Goal: Transaction & Acquisition: Purchase product/service

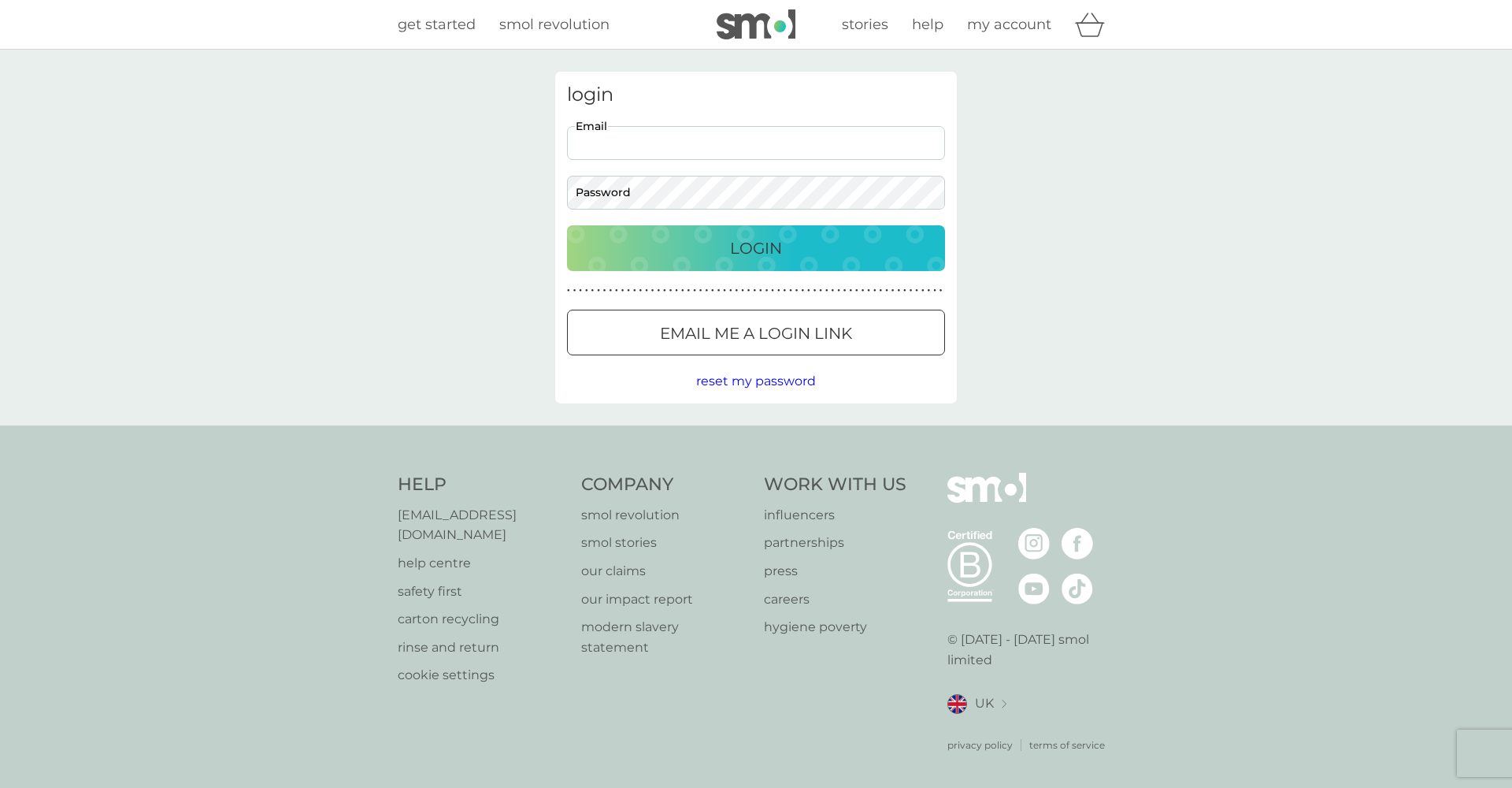
type input "[EMAIL_ADDRESS][DOMAIN_NAME]"
click at [791, 252] on div "Login" at bounding box center [756, 248] width 346 height 25
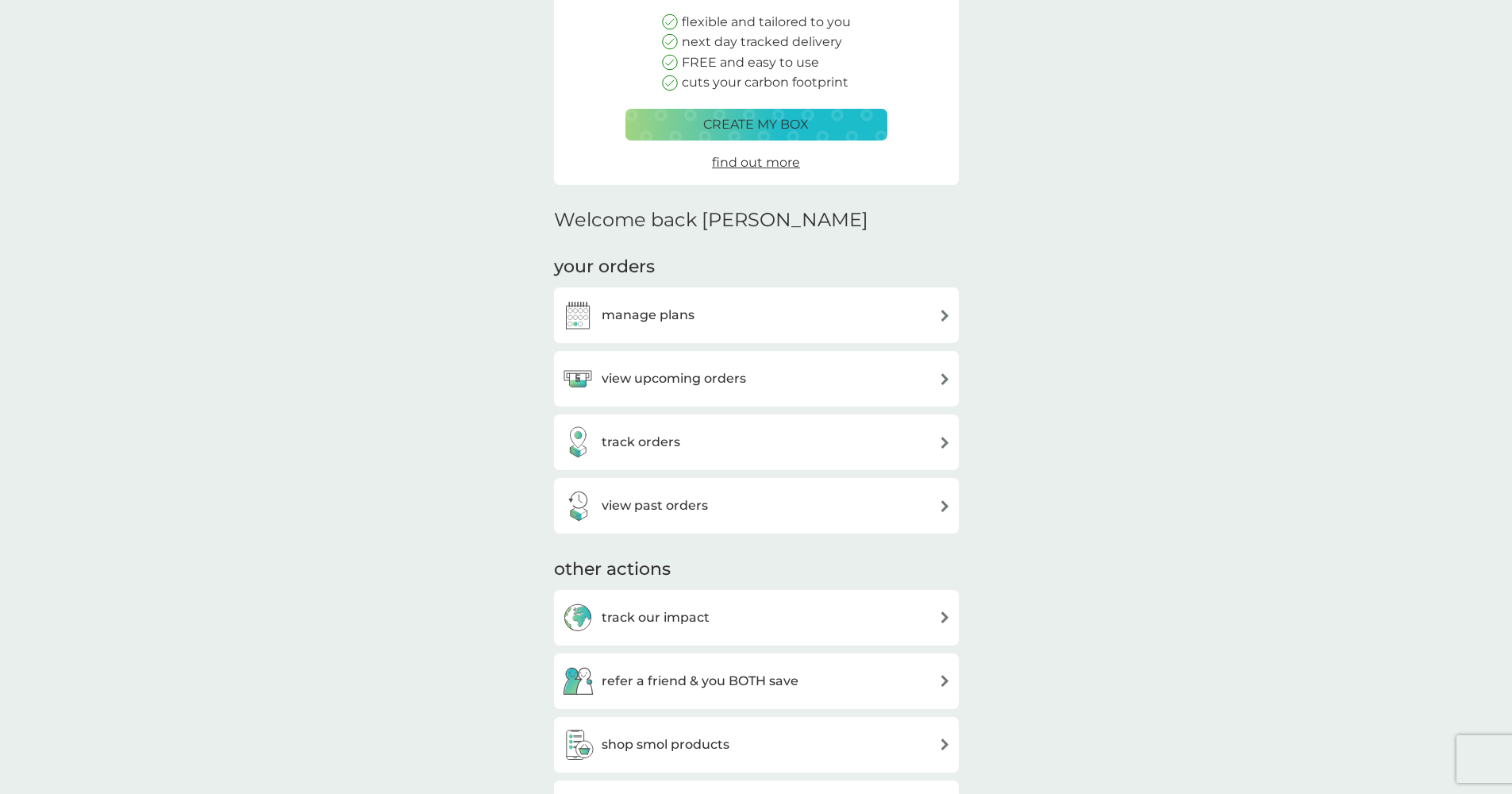
scroll to position [281, 0]
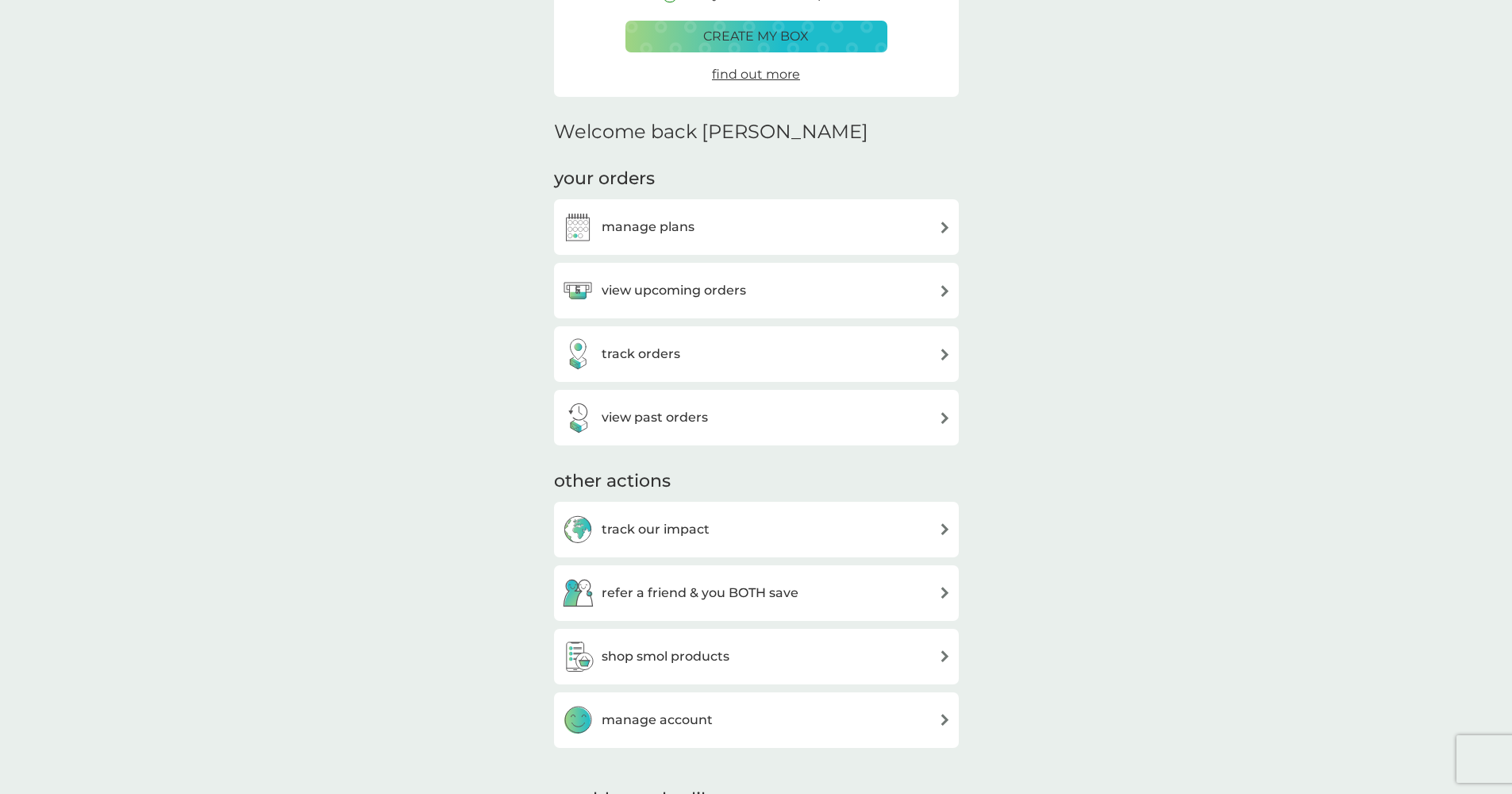
click at [763, 589] on h3 "refer a friend & you BOTH save" at bounding box center [700, 592] width 197 height 20
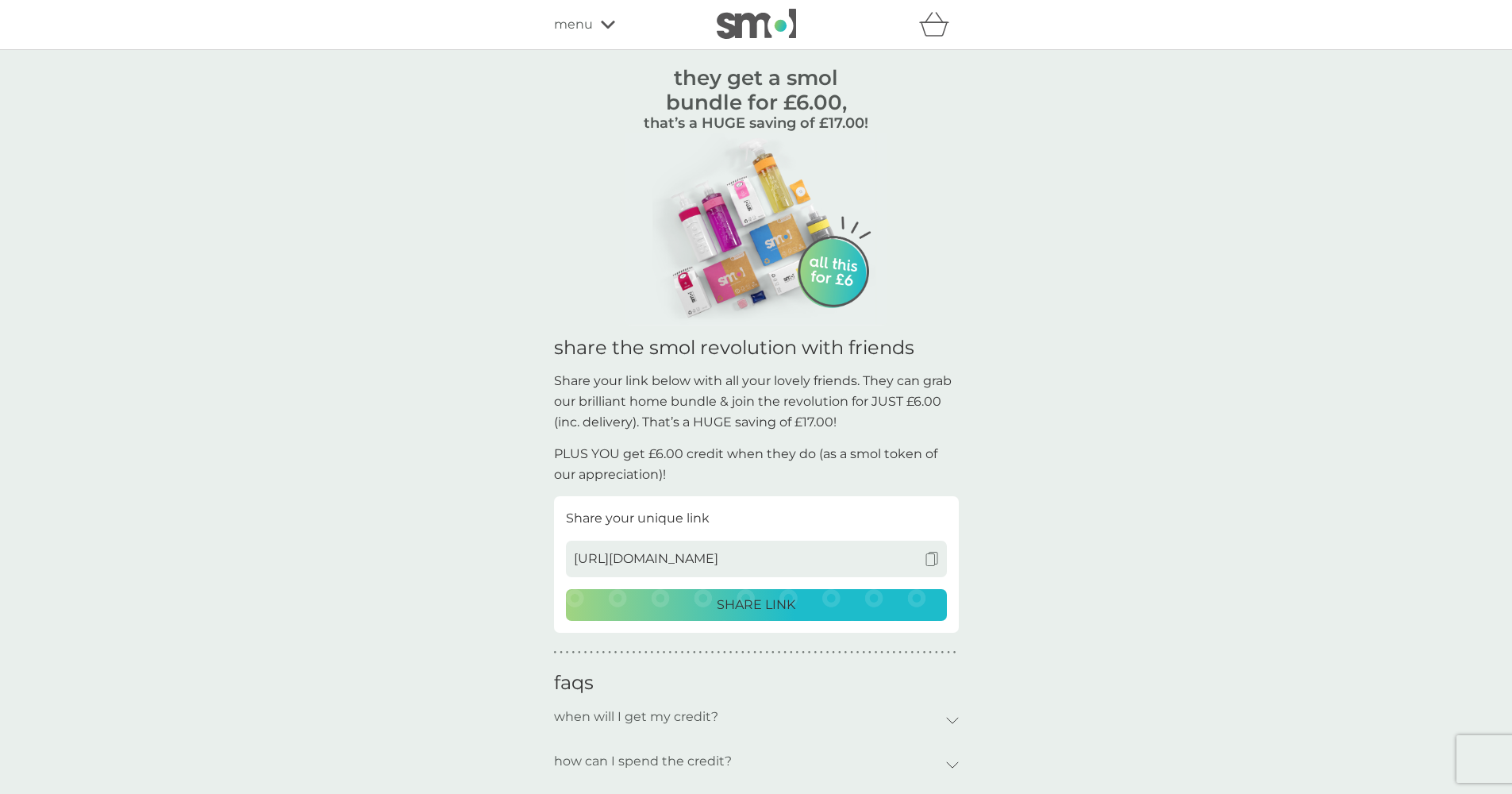
click at [933, 555] on img at bounding box center [932, 559] width 14 height 14
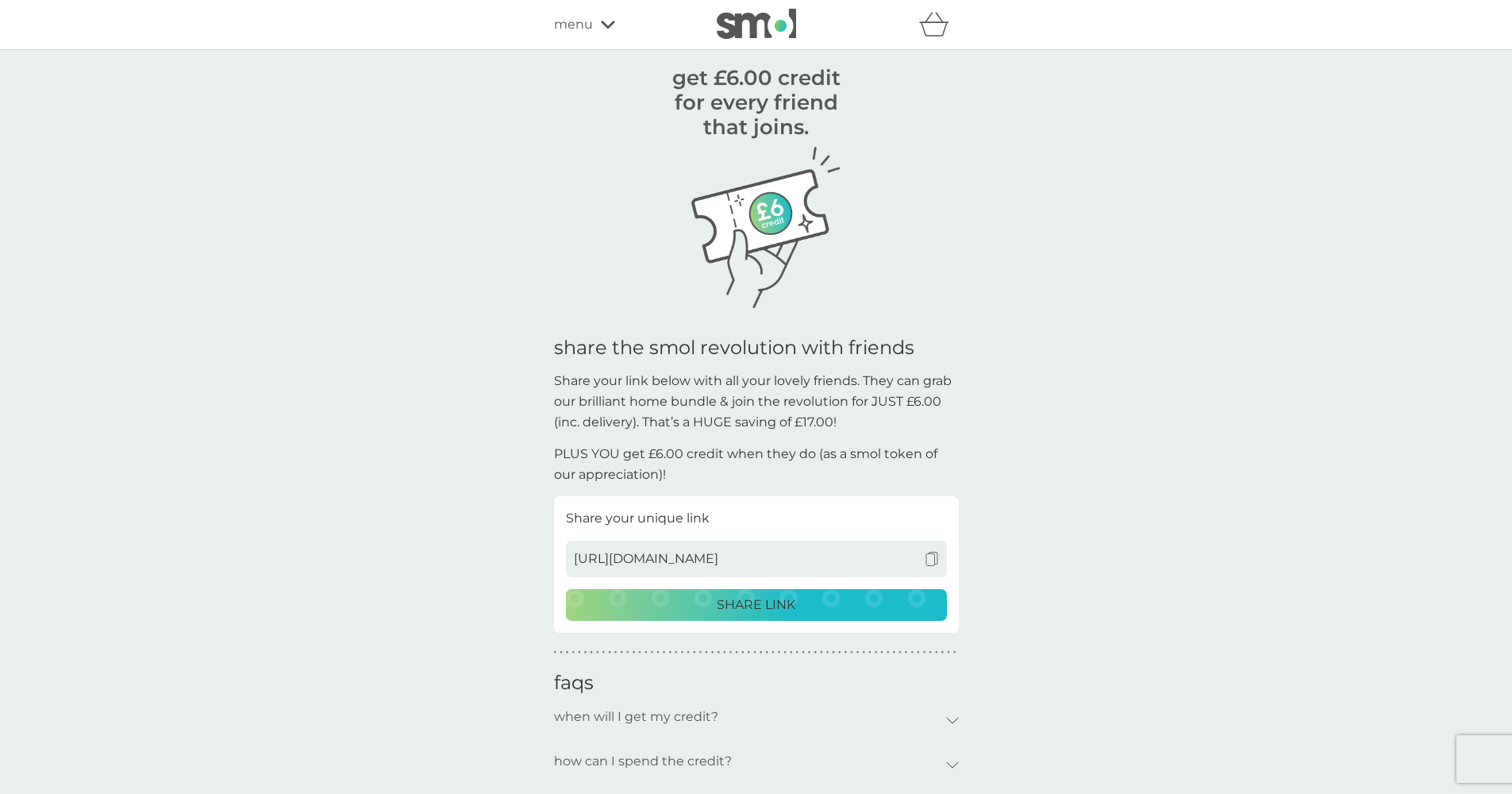
click at [616, 29] on div "menu" at bounding box center [621, 24] width 135 height 20
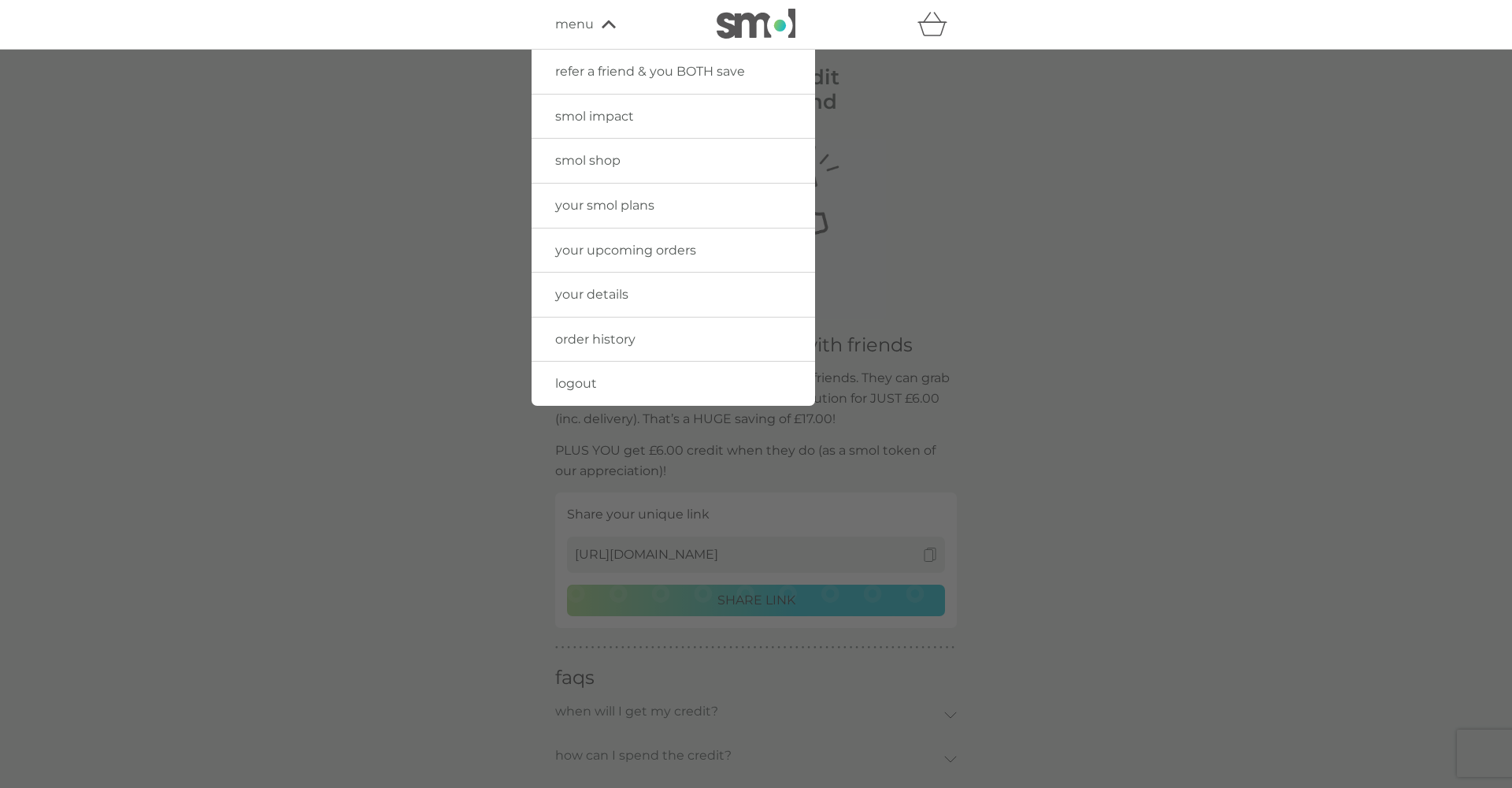
click at [586, 160] on span "smol shop" at bounding box center [588, 161] width 65 height 15
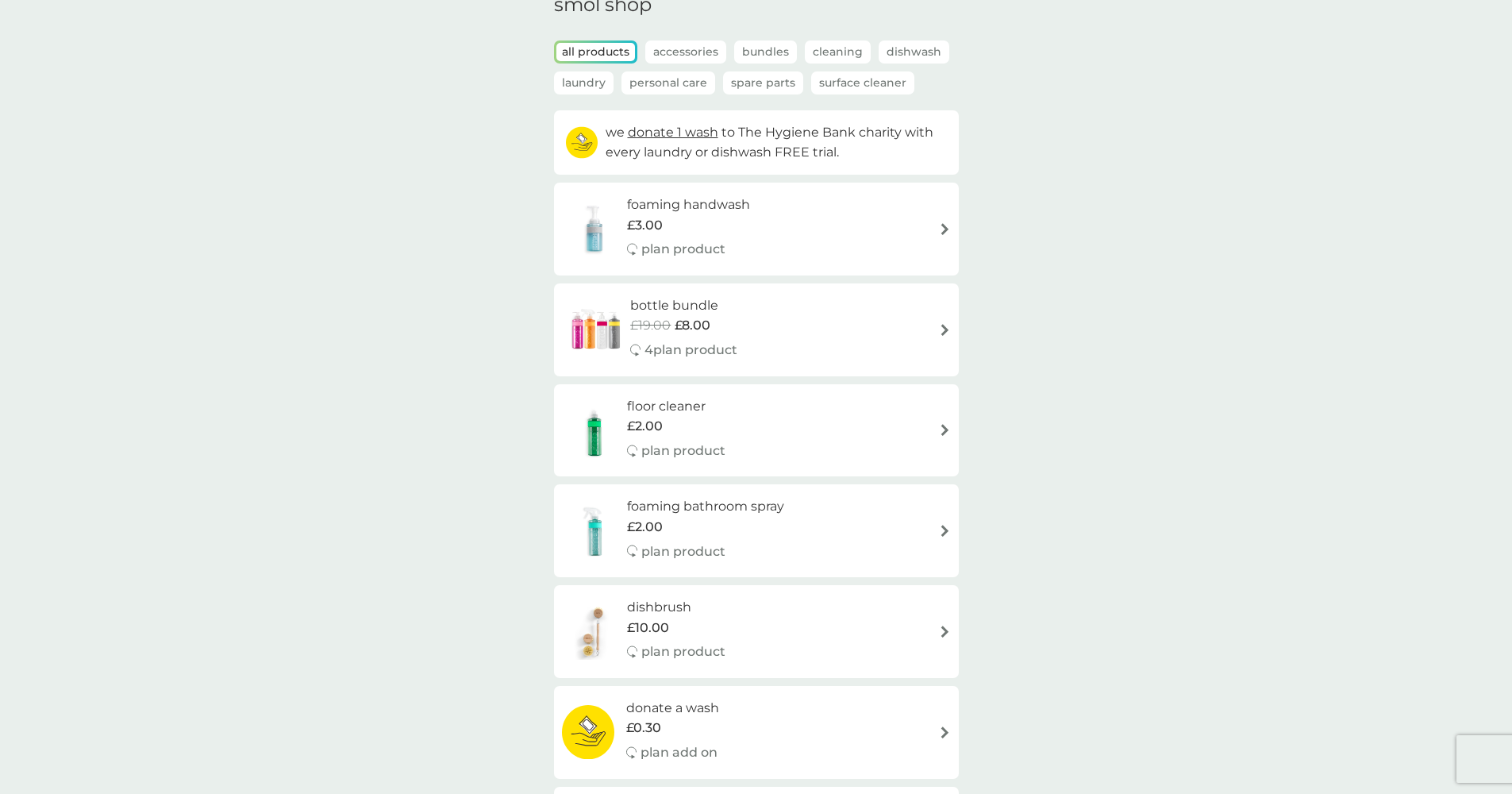
scroll to position [68, 0]
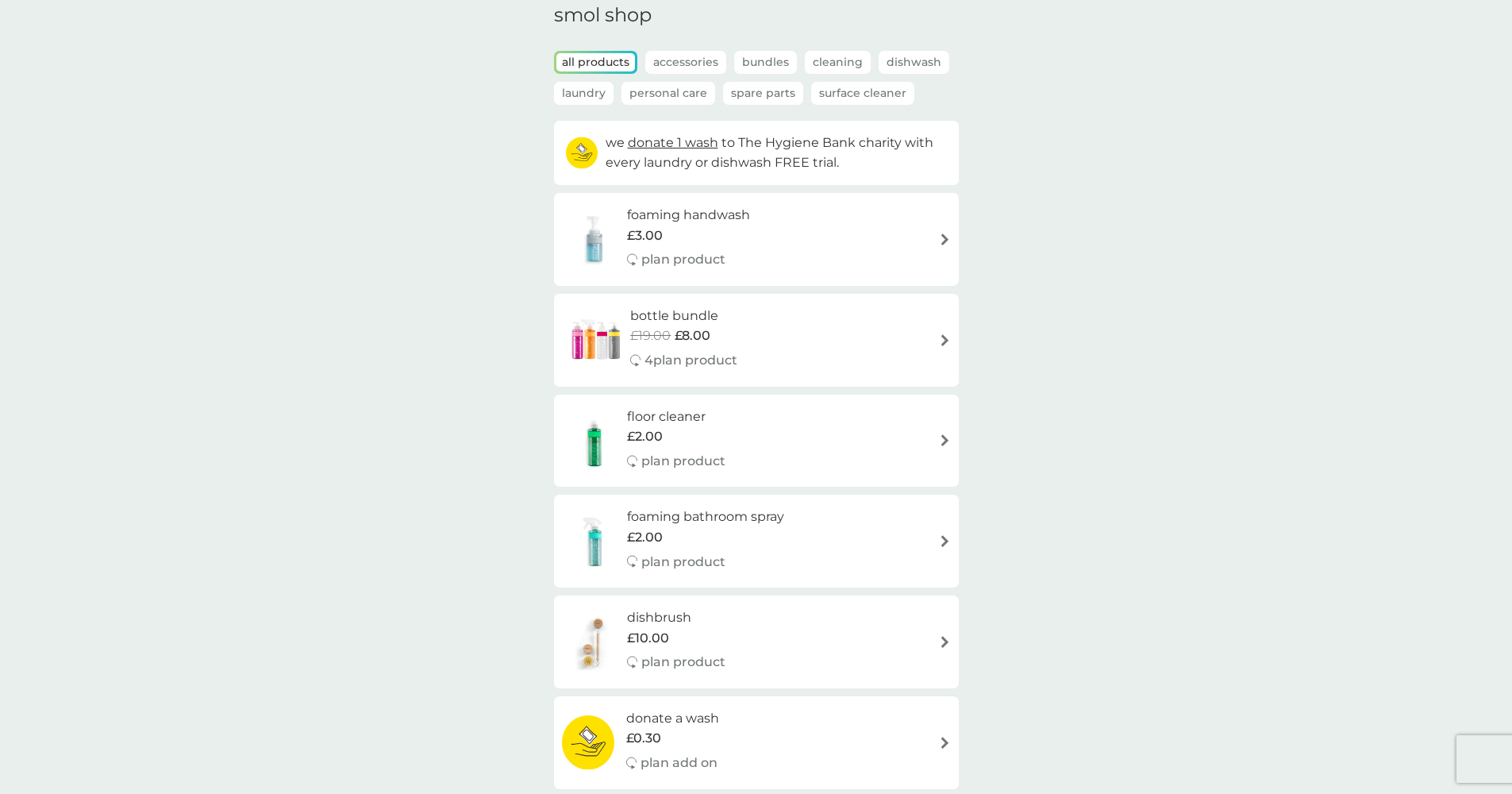
click at [840, 63] on p "Cleaning" at bounding box center [837, 63] width 66 height 23
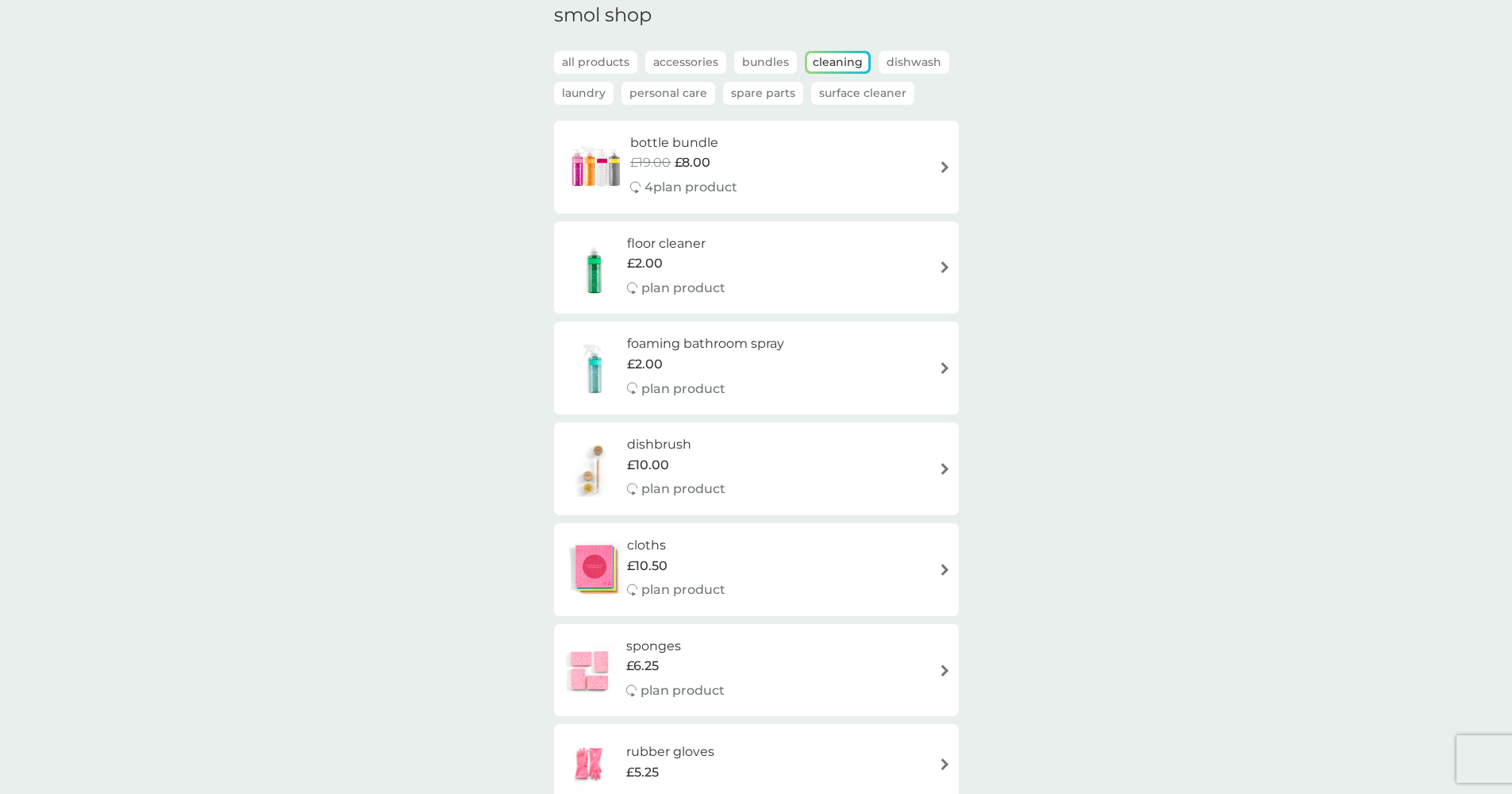
click at [793, 163] on div "bottle bundle £19.00 £8.00 4 plan product" at bounding box center [756, 167] width 389 height 69
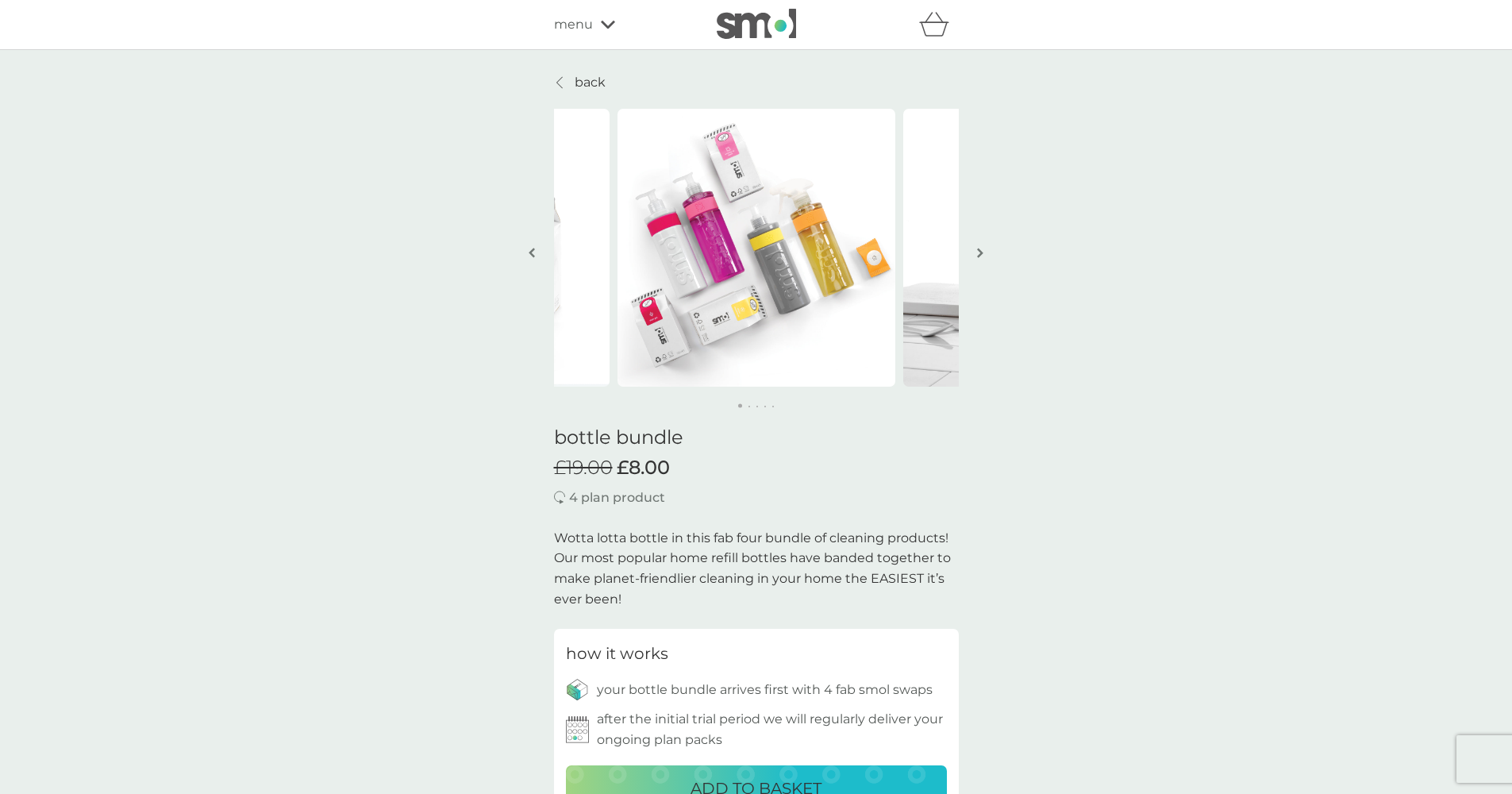
click at [578, 86] on p "back" at bounding box center [590, 82] width 31 height 20
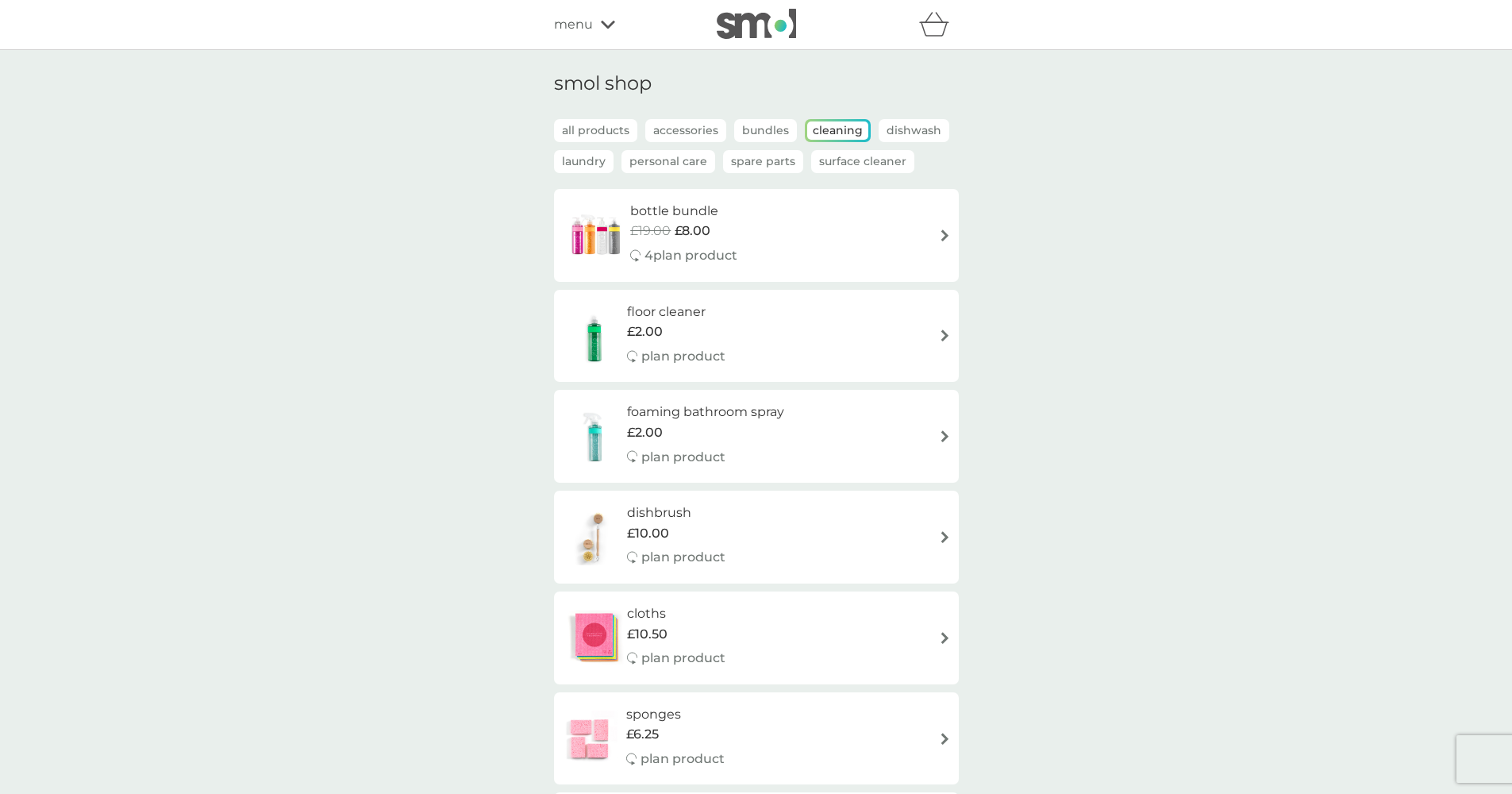
click at [617, 21] on div "menu" at bounding box center [621, 24] width 135 height 20
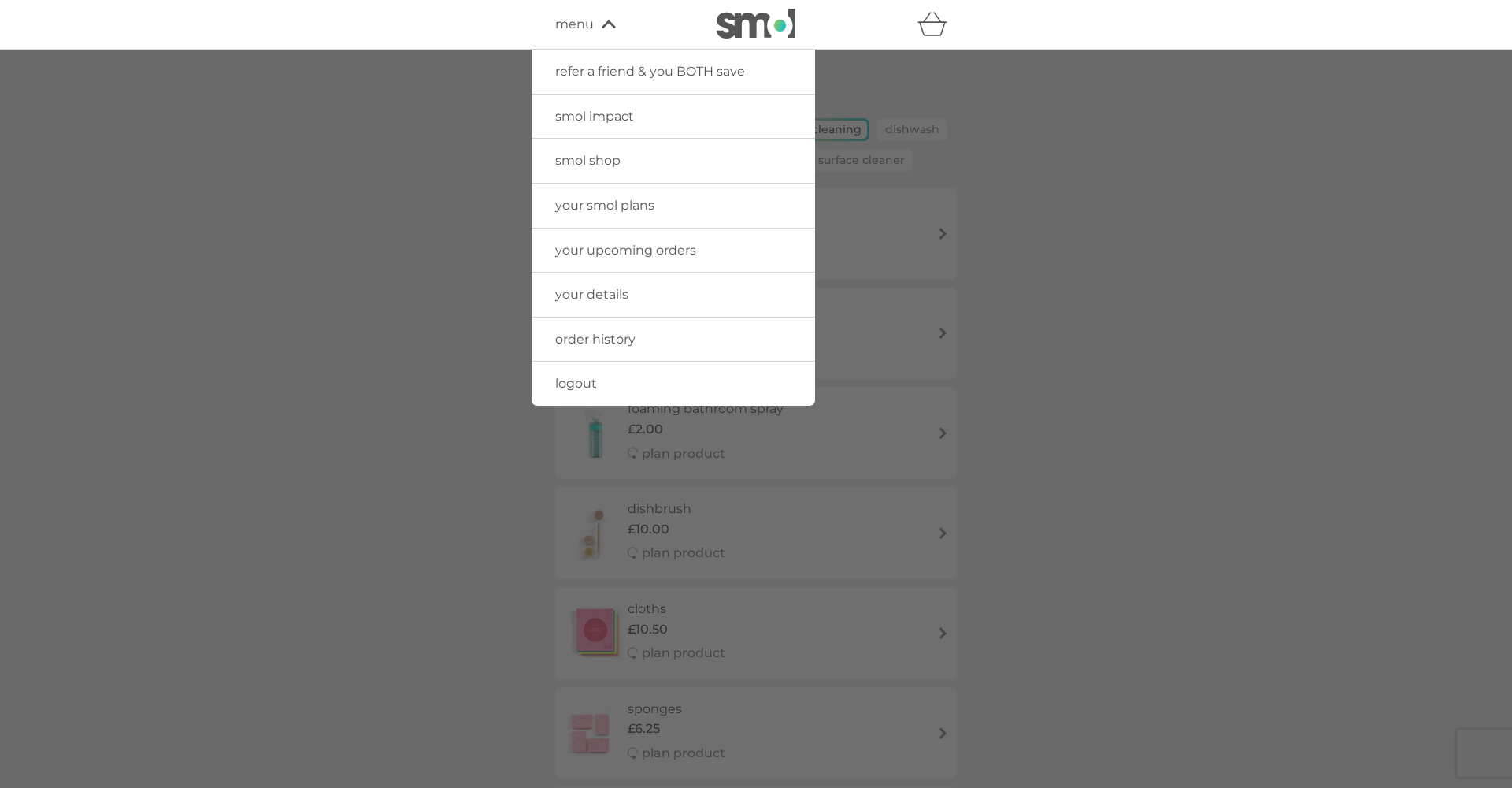
click at [643, 214] on link "your smol plans" at bounding box center [673, 206] width 283 height 44
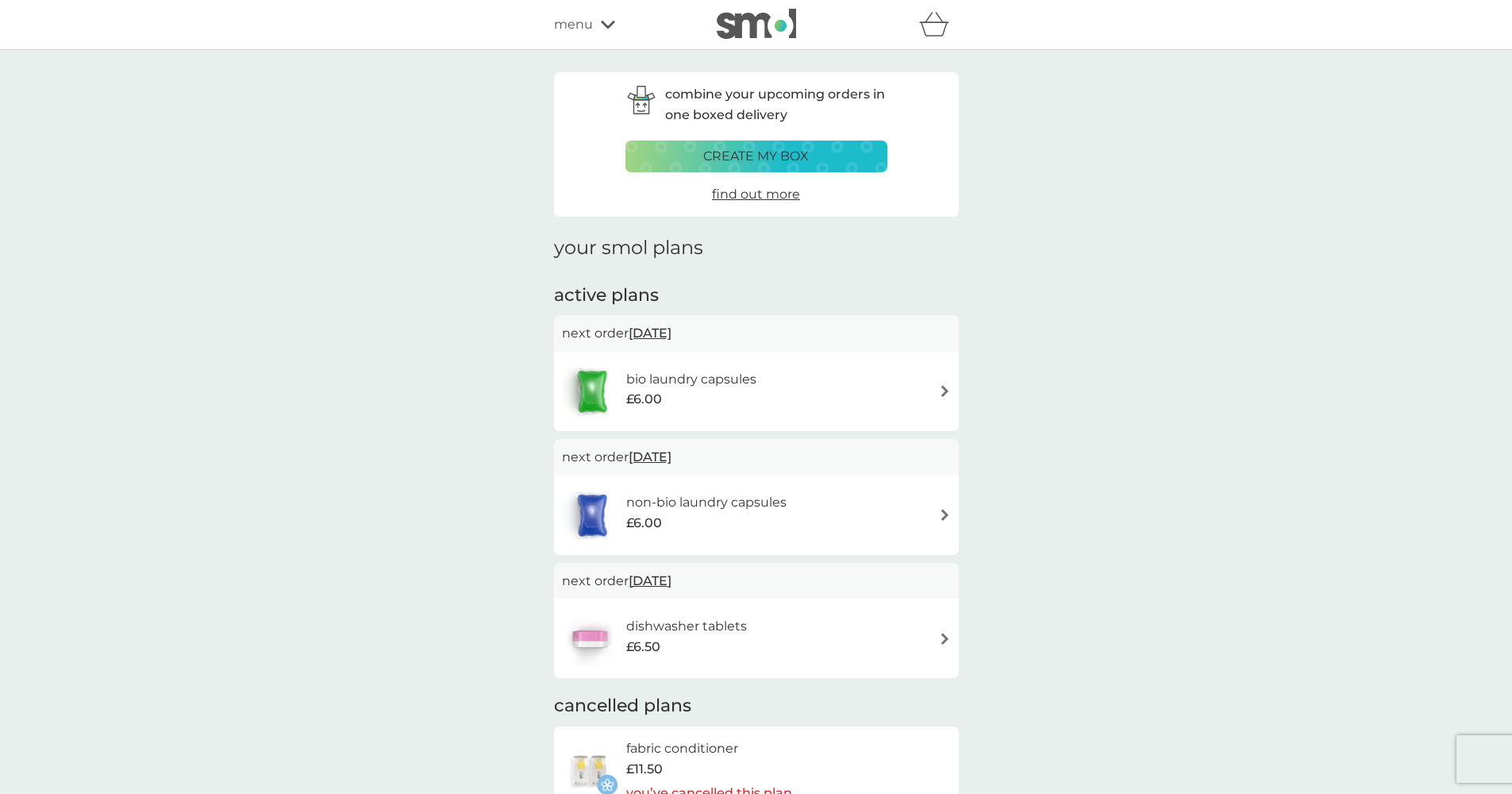
click at [585, 23] on span "menu" at bounding box center [573, 24] width 39 height 20
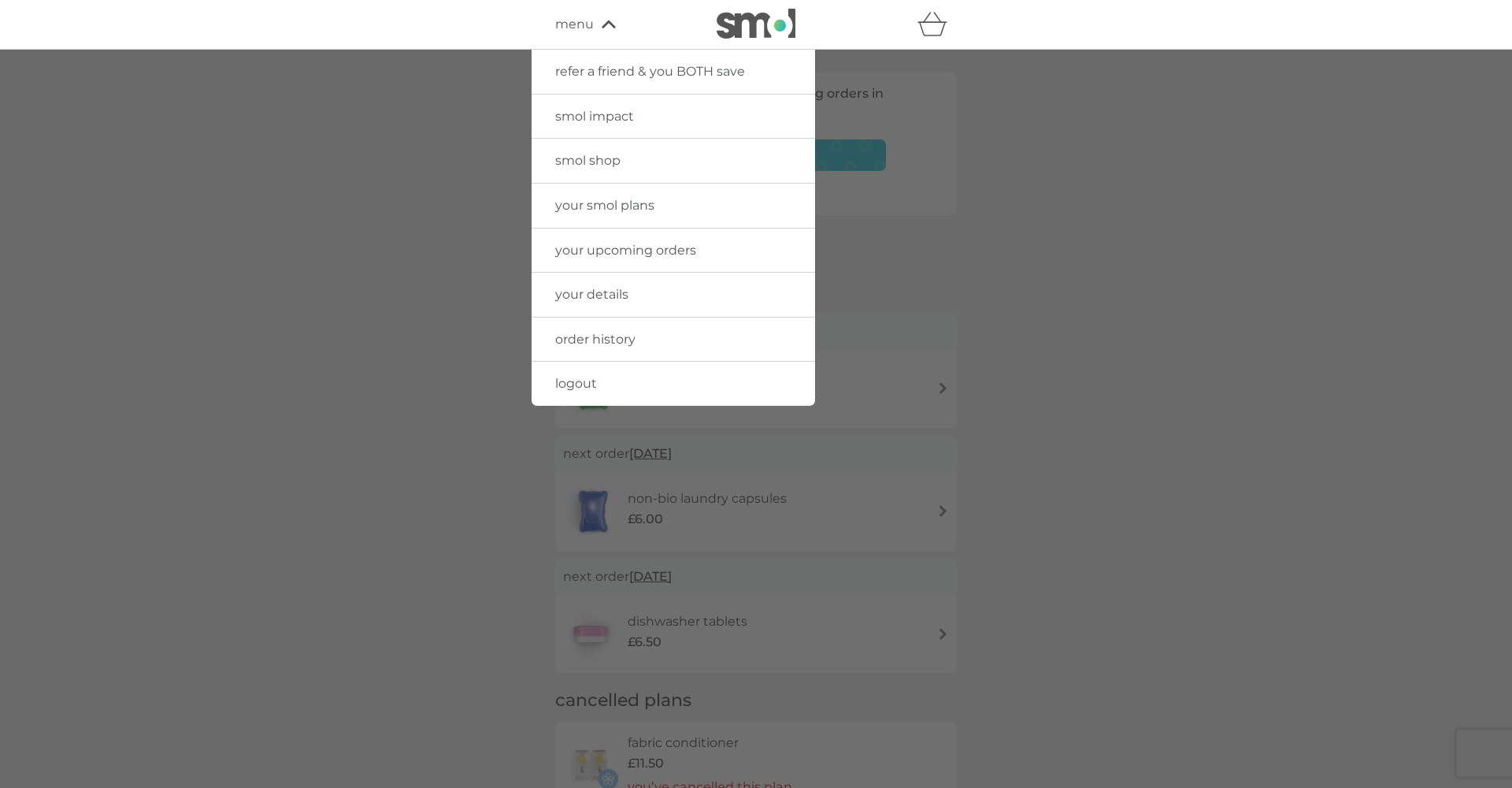
click at [606, 11] on div "refer a friend & you BOTH save smol impact smol shop your smol plans your upcom…" at bounding box center [756, 24] width 402 height 32
click at [600, 25] on div "menu" at bounding box center [622, 24] width 134 height 20
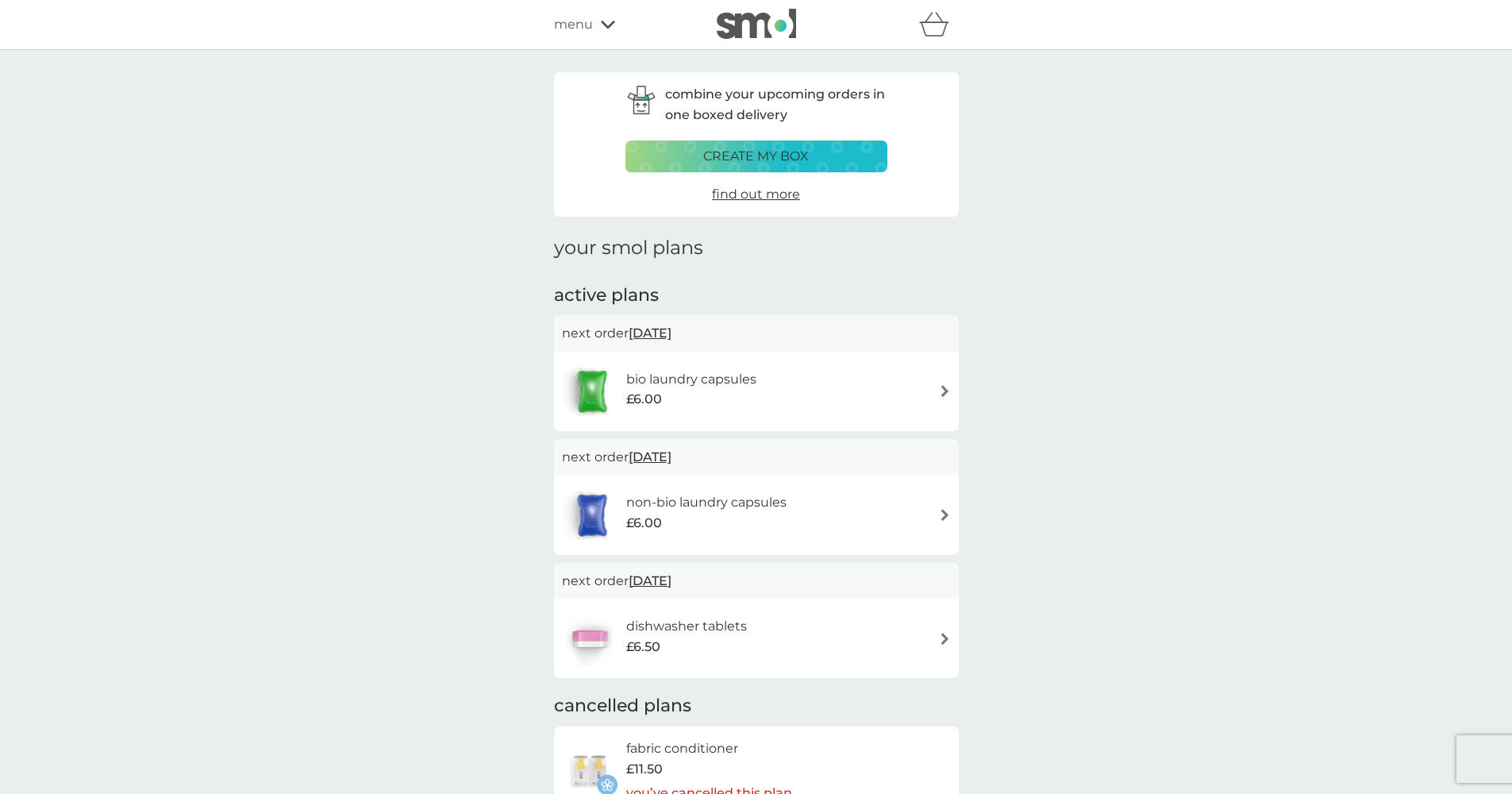
click at [598, 20] on div "menu" at bounding box center [621, 24] width 135 height 20
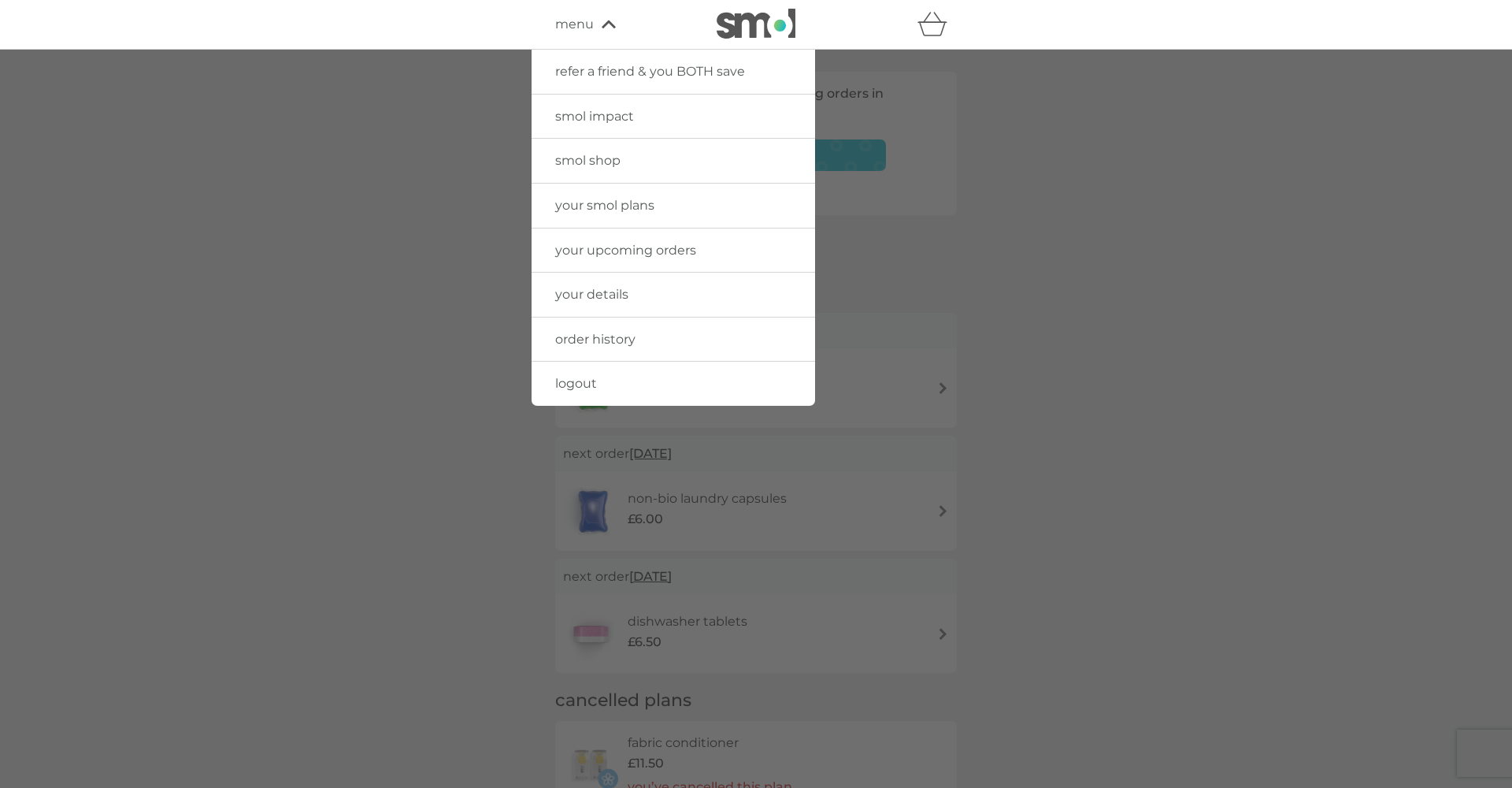
click at [593, 143] on link "smol shop" at bounding box center [673, 161] width 283 height 44
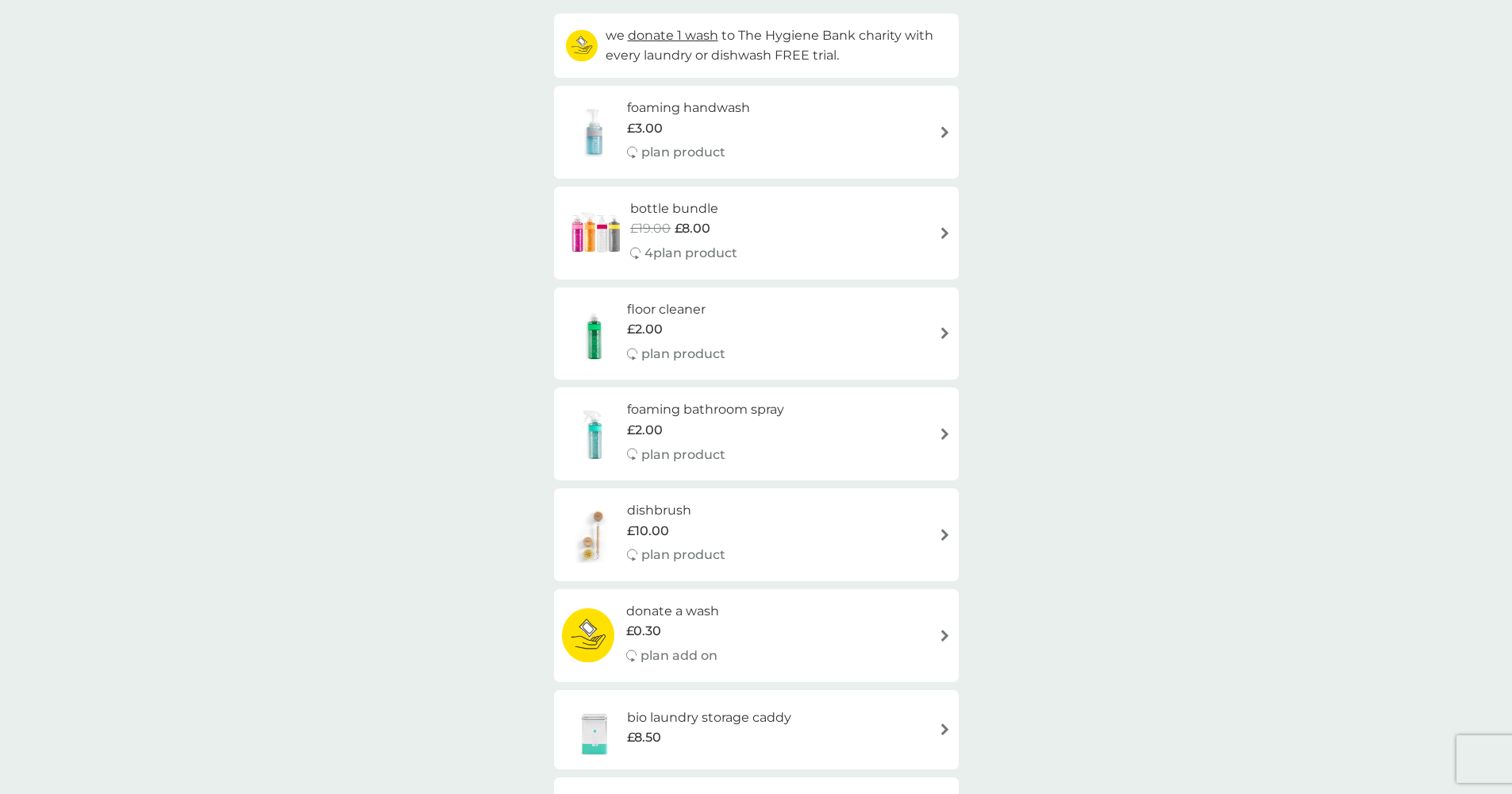
scroll to position [165, 0]
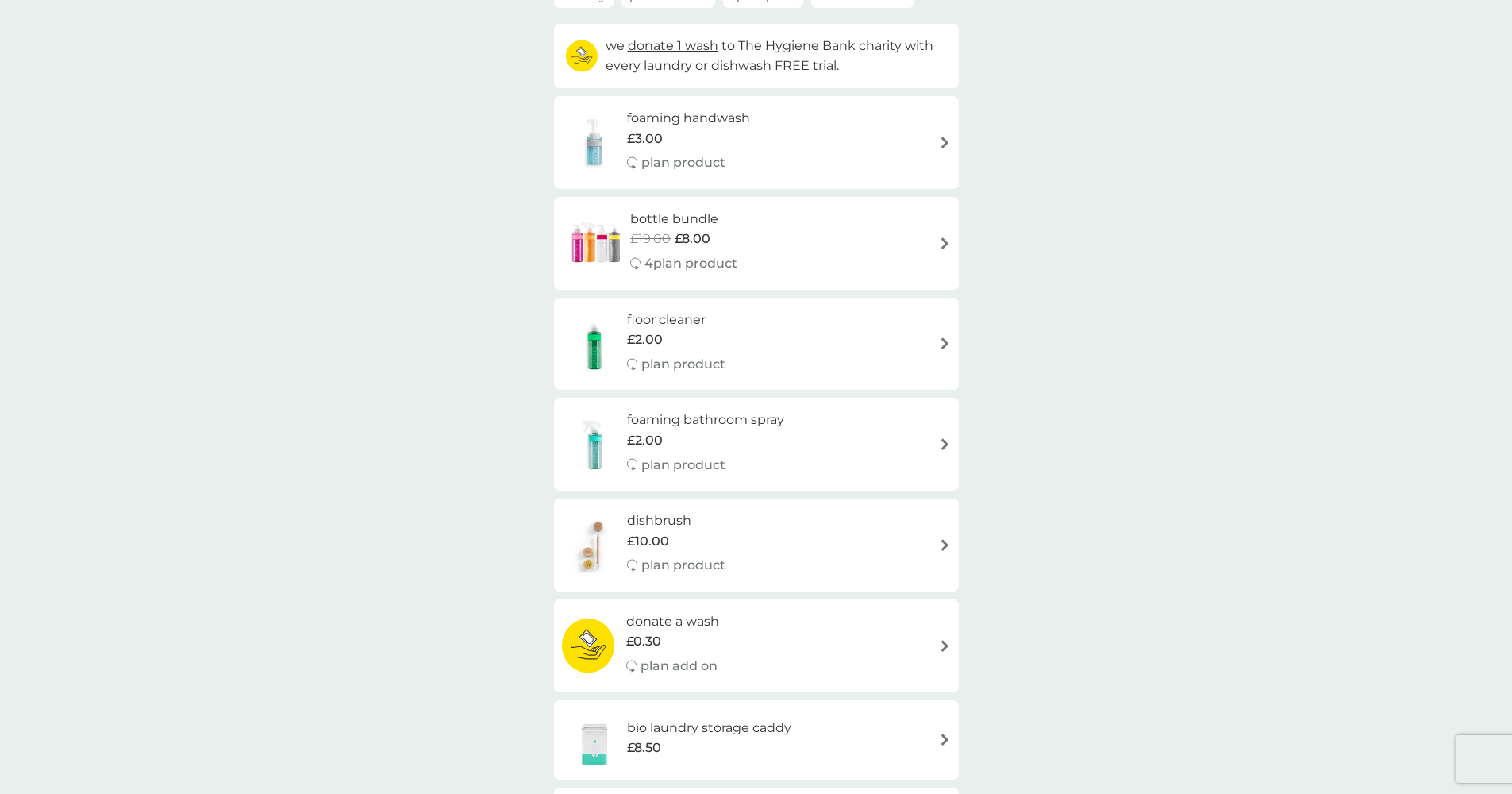
click at [684, 229] on span "£8.00" at bounding box center [692, 238] width 36 height 20
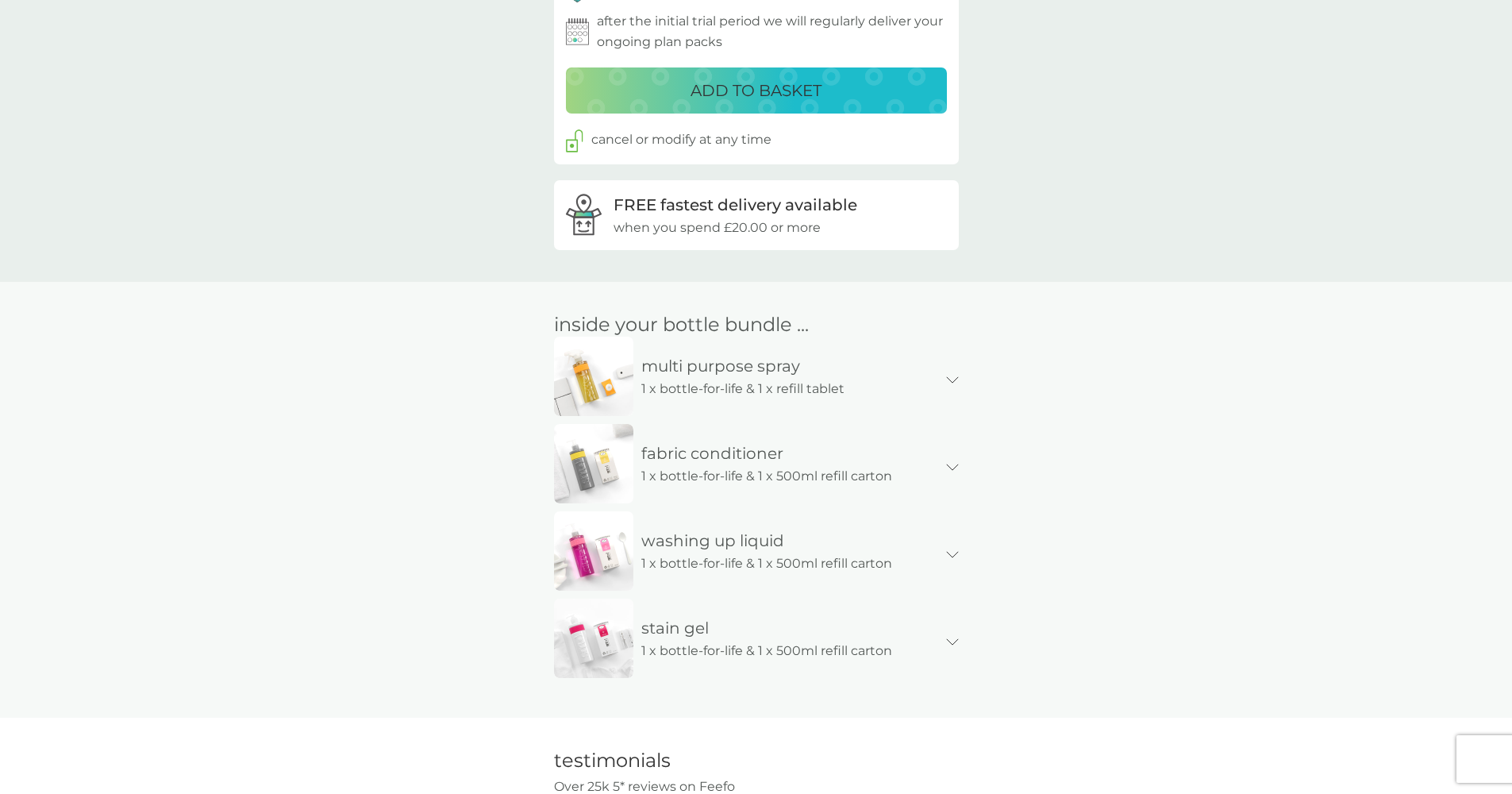
scroll to position [708, 0]
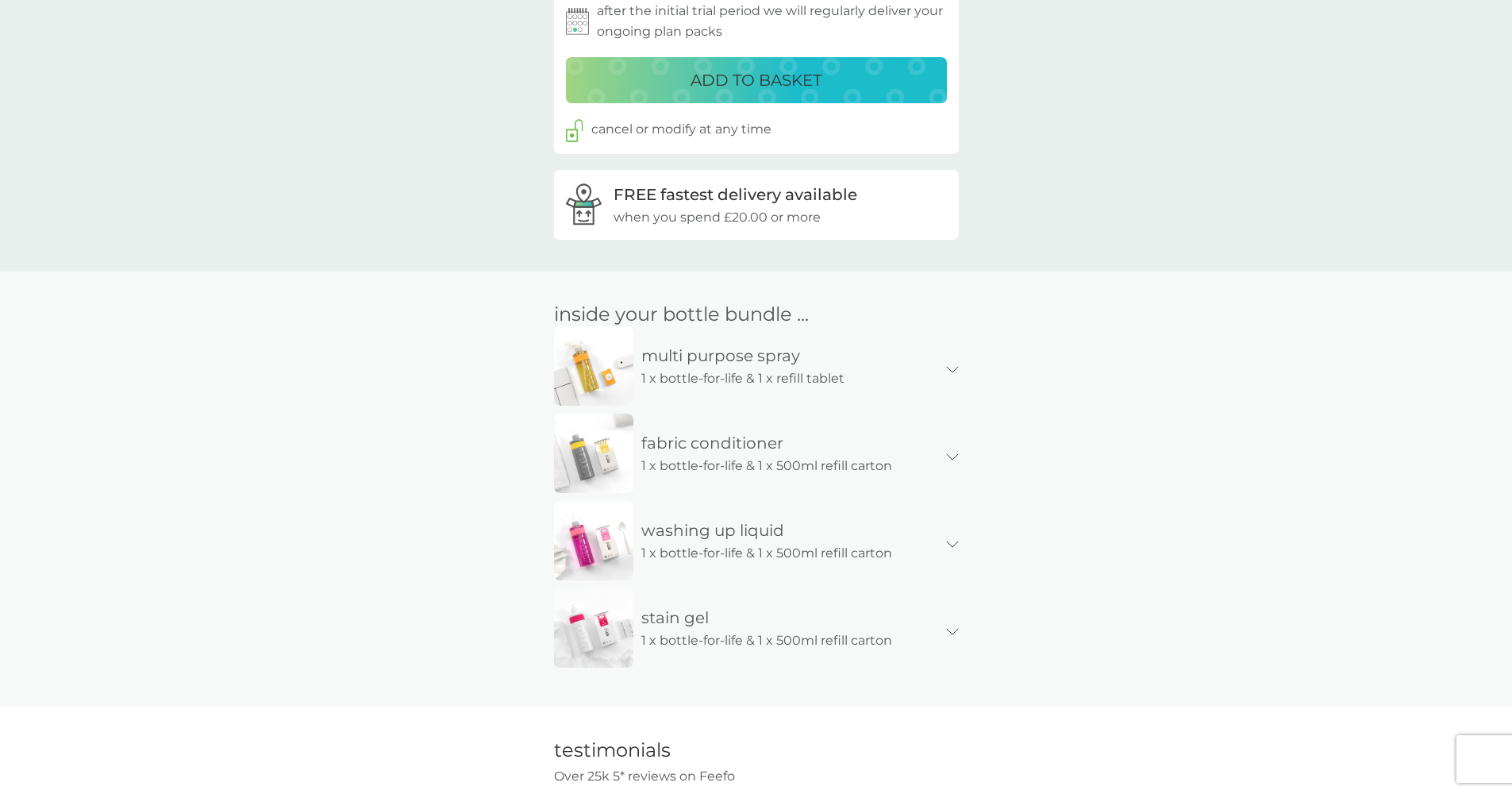
click at [951, 359] on div "multi purpose spray 1 x bottle-for-life & 1 x refill tablet" at bounding box center [756, 370] width 405 height 88
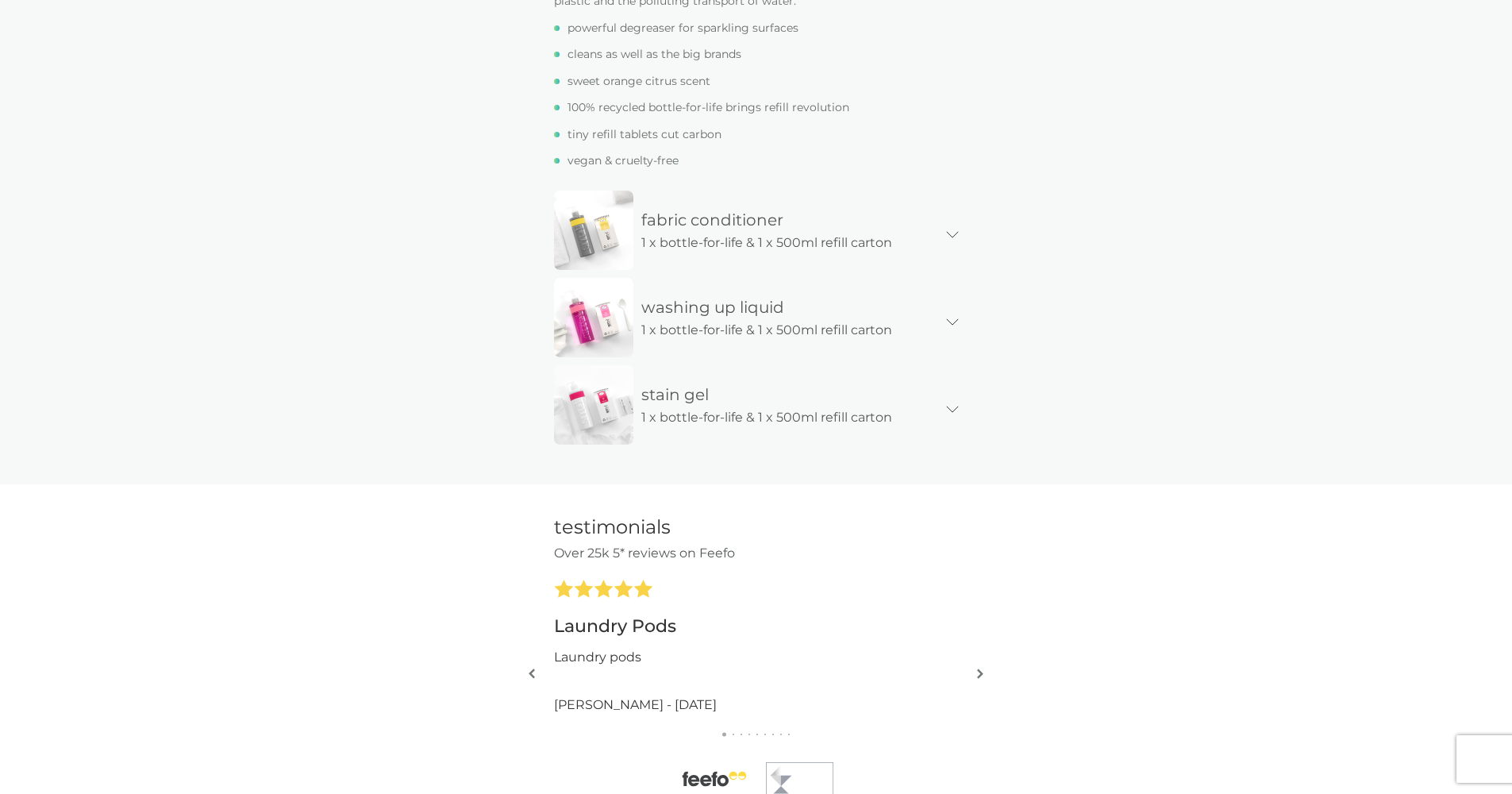
scroll to position [1284, 0]
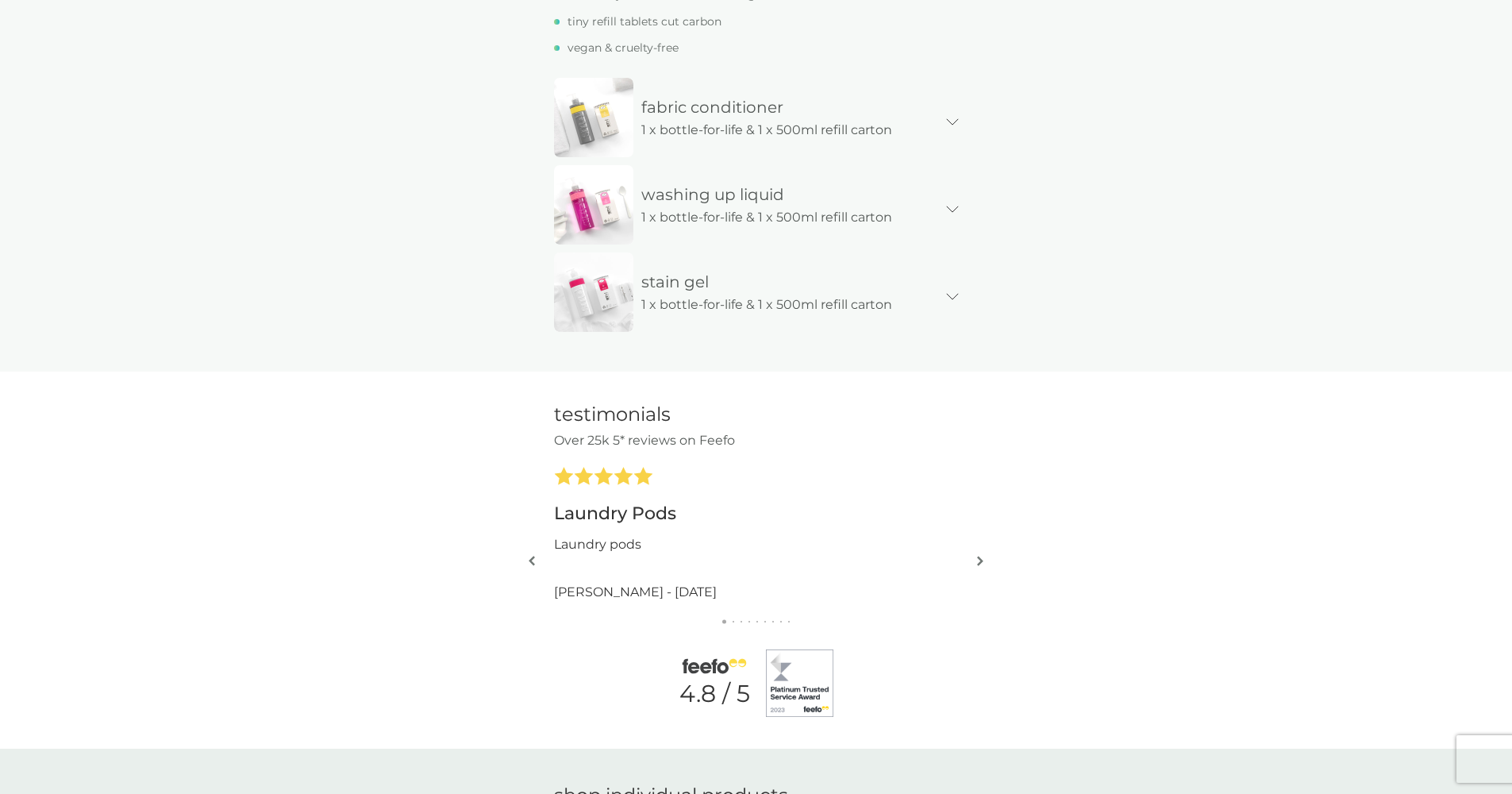
click at [956, 281] on div "stain gel 1 x bottle-for-life & 1 x 500ml refill carton" at bounding box center [756, 296] width 405 height 88
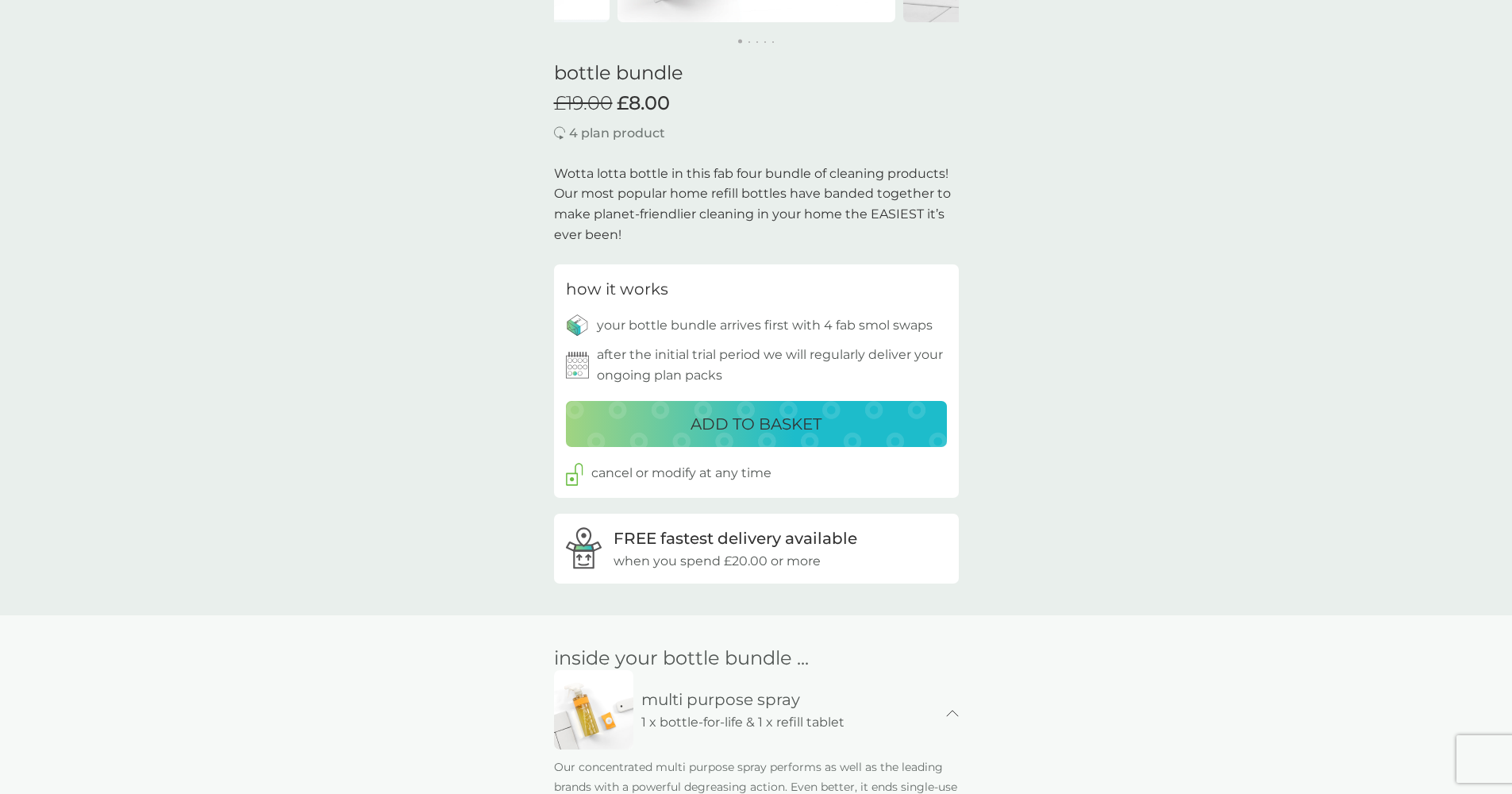
scroll to position [324, 0]
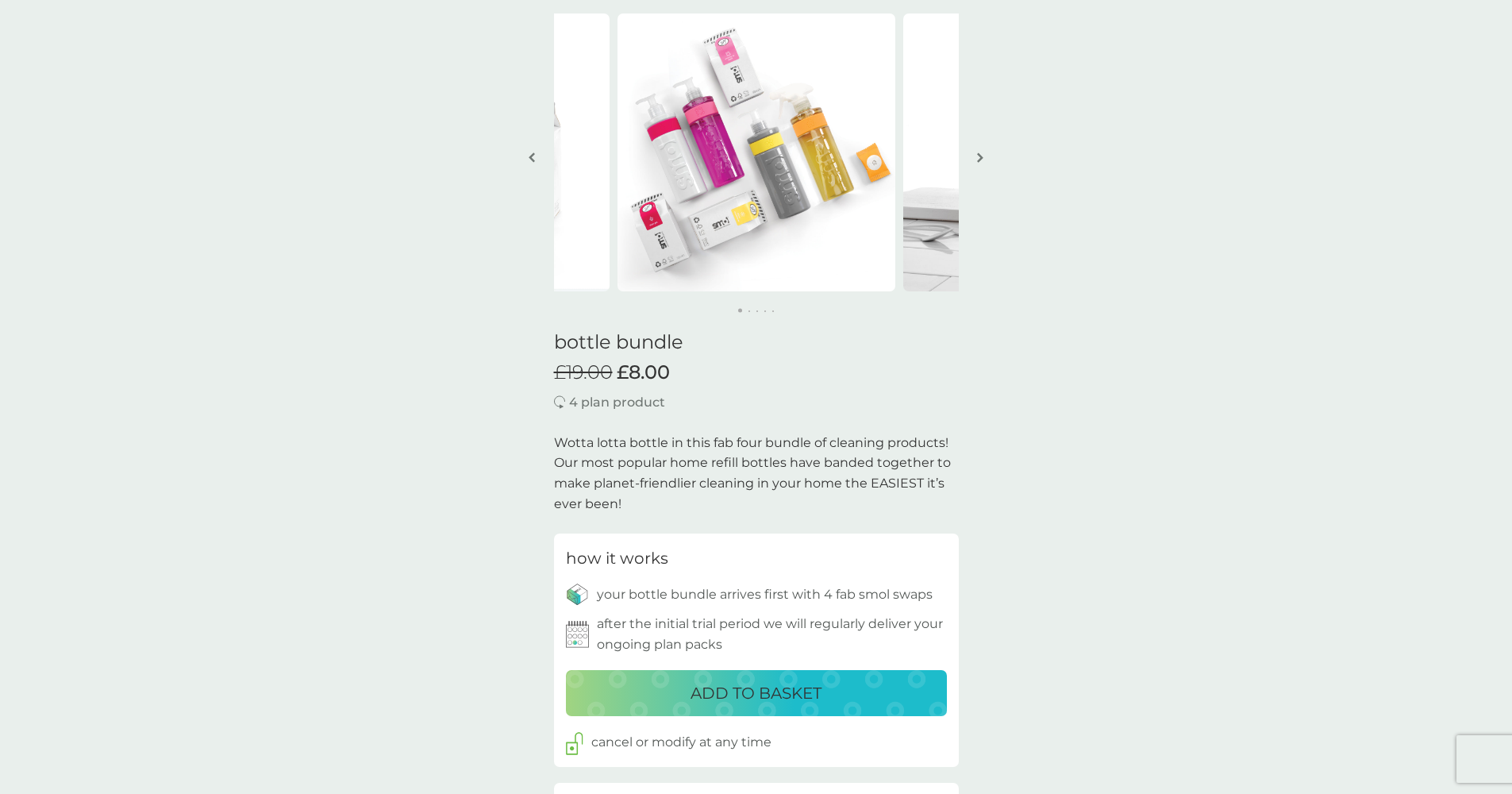
scroll to position [0, 0]
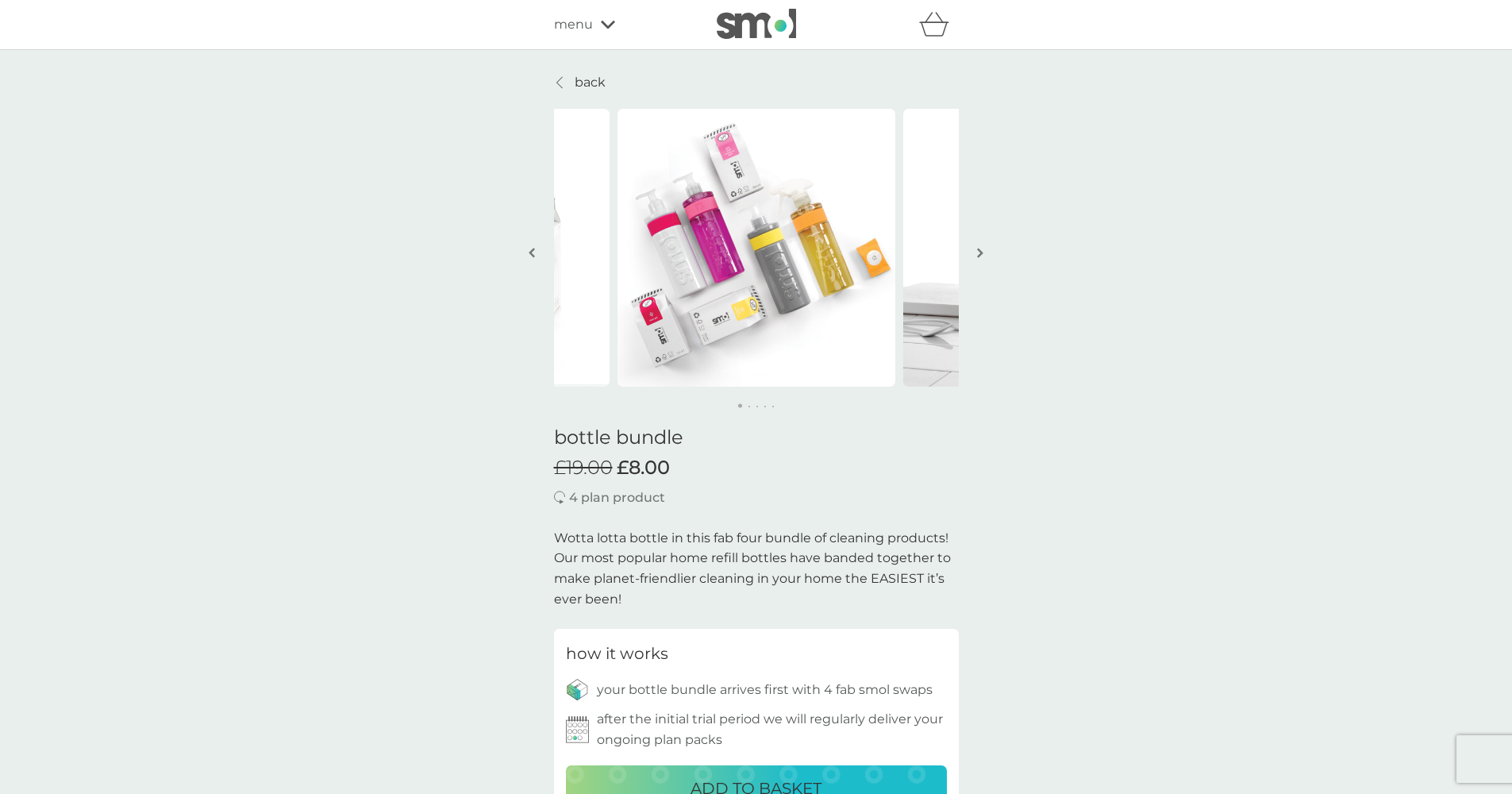
click at [977, 251] on img "button" at bounding box center [980, 253] width 7 height 12
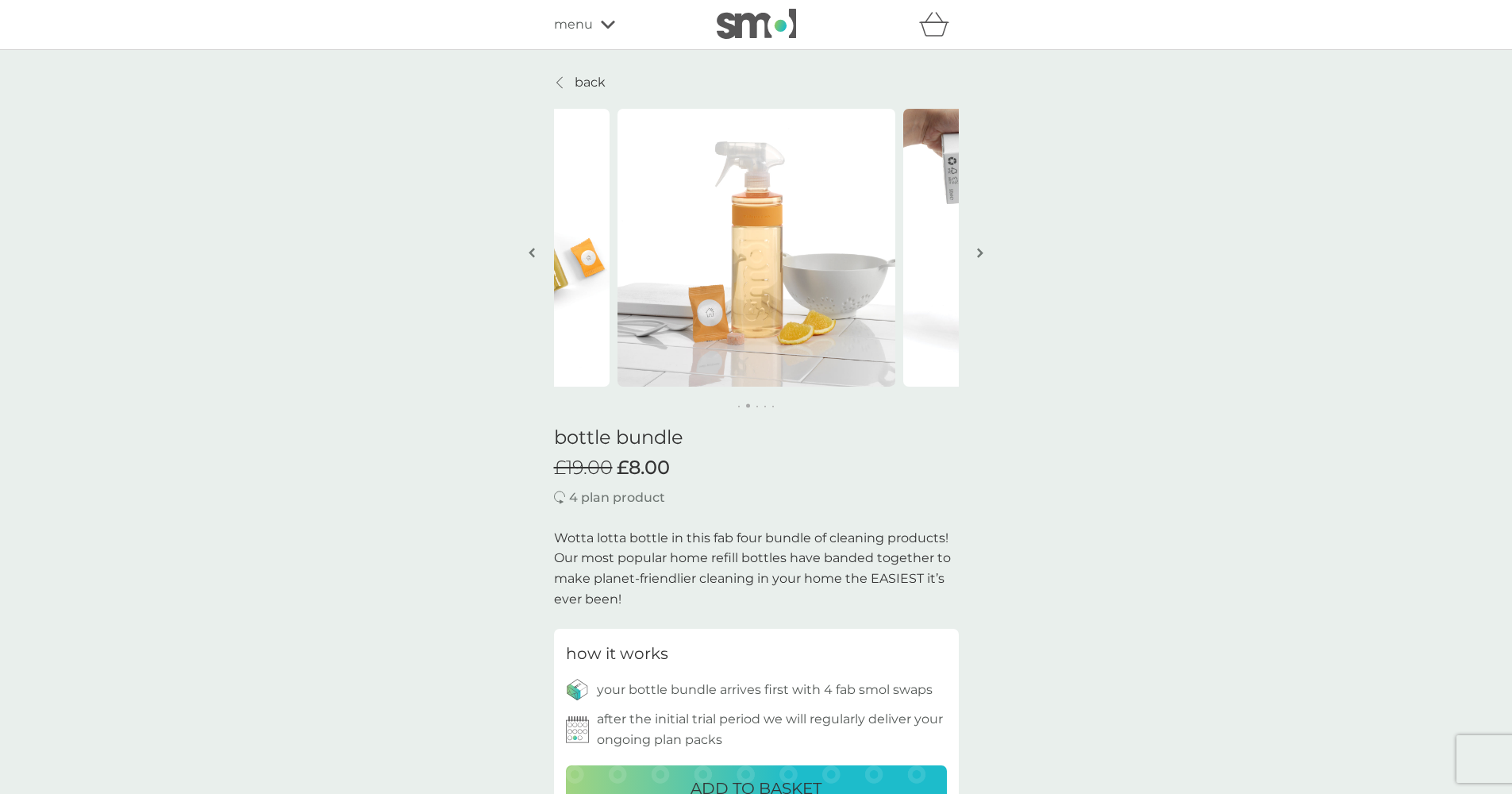
click at [977, 251] on img "button" at bounding box center [980, 253] width 7 height 12
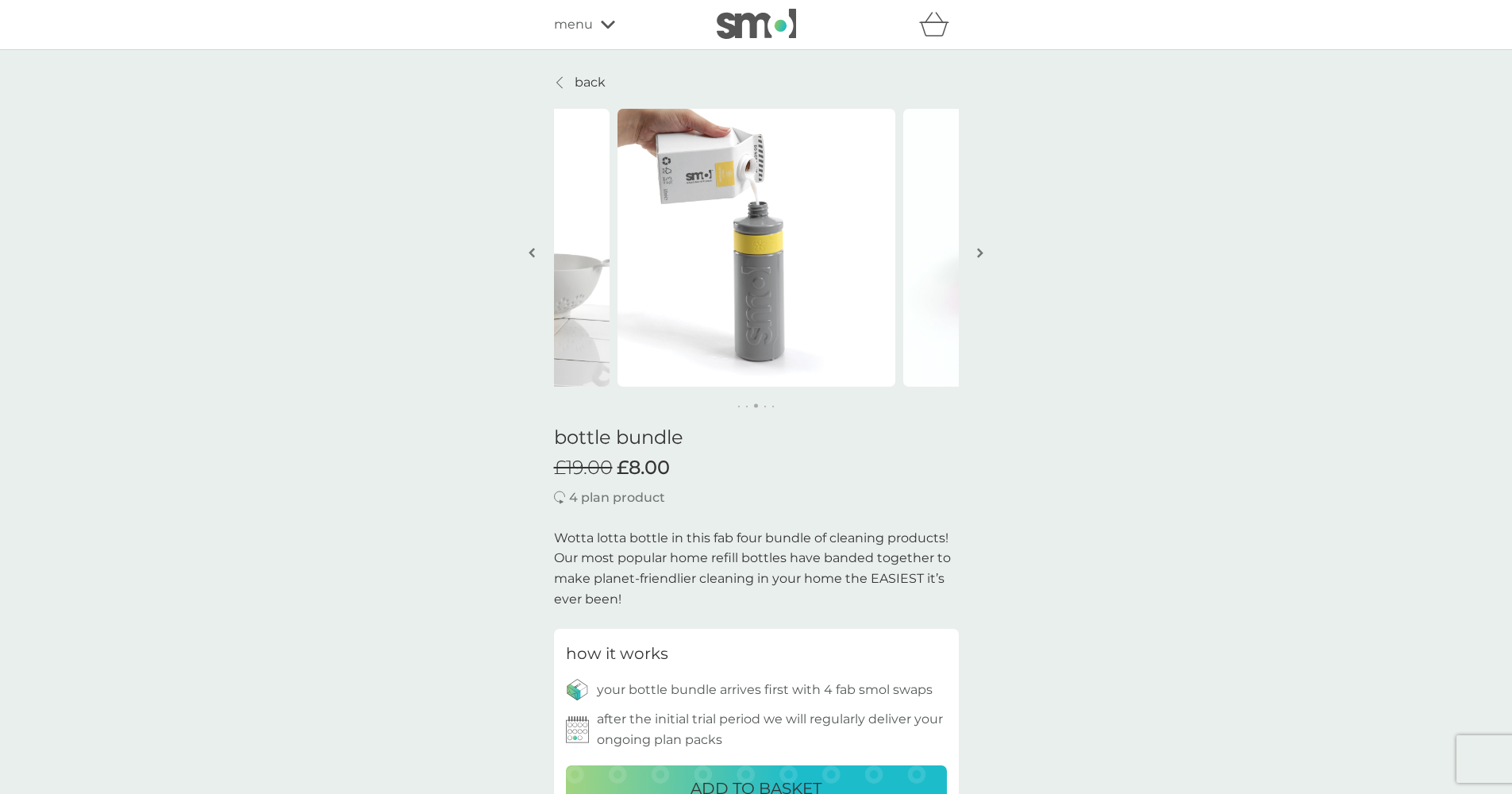
click at [977, 251] on img "button" at bounding box center [980, 253] width 7 height 12
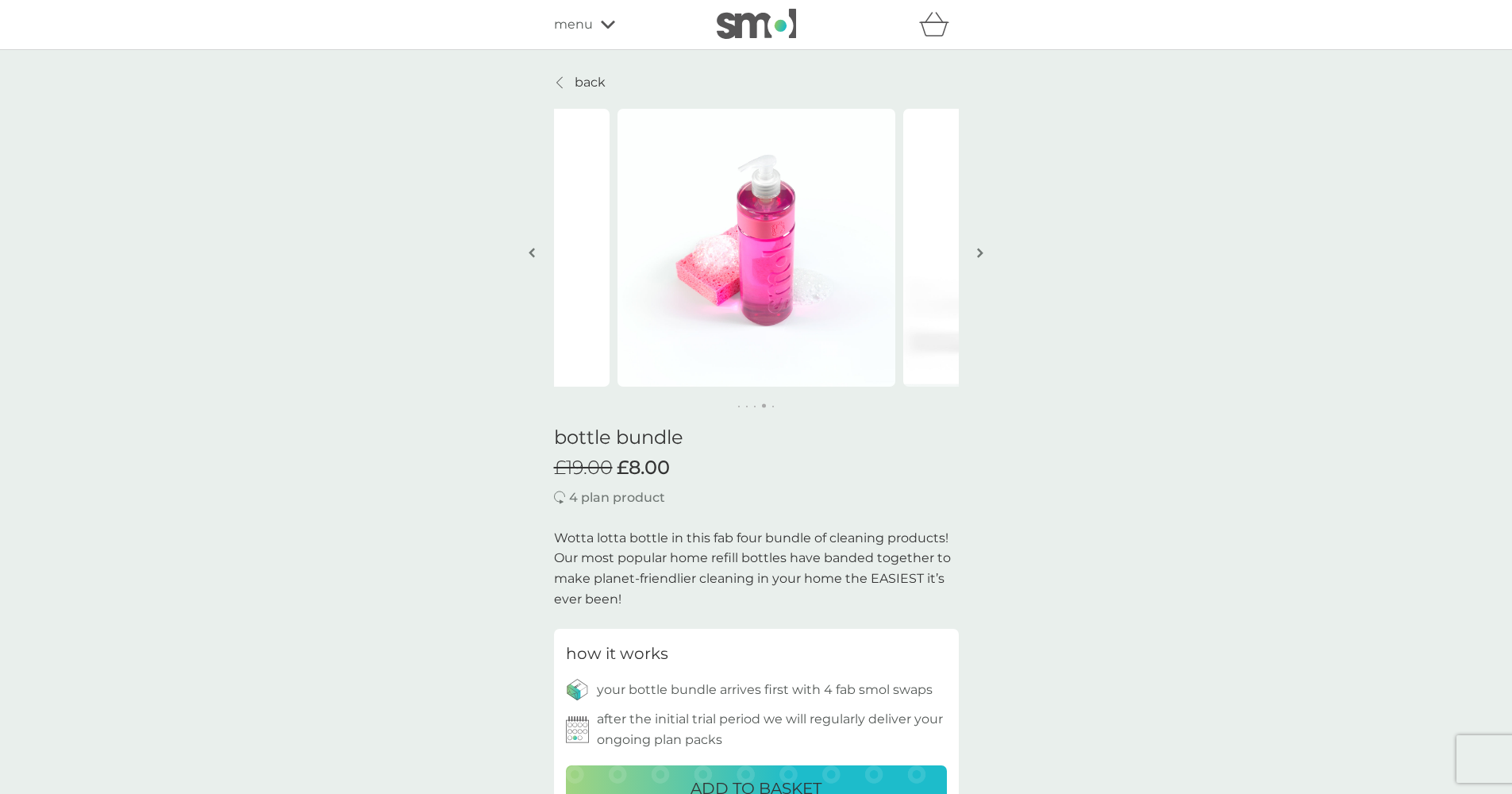
click at [977, 251] on img "button" at bounding box center [980, 253] width 7 height 12
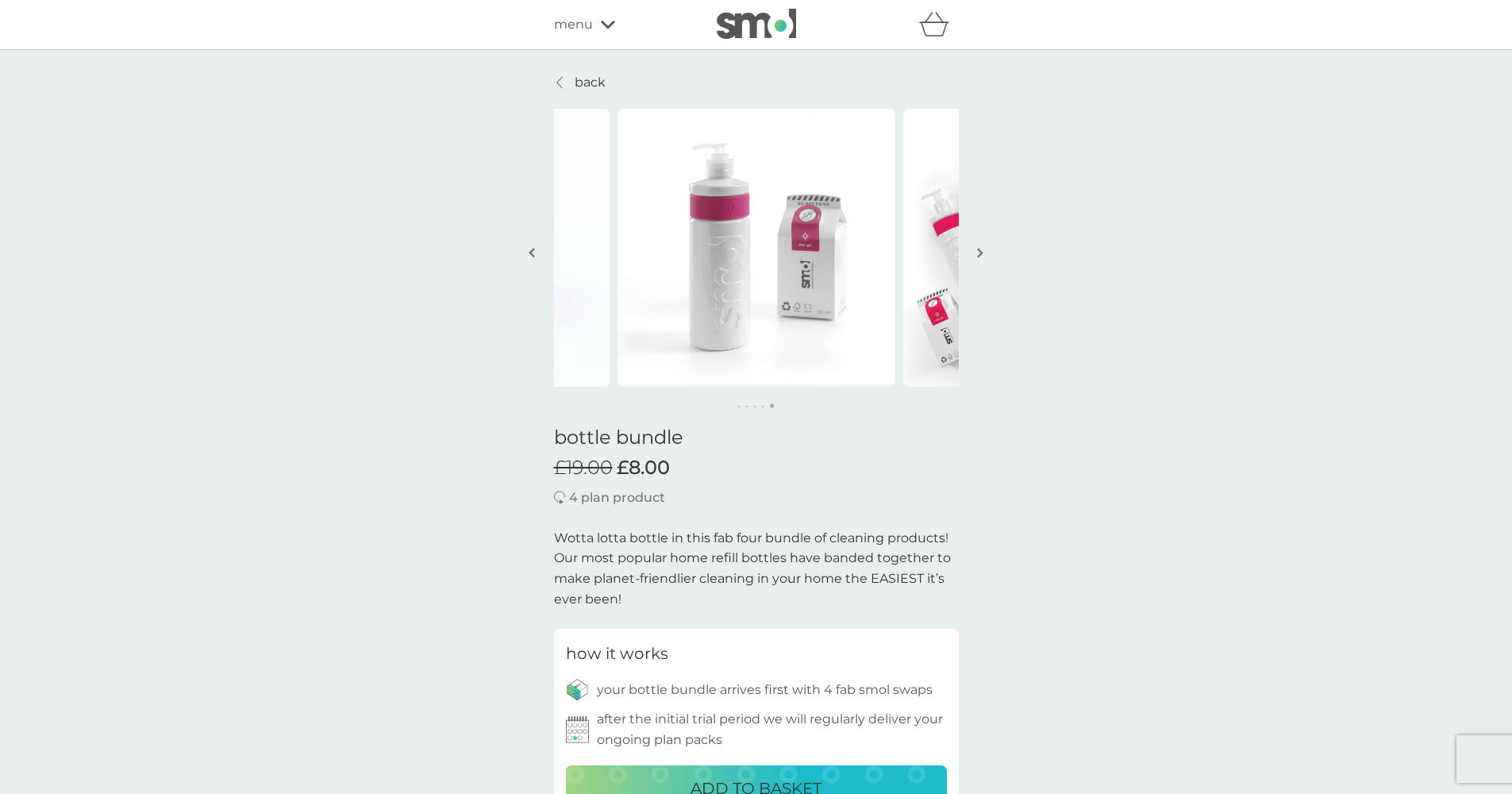
click at [977, 251] on img "button" at bounding box center [980, 253] width 7 height 12
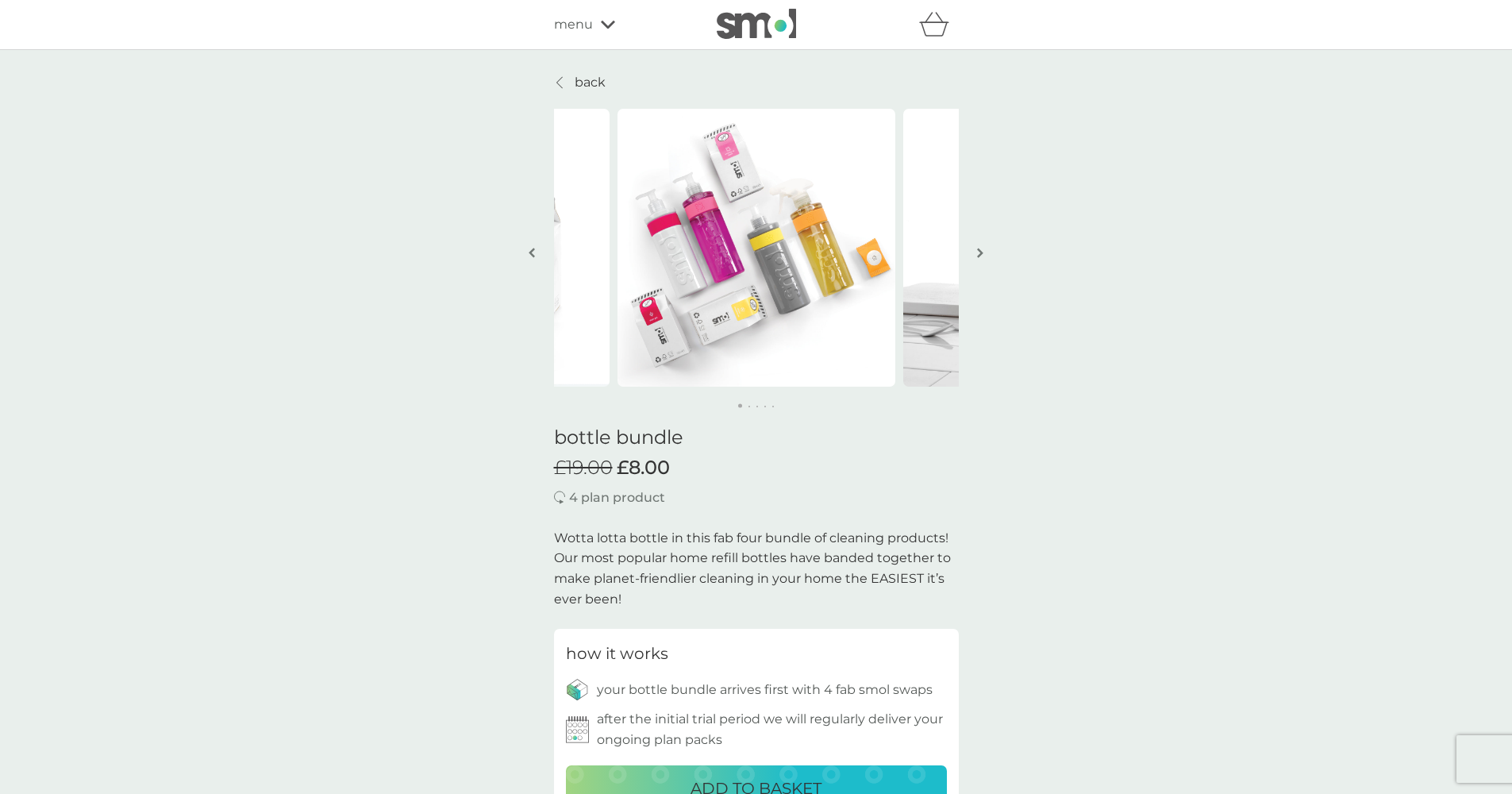
click at [977, 251] on img "button" at bounding box center [980, 253] width 7 height 12
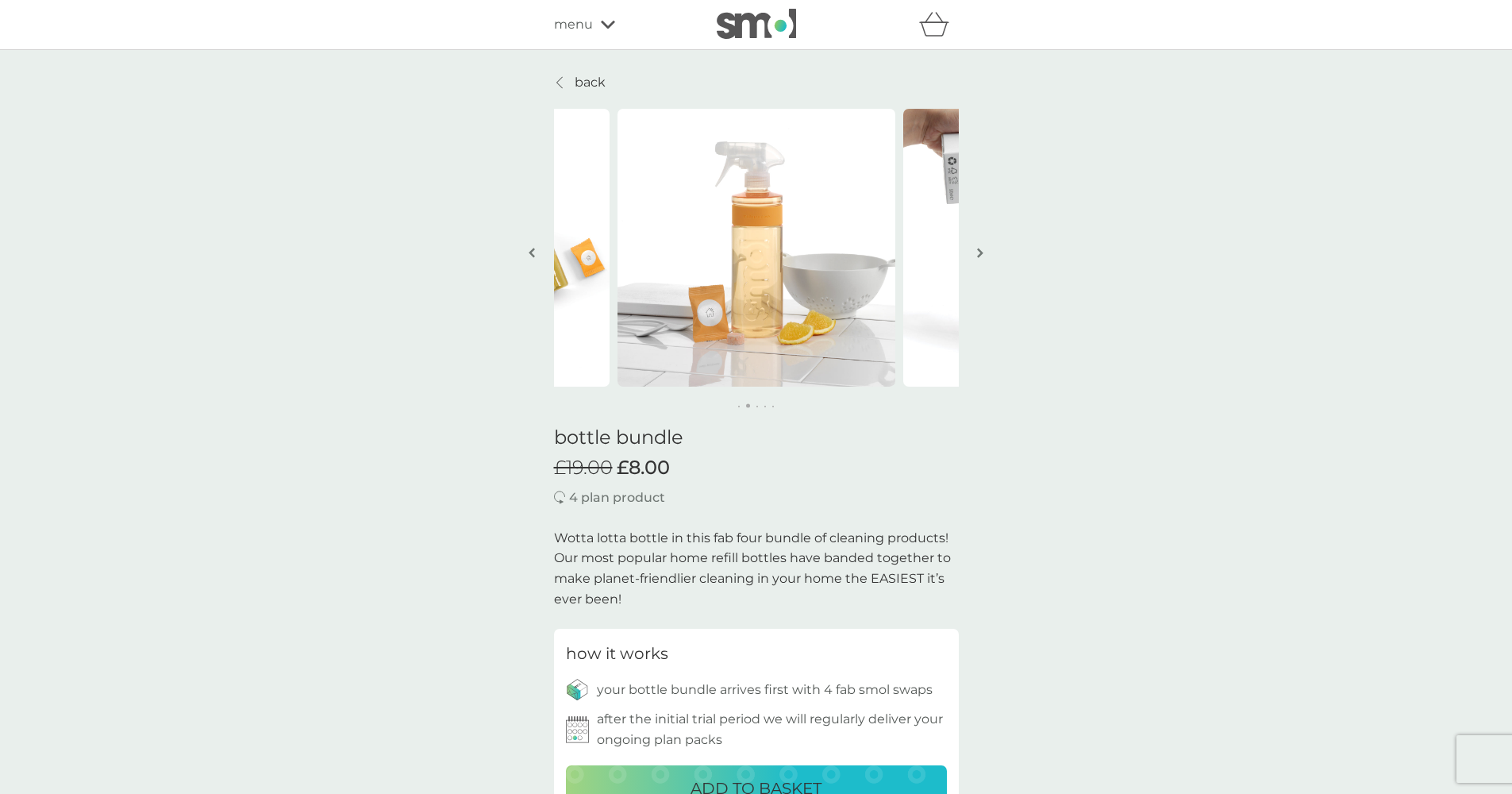
click at [977, 251] on img "button" at bounding box center [980, 253] width 7 height 12
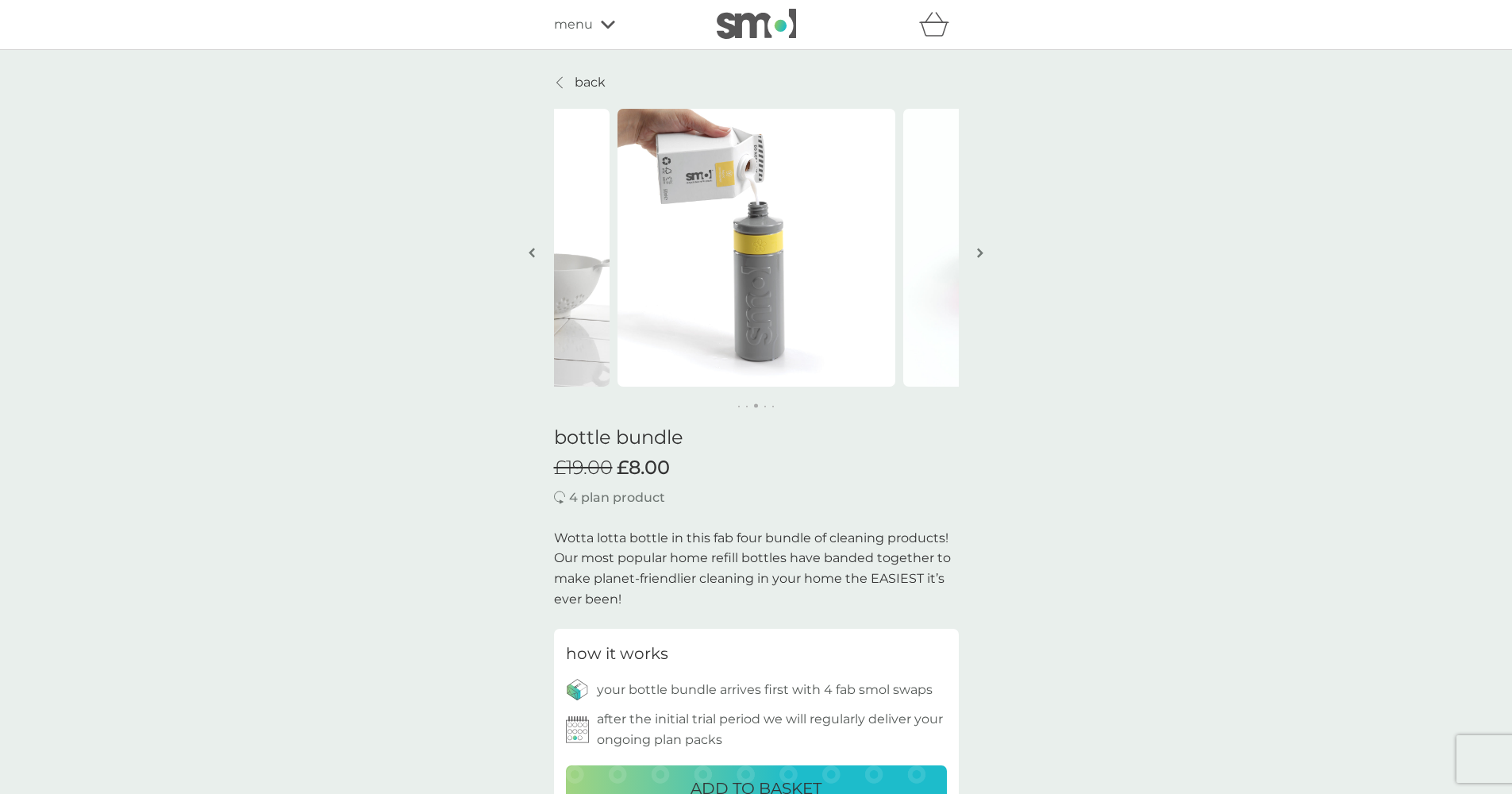
click at [977, 251] on img "button" at bounding box center [980, 253] width 7 height 12
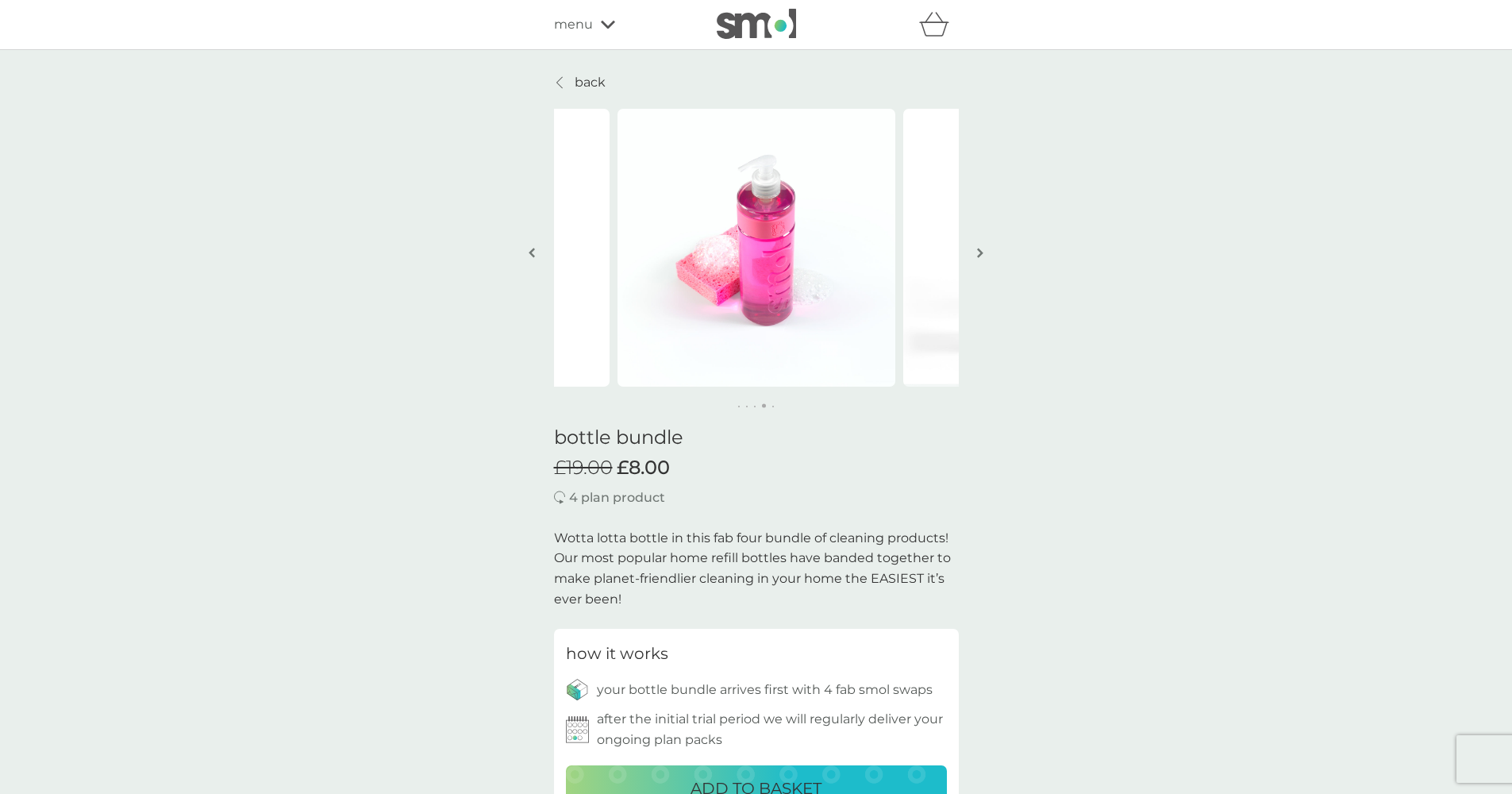
click at [977, 251] on img "button" at bounding box center [980, 253] width 7 height 12
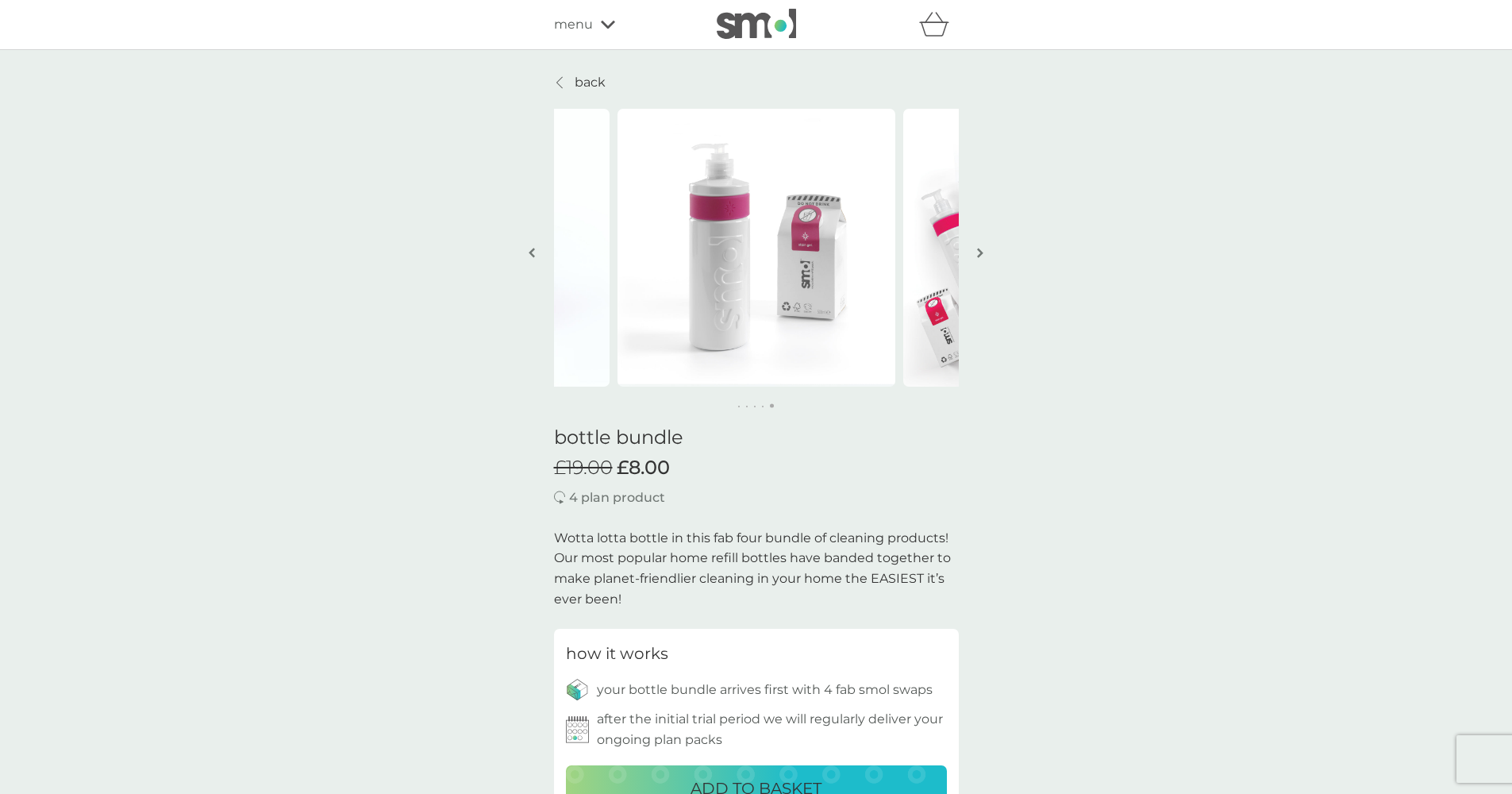
click at [569, 80] on link "back" at bounding box center [579, 82] width 51 height 20
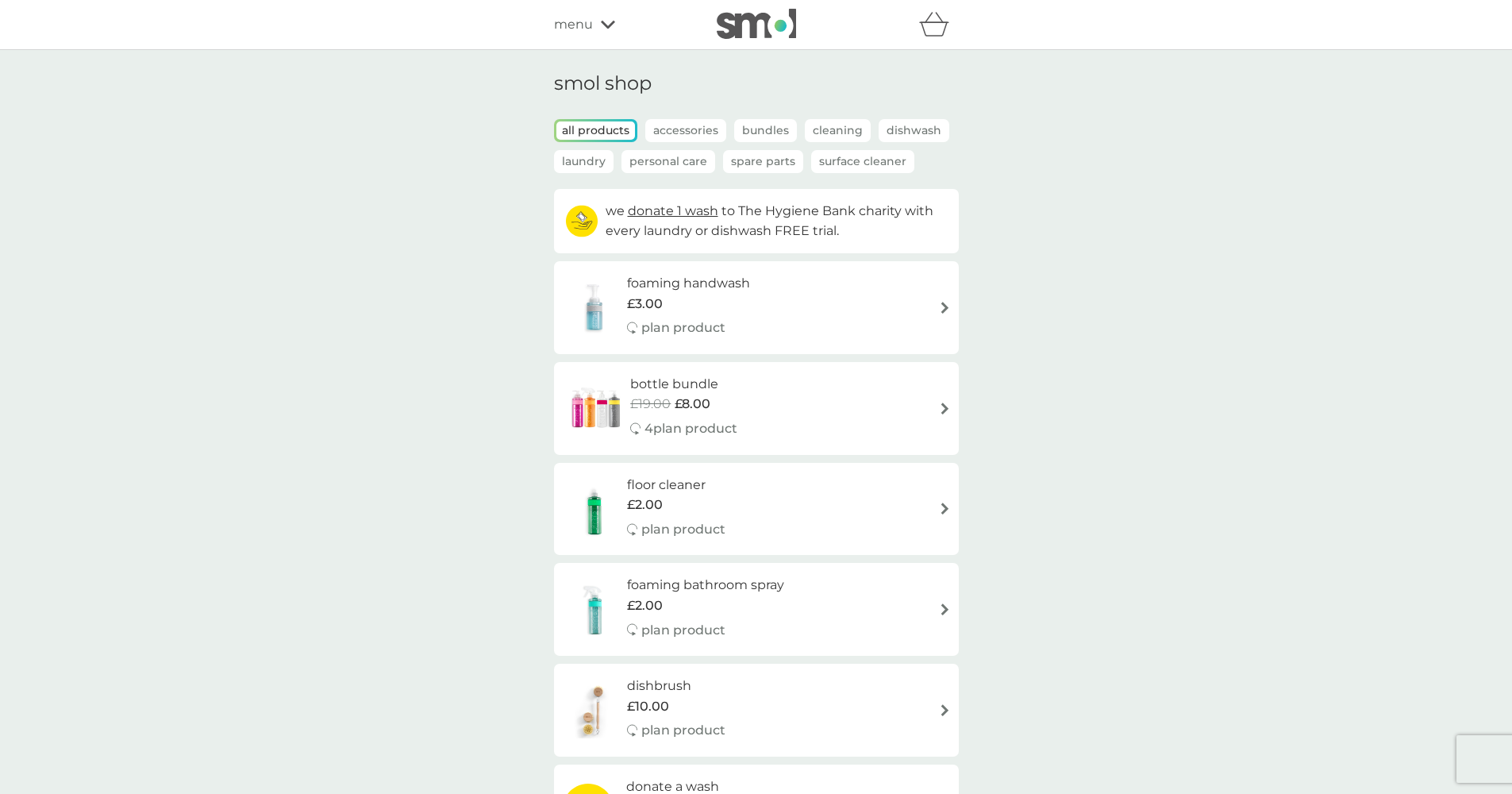
click at [880, 164] on p "Surface Cleaner" at bounding box center [862, 162] width 103 height 23
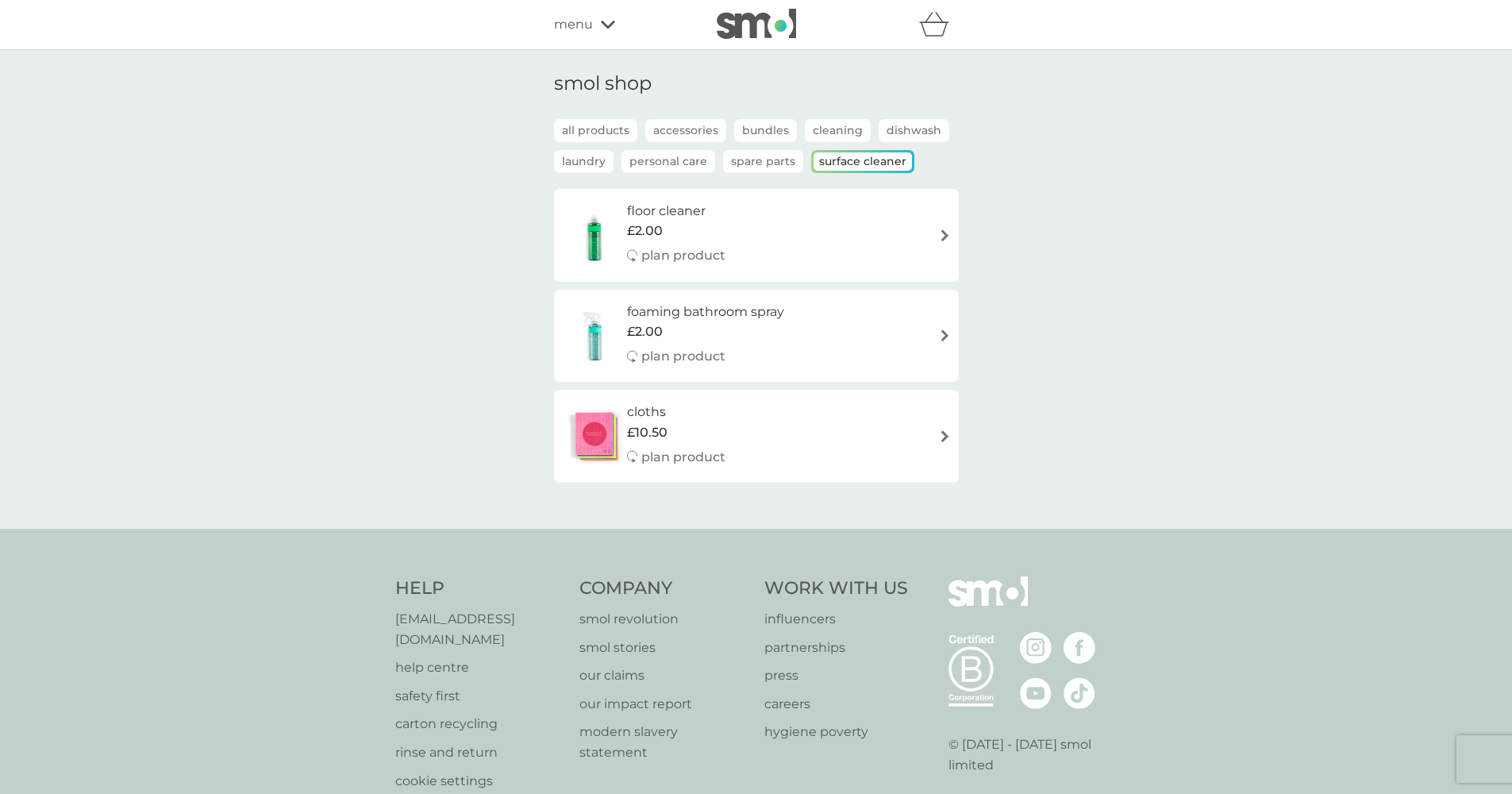
click at [662, 209] on h6 "floor cleaner" at bounding box center [676, 210] width 98 height 20
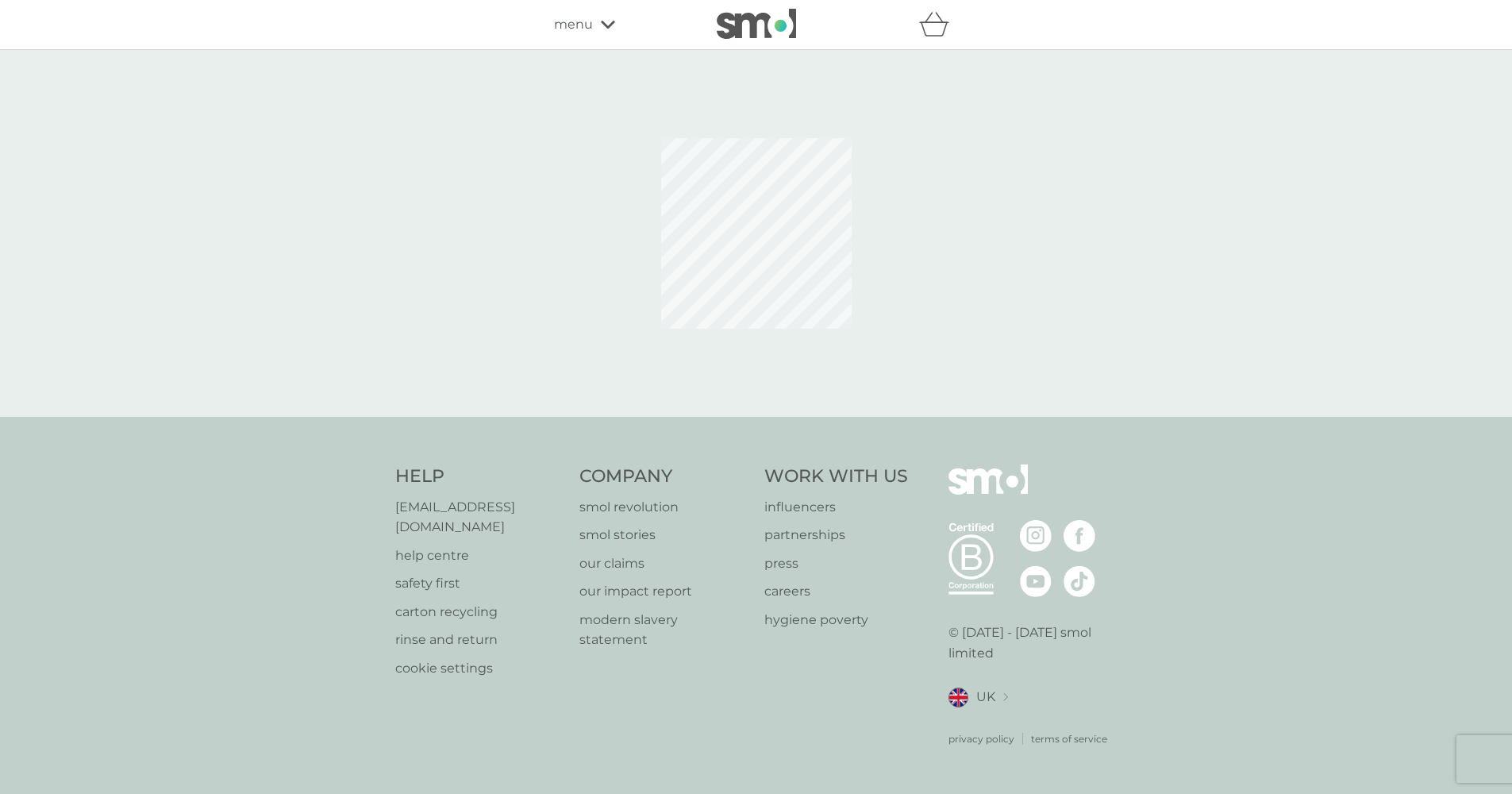
select select "84"
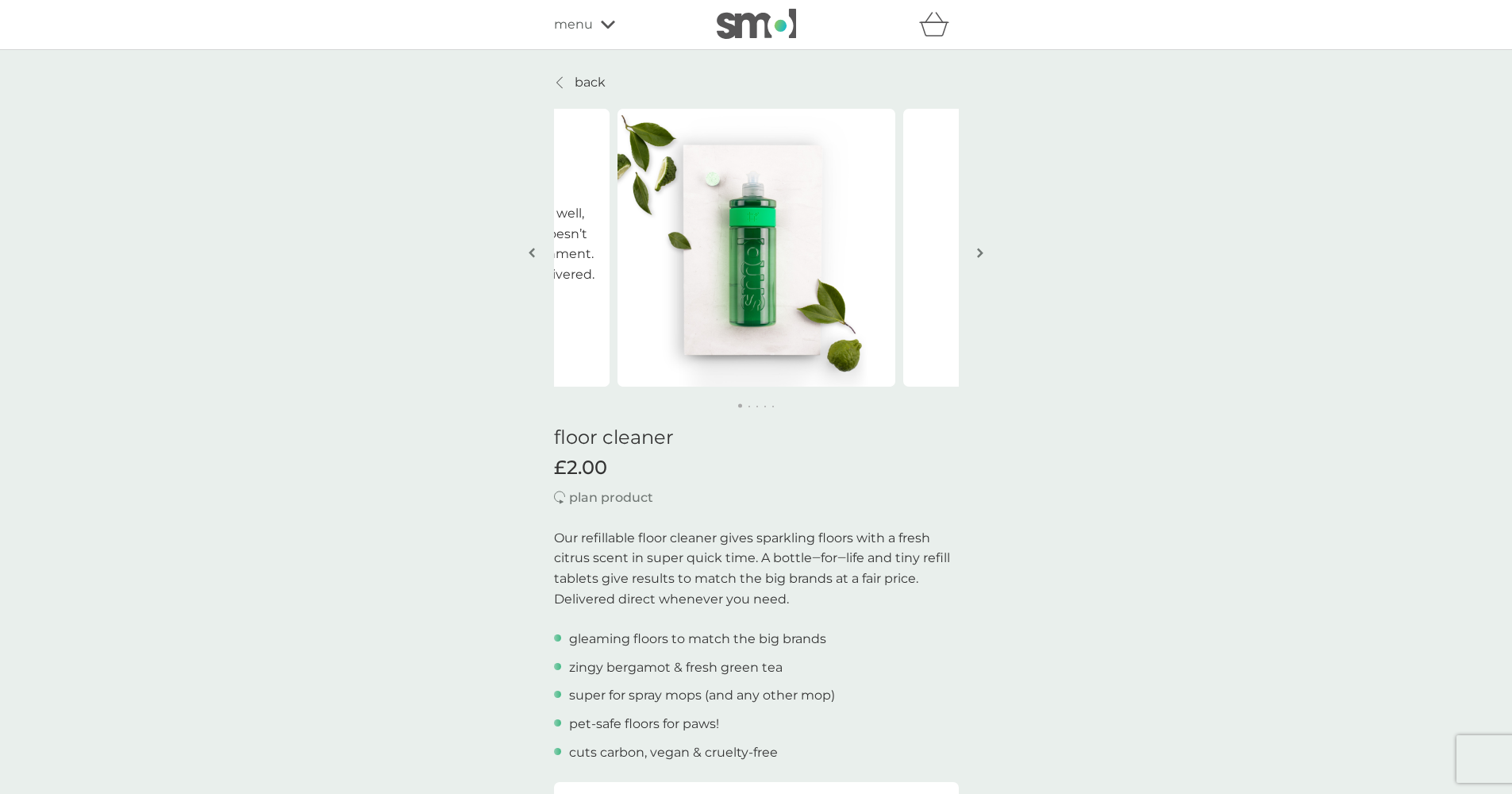
click at [984, 256] on button "button" at bounding box center [981, 254] width 12 height 79
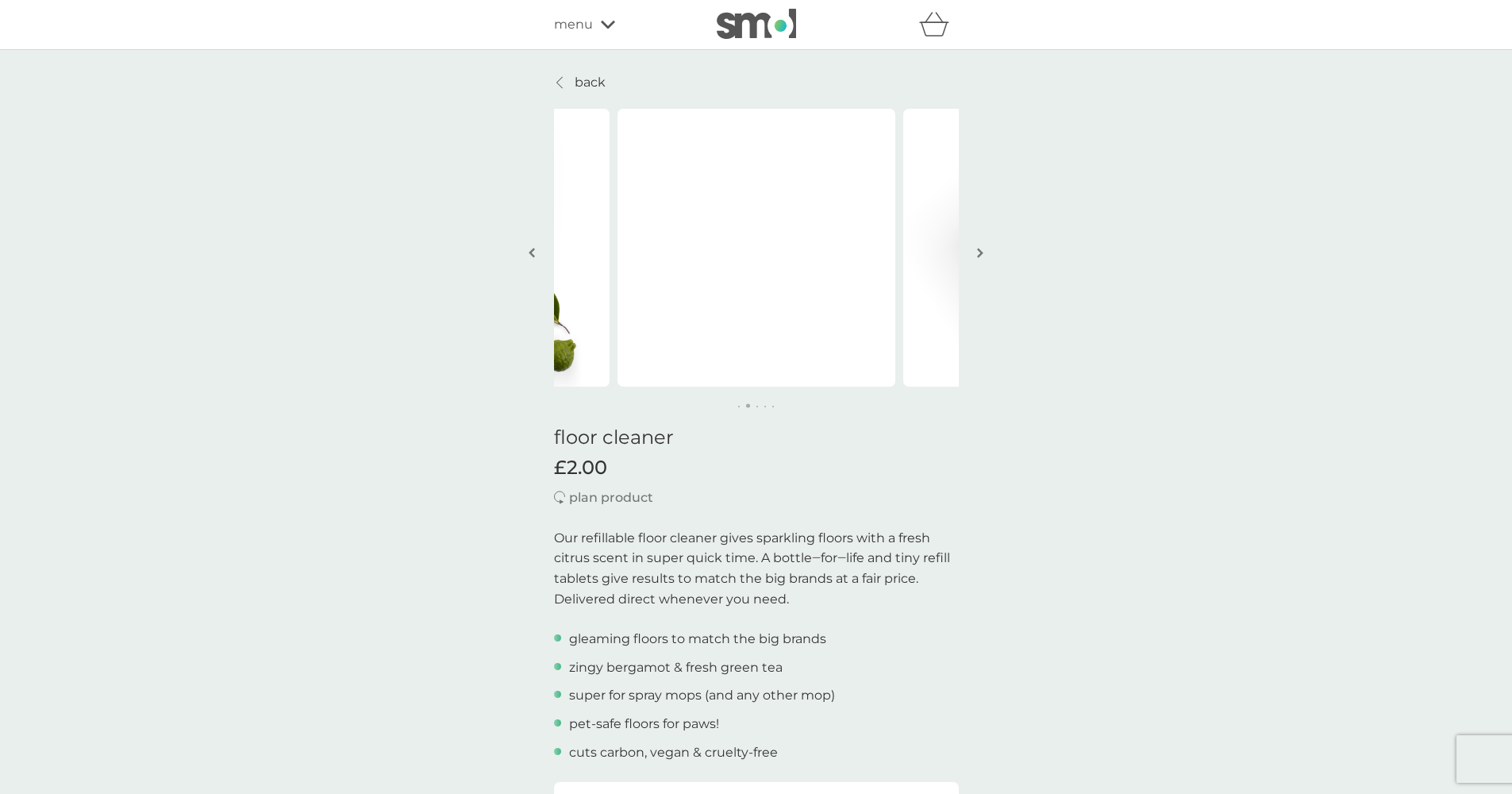
click at [984, 256] on button "button" at bounding box center [981, 254] width 12 height 79
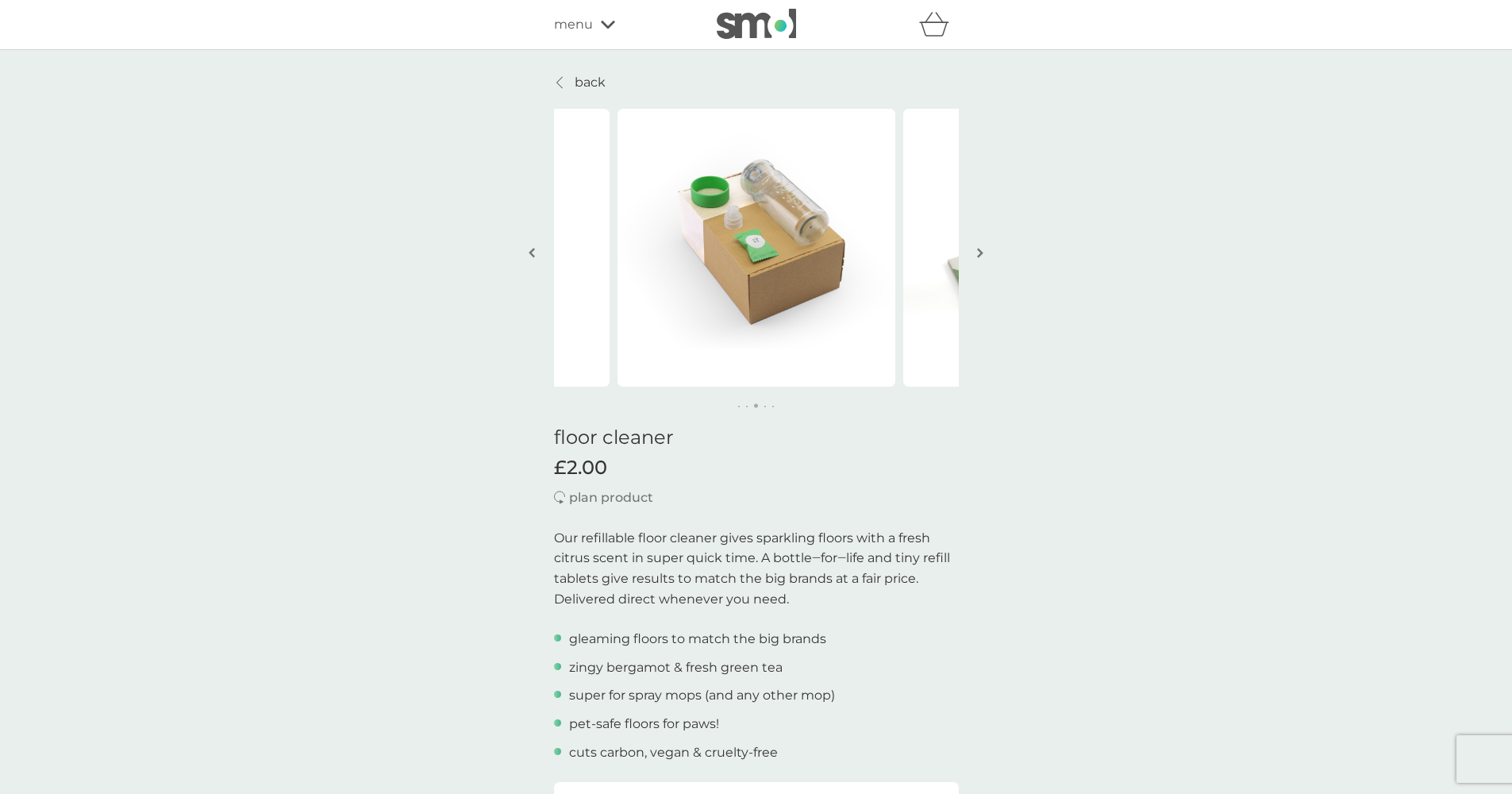
click at [984, 256] on button "button" at bounding box center [981, 254] width 12 height 79
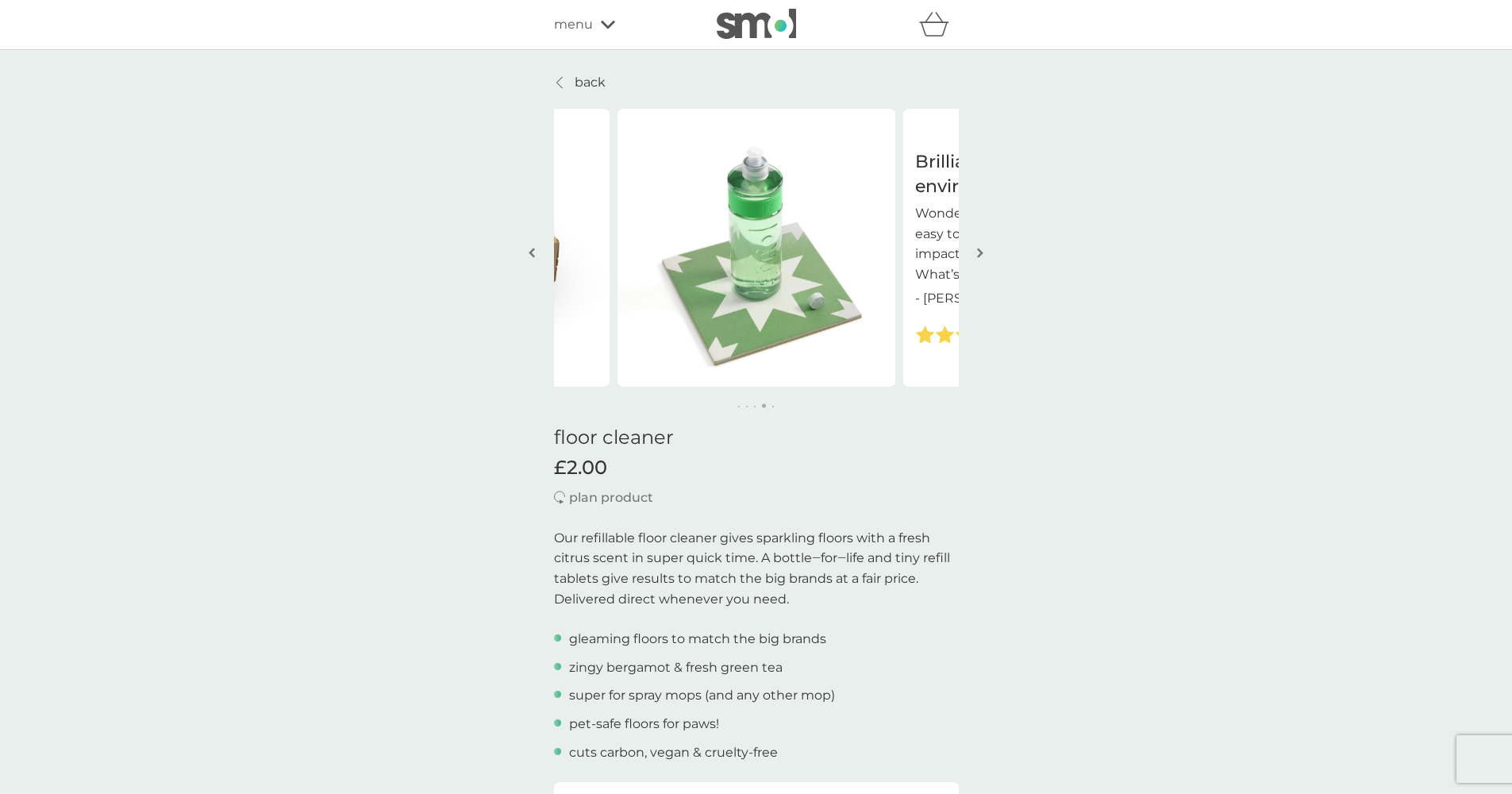
click at [984, 256] on button "button" at bounding box center [981, 254] width 12 height 79
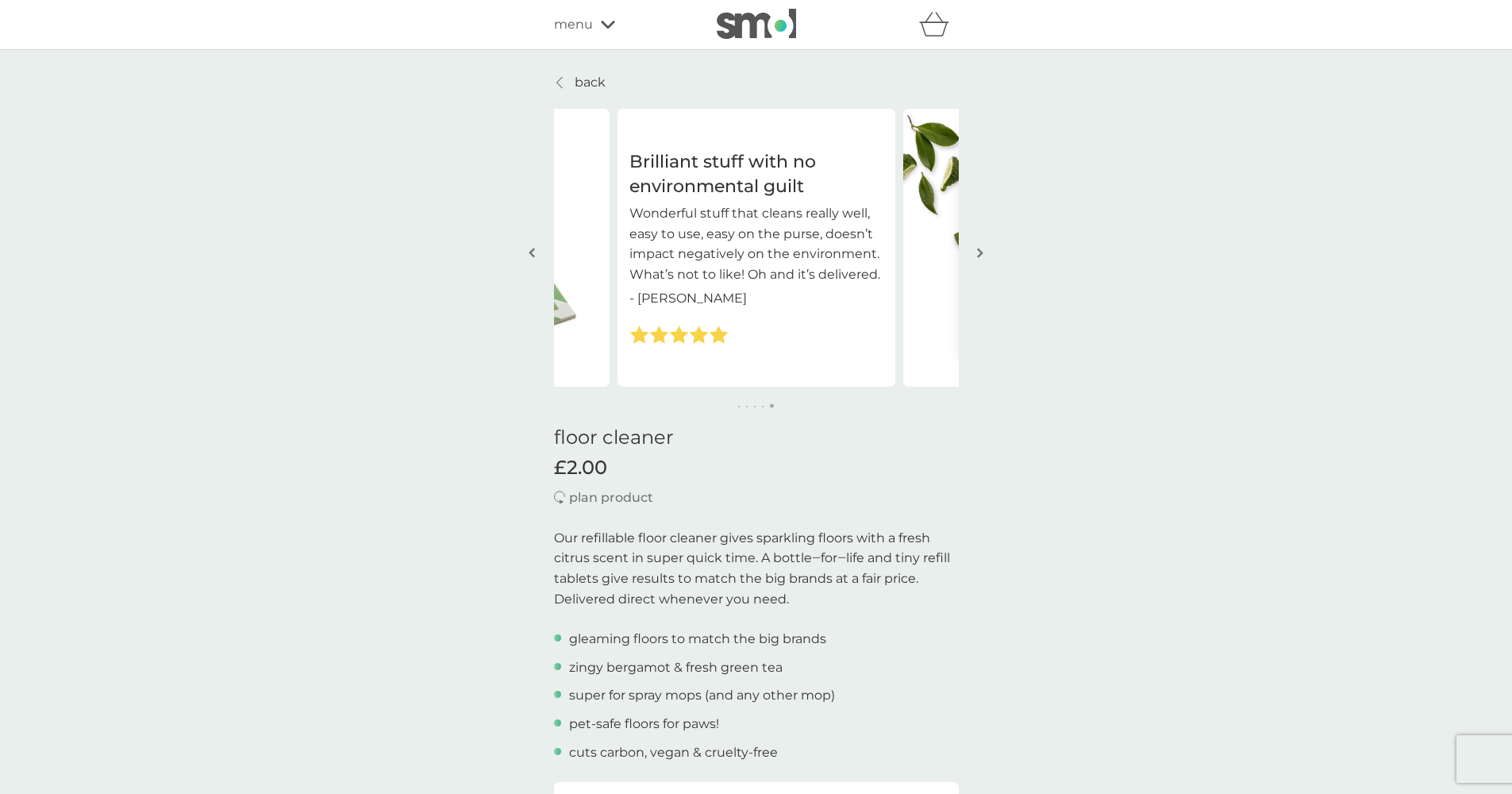
click at [594, 83] on p "back" at bounding box center [590, 82] width 31 height 20
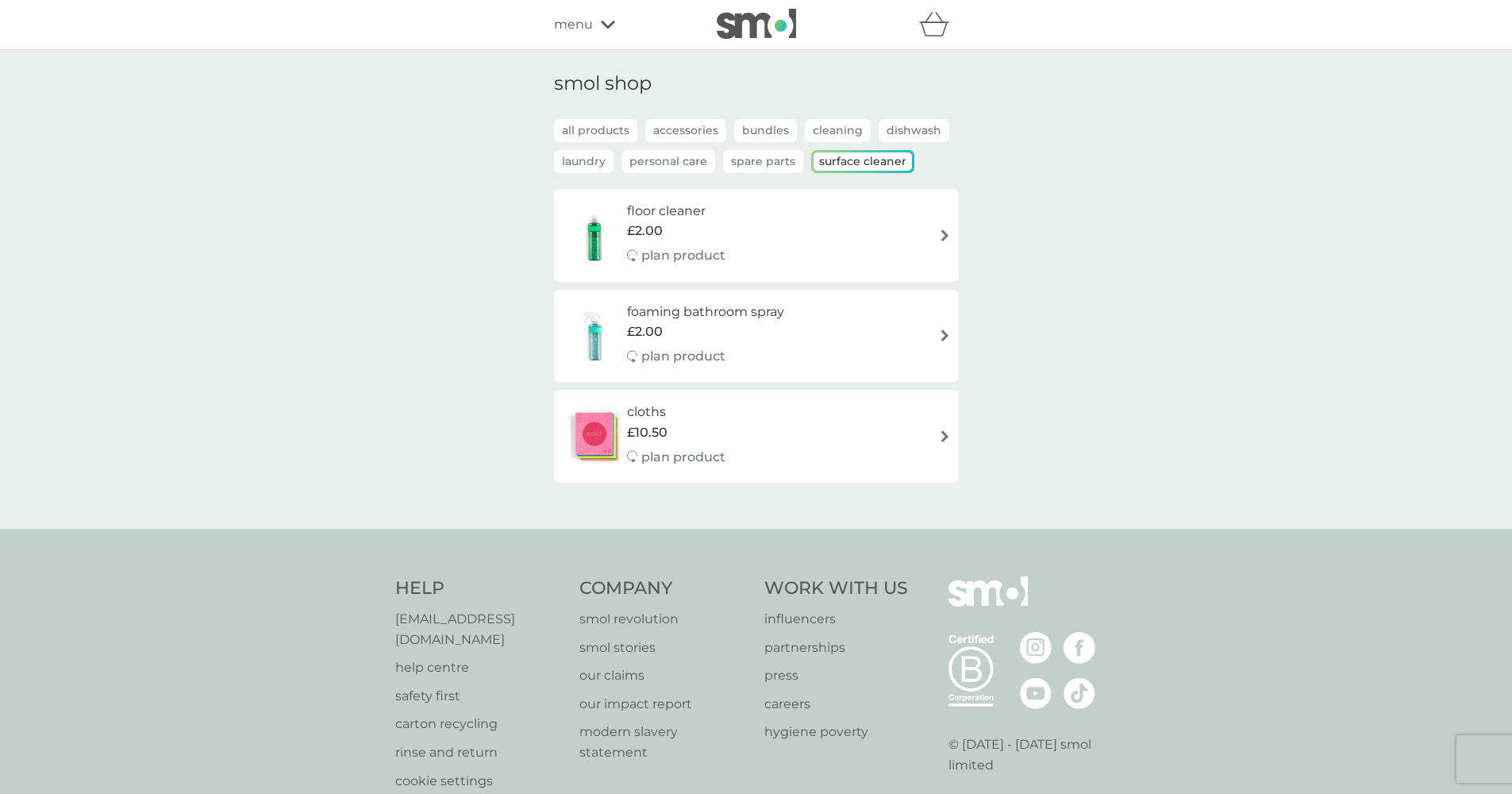
click at [611, 21] on icon at bounding box center [608, 25] width 14 height 10
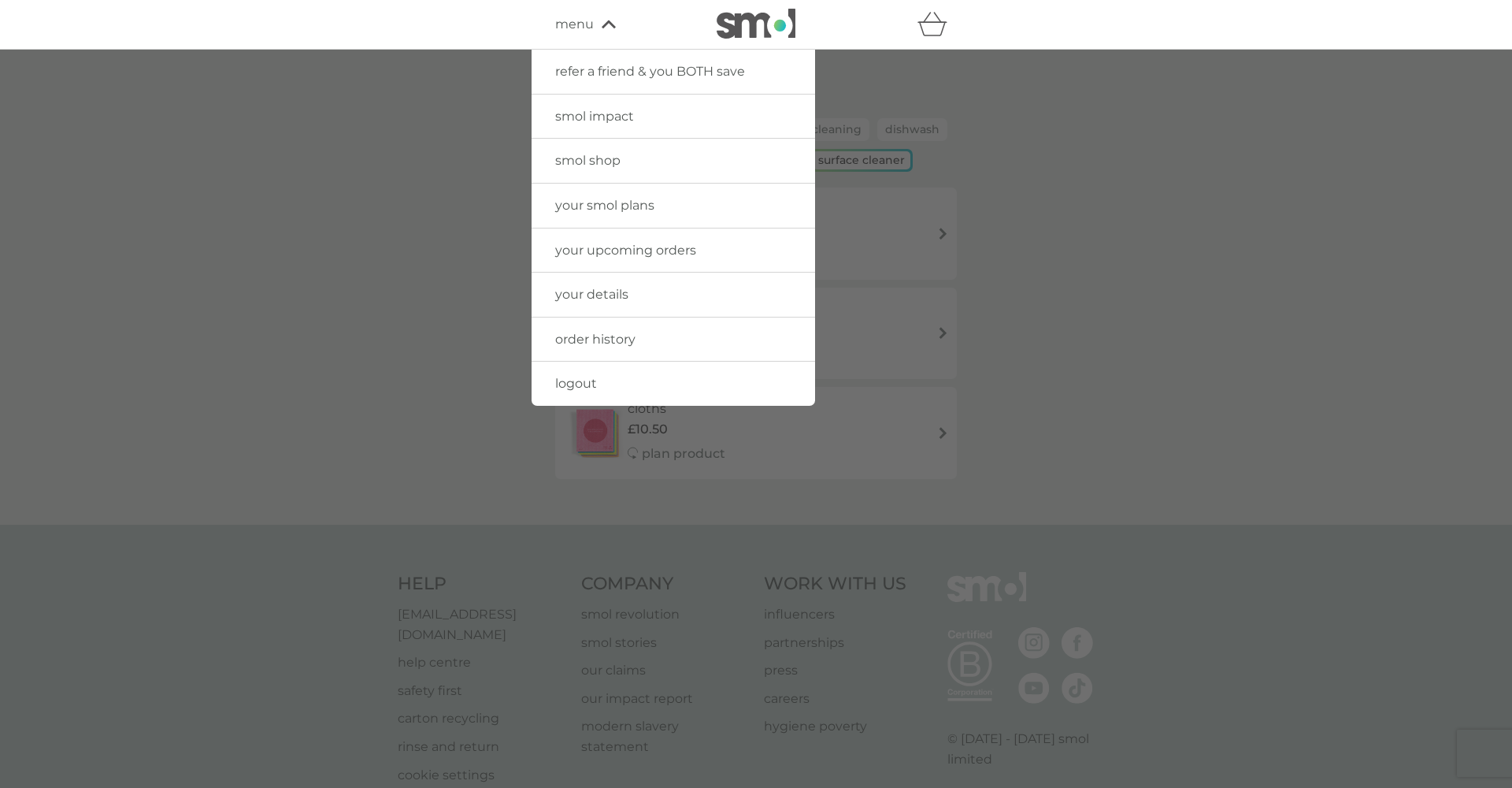
click at [605, 207] on span "your smol plans" at bounding box center [605, 206] width 100 height 15
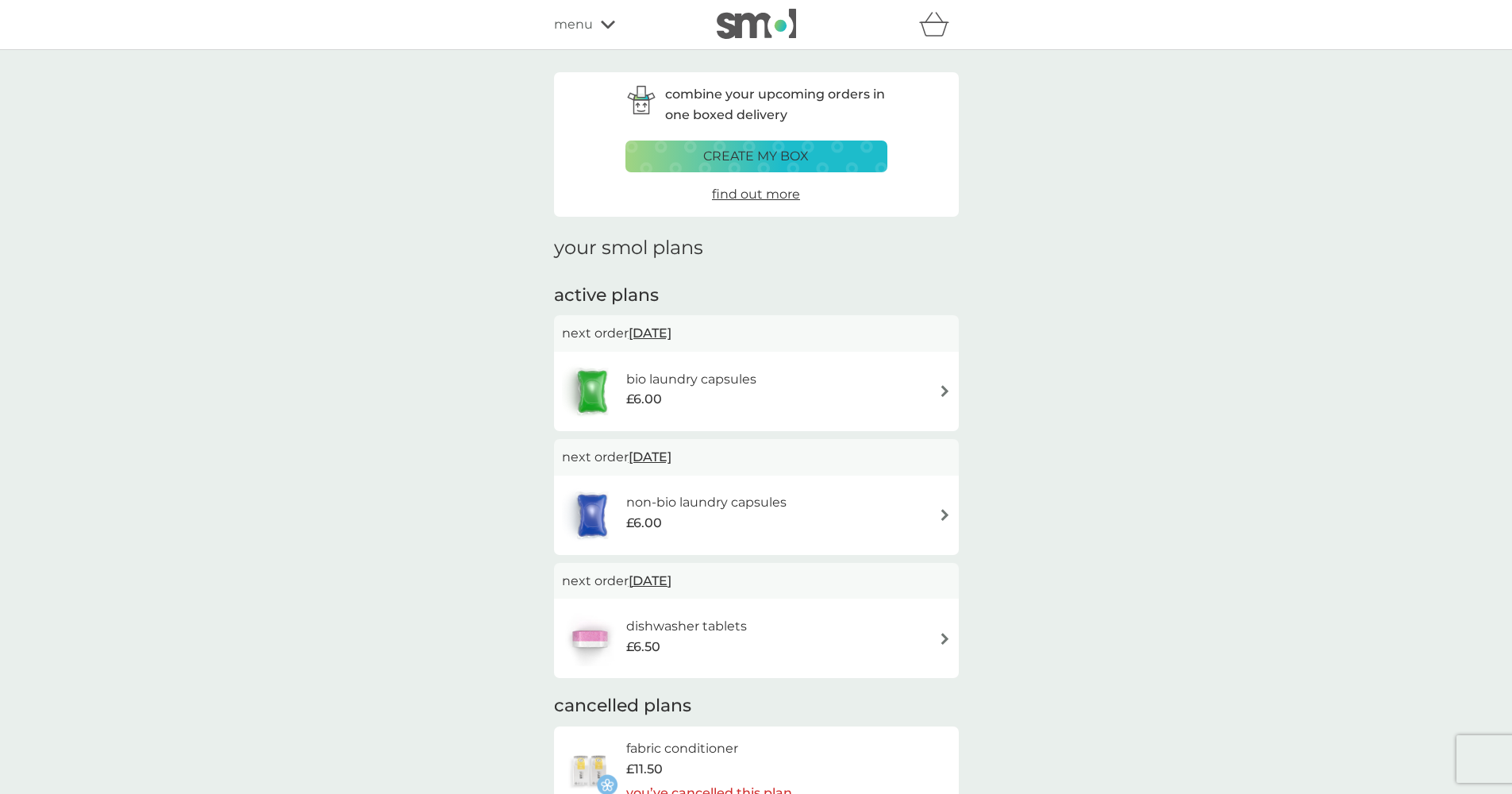
click at [608, 14] on div "refer a friend & you BOTH save smol impact smol shop your smol plans your upcom…" at bounding box center [756, 24] width 405 height 32
click at [605, 25] on icon at bounding box center [608, 24] width 14 height 8
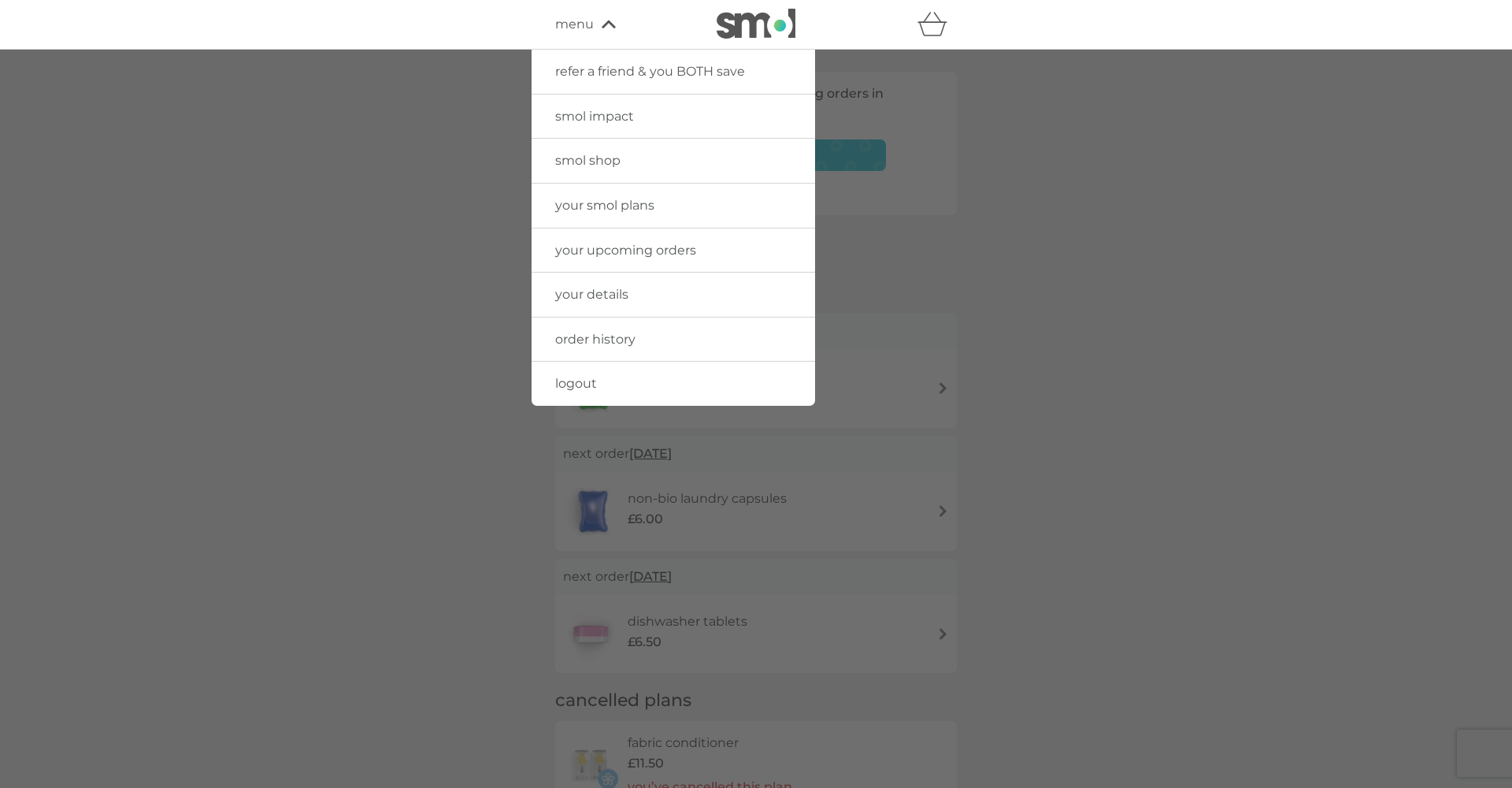
click at [603, 157] on span "smol shop" at bounding box center [588, 161] width 65 height 15
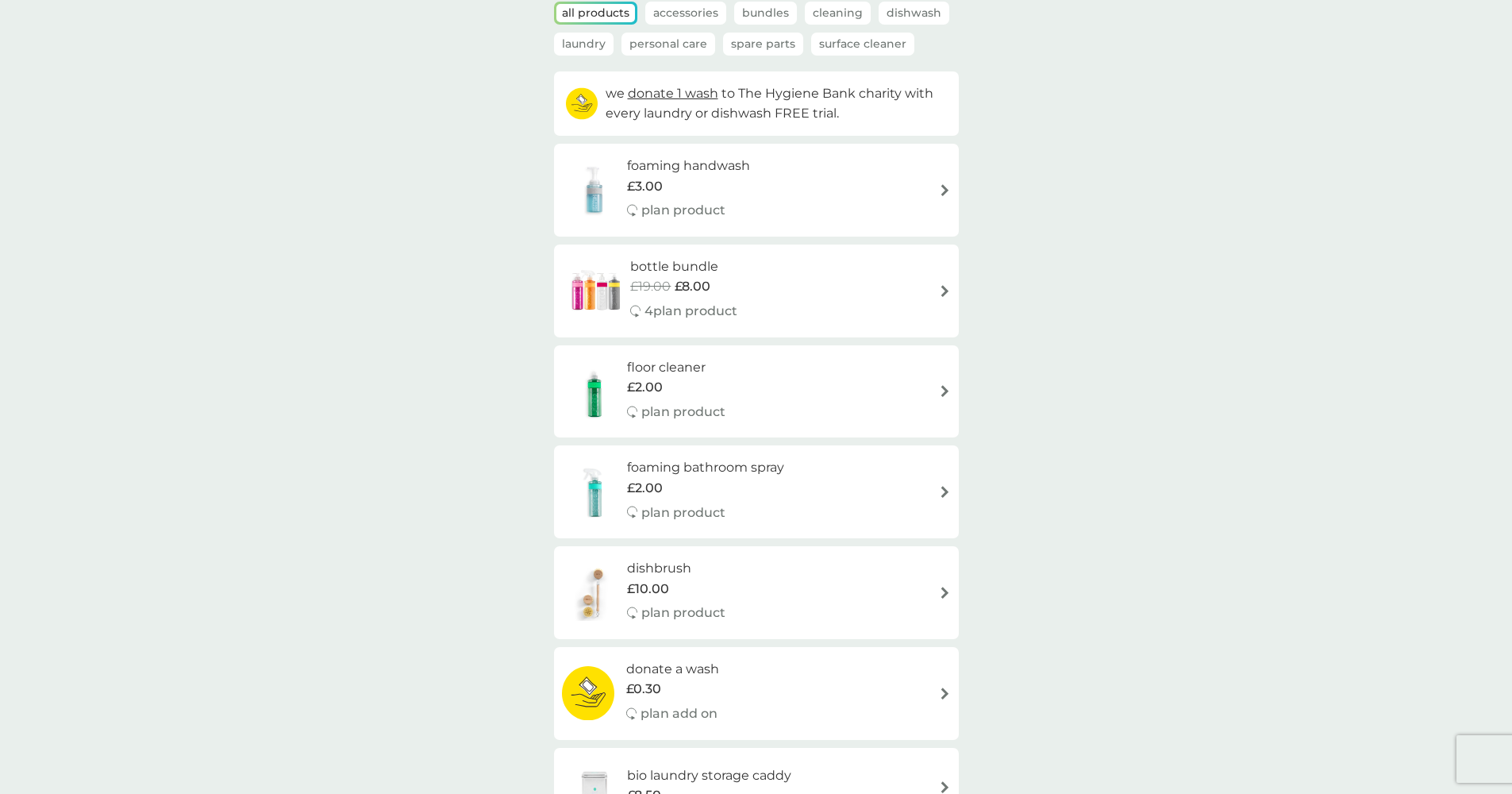
scroll to position [107, 0]
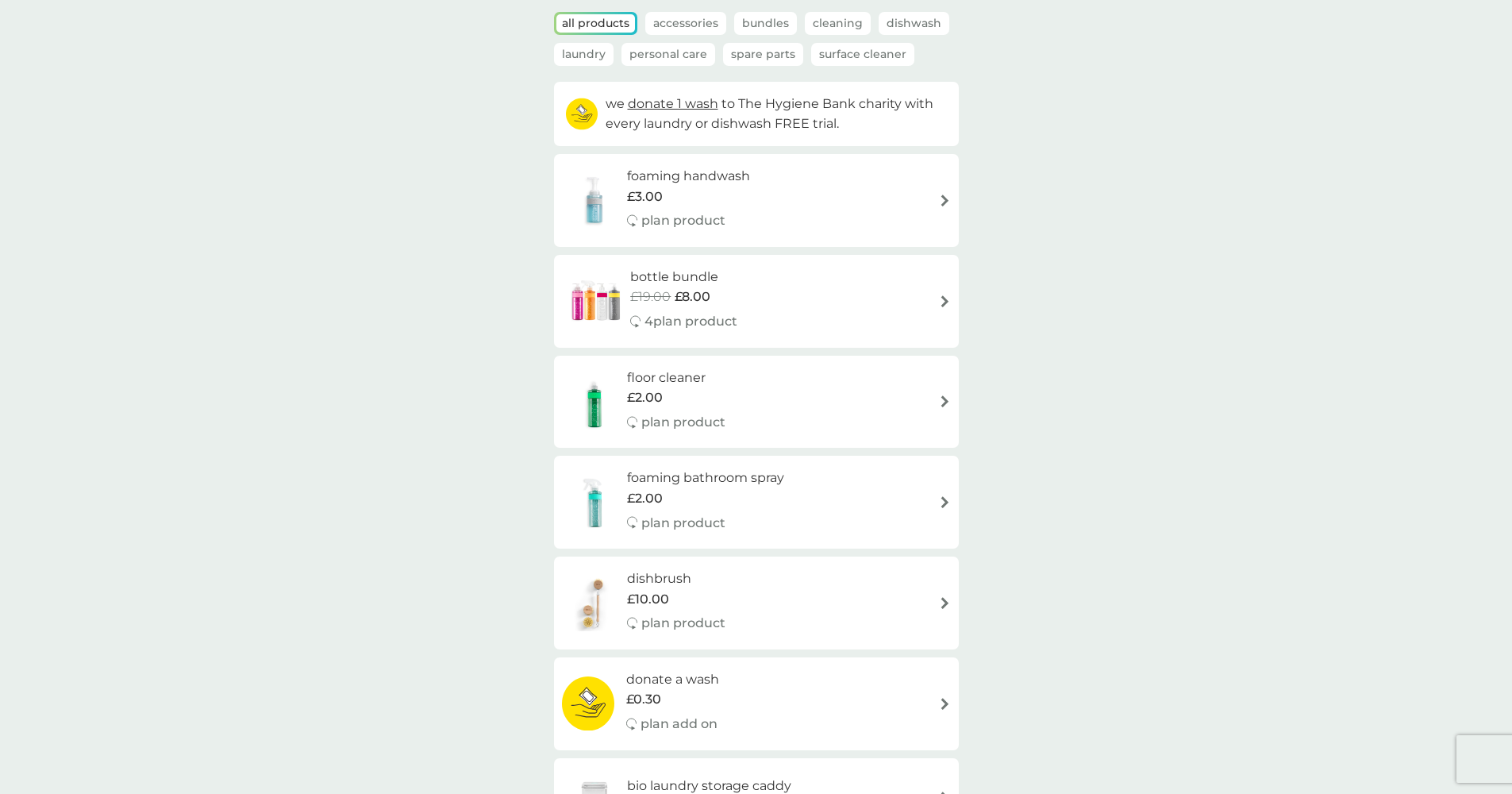
click at [662, 319] on p "4 plan product" at bounding box center [690, 321] width 93 height 20
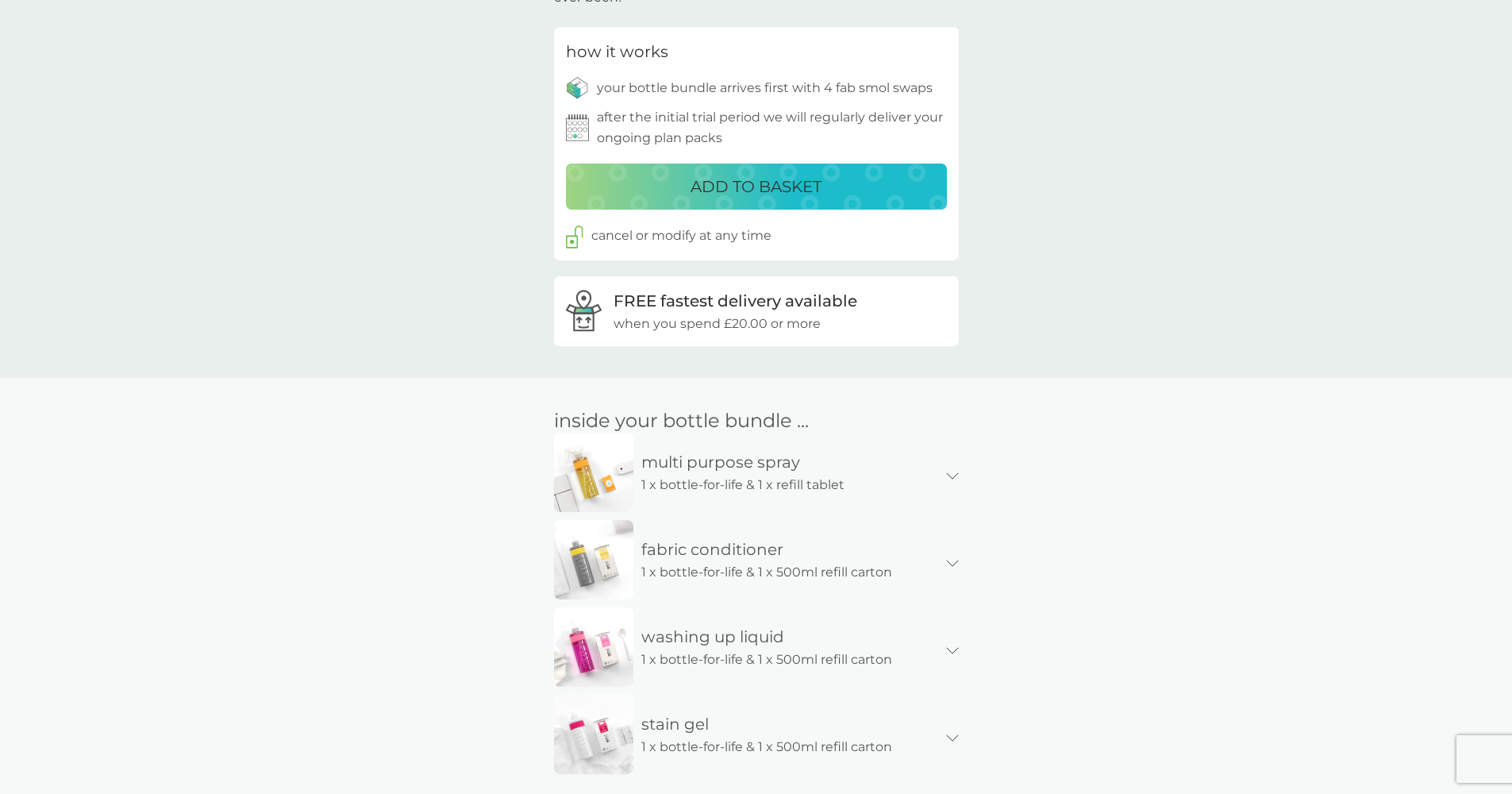
scroll to position [643, 0]
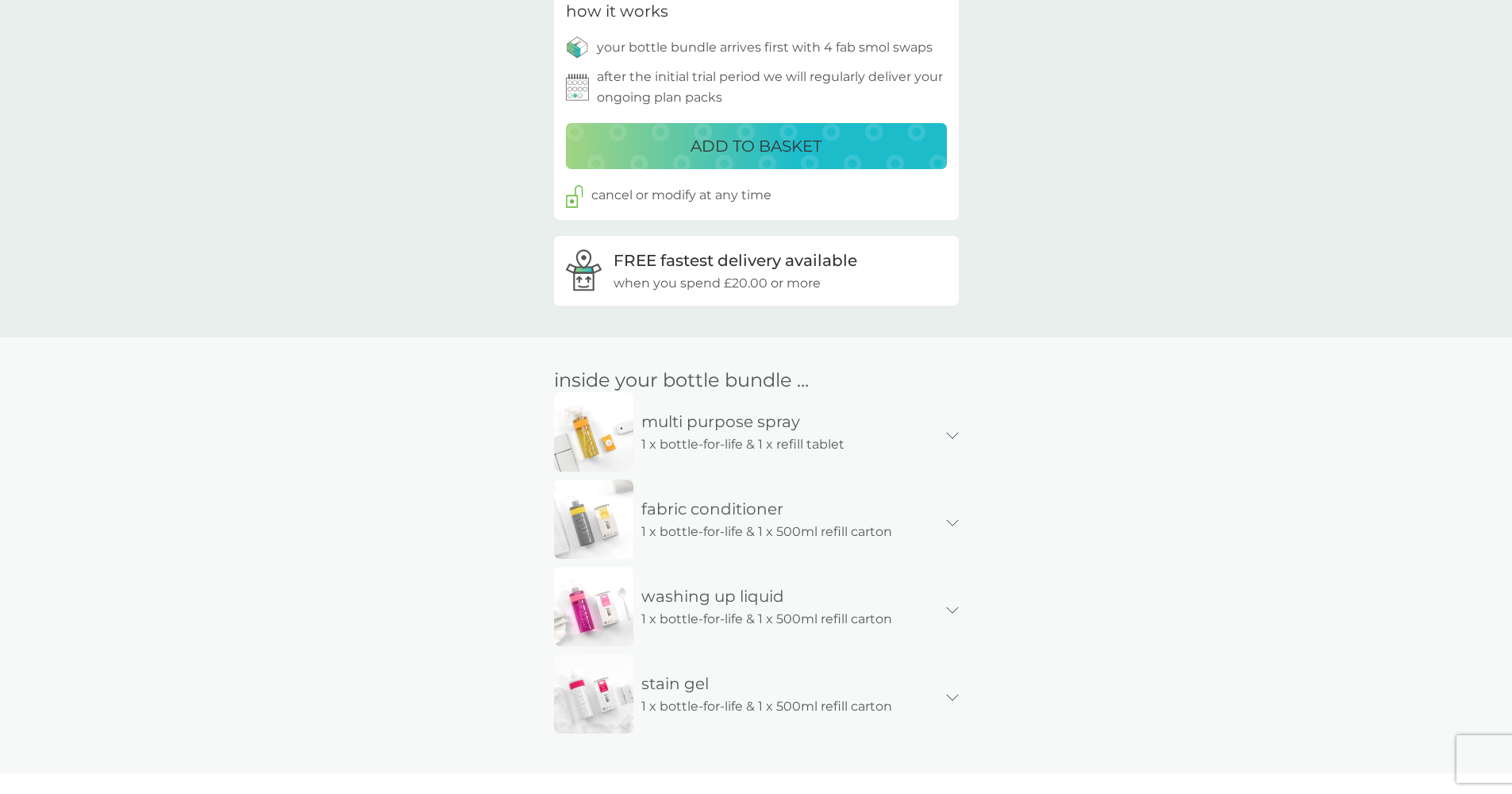
click at [958, 432] on icon at bounding box center [952, 435] width 13 height 7
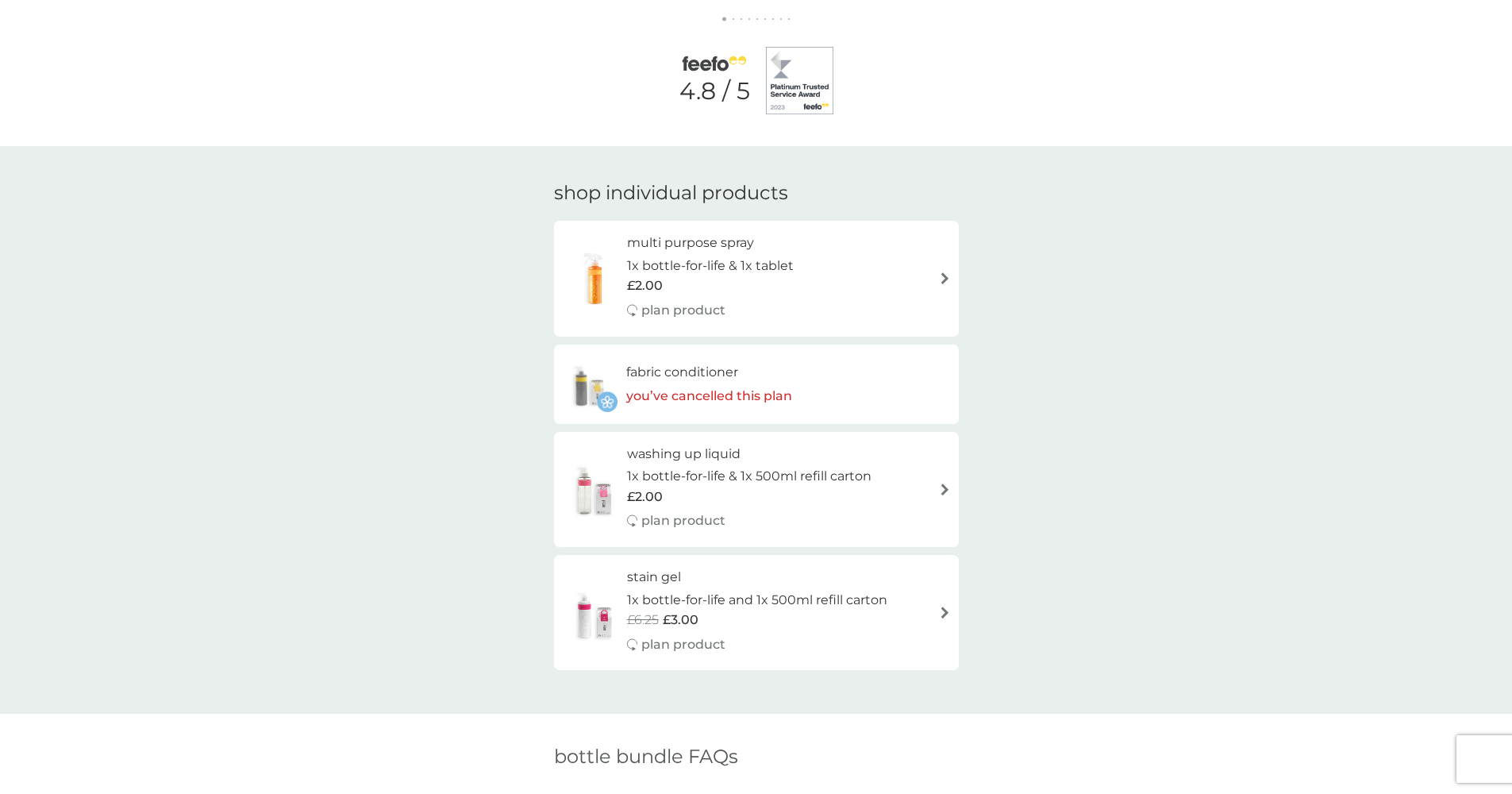
scroll to position [1837, 0]
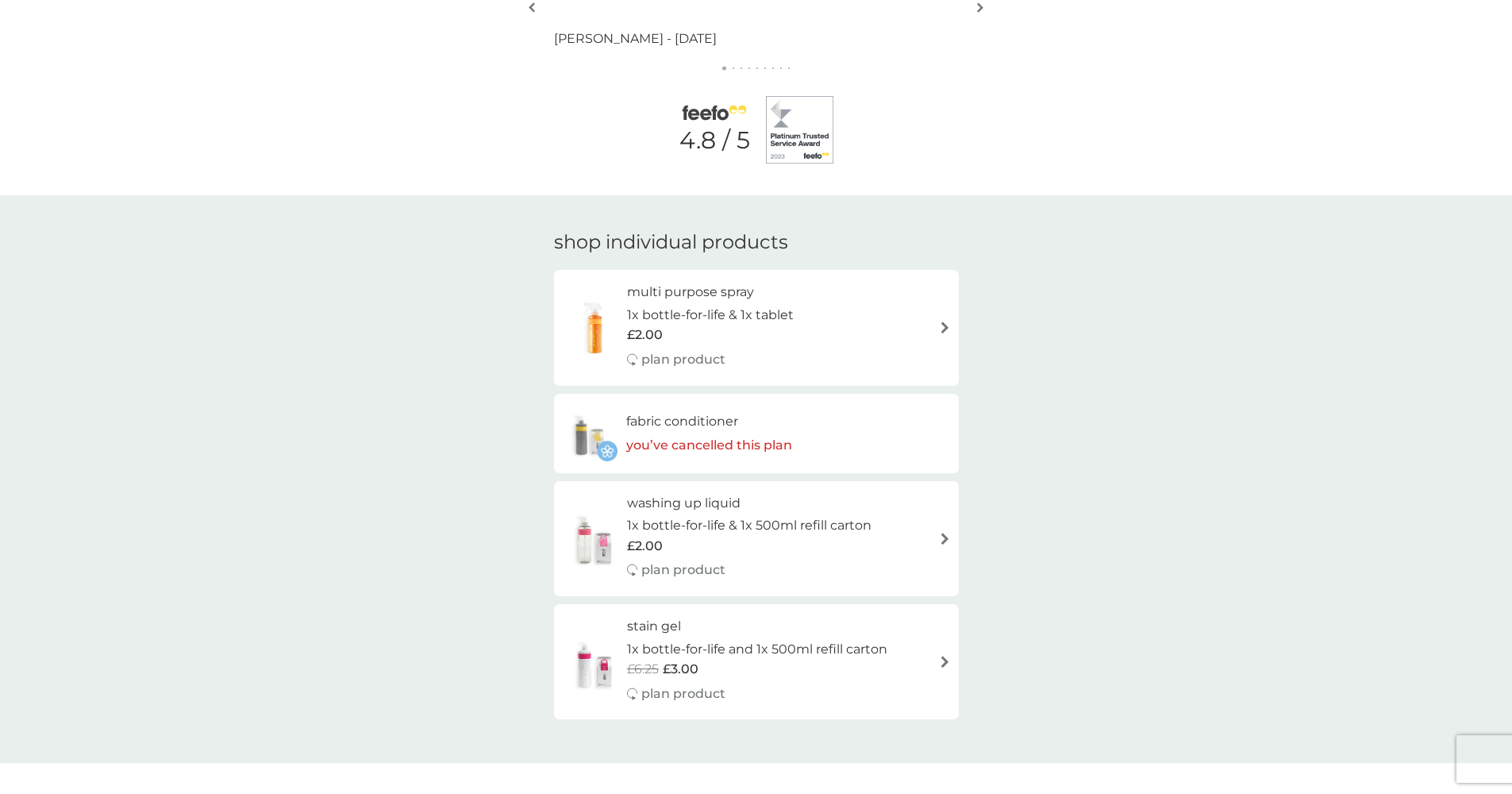
click at [946, 320] on div "multi purpose spray 1x bottle-for-life & 1x tablet £2.00 plan product" at bounding box center [756, 327] width 389 height 92
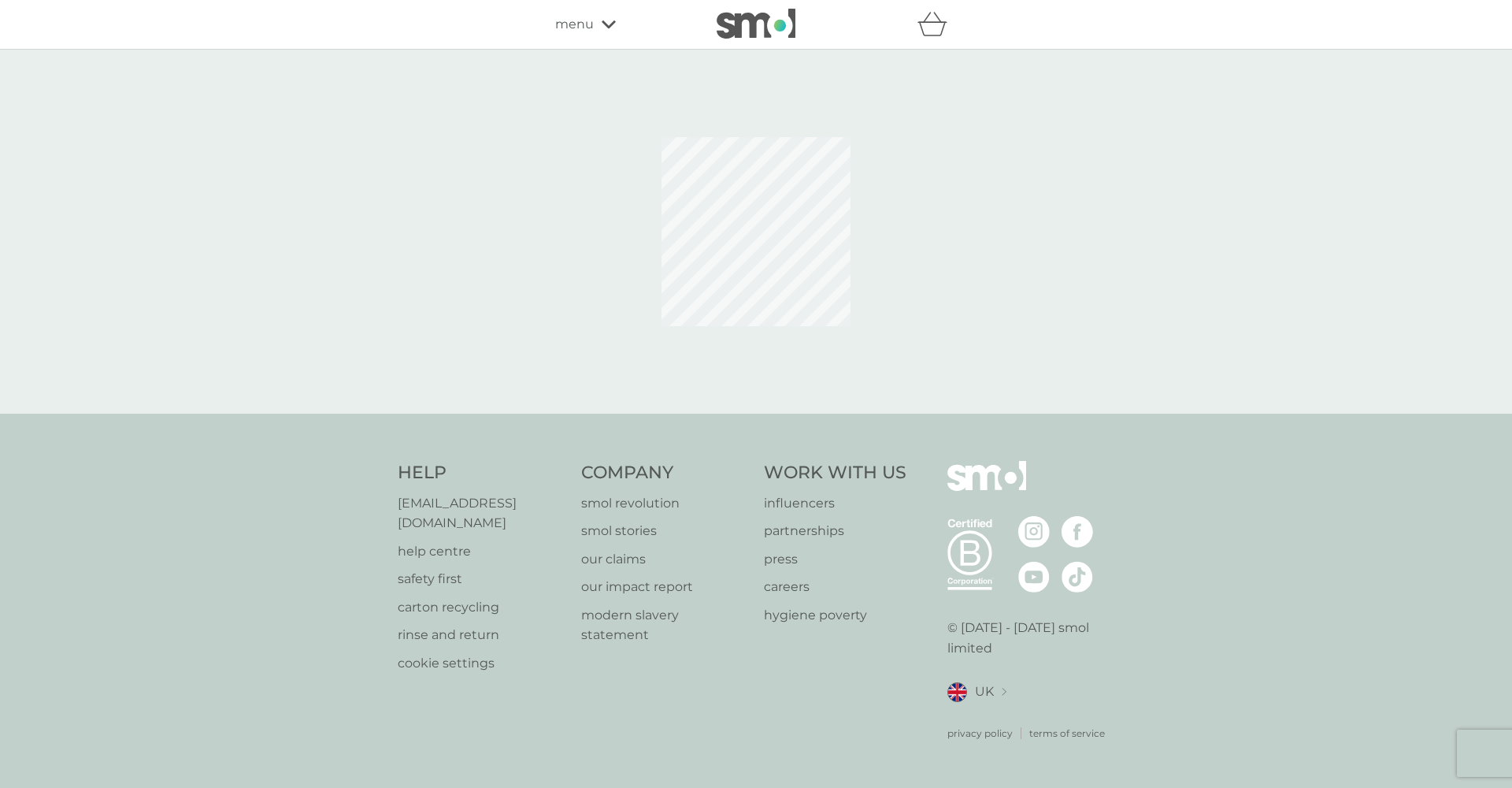
select select "112"
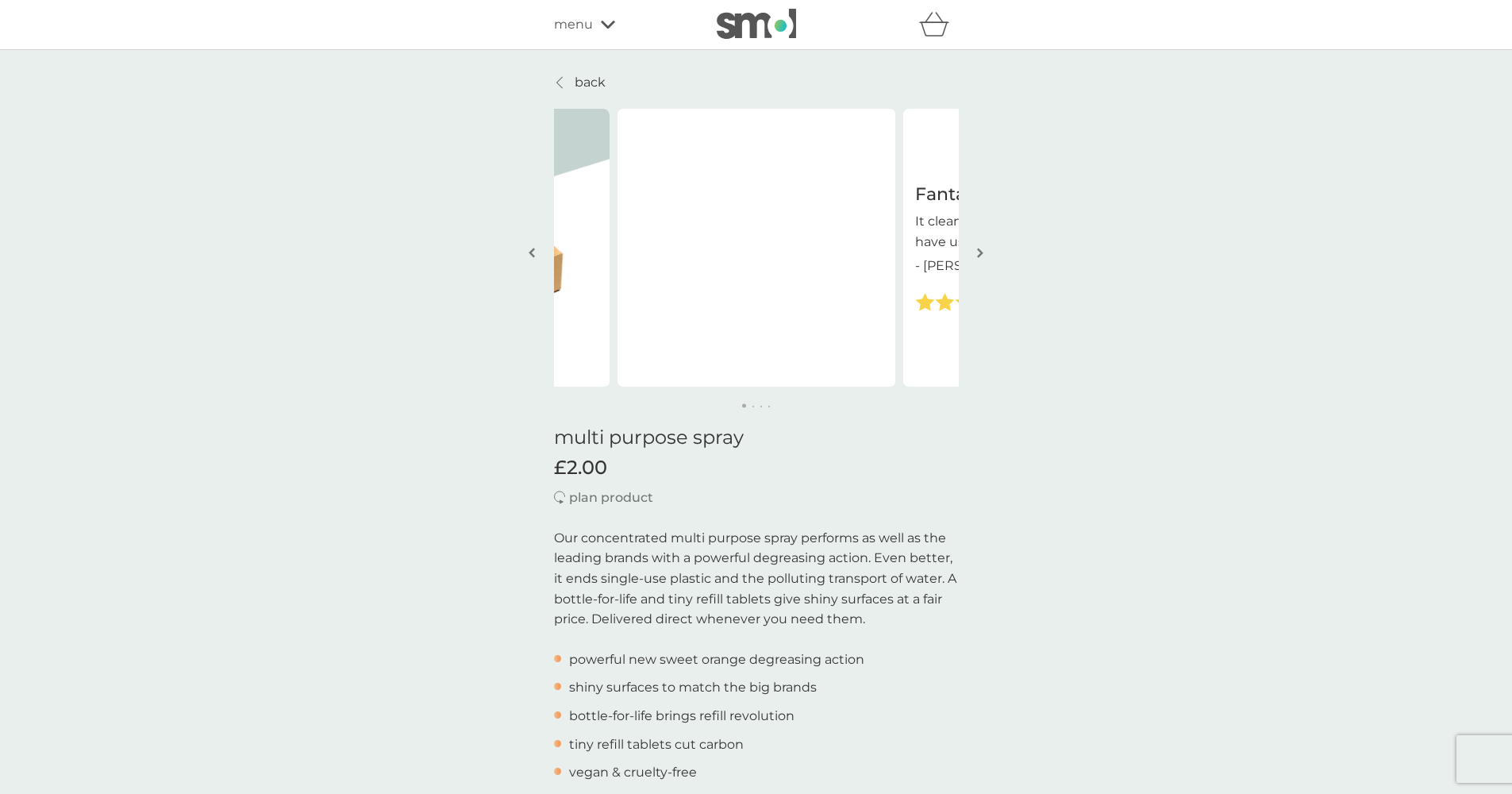
click at [975, 252] on button "button" at bounding box center [981, 254] width 12 height 79
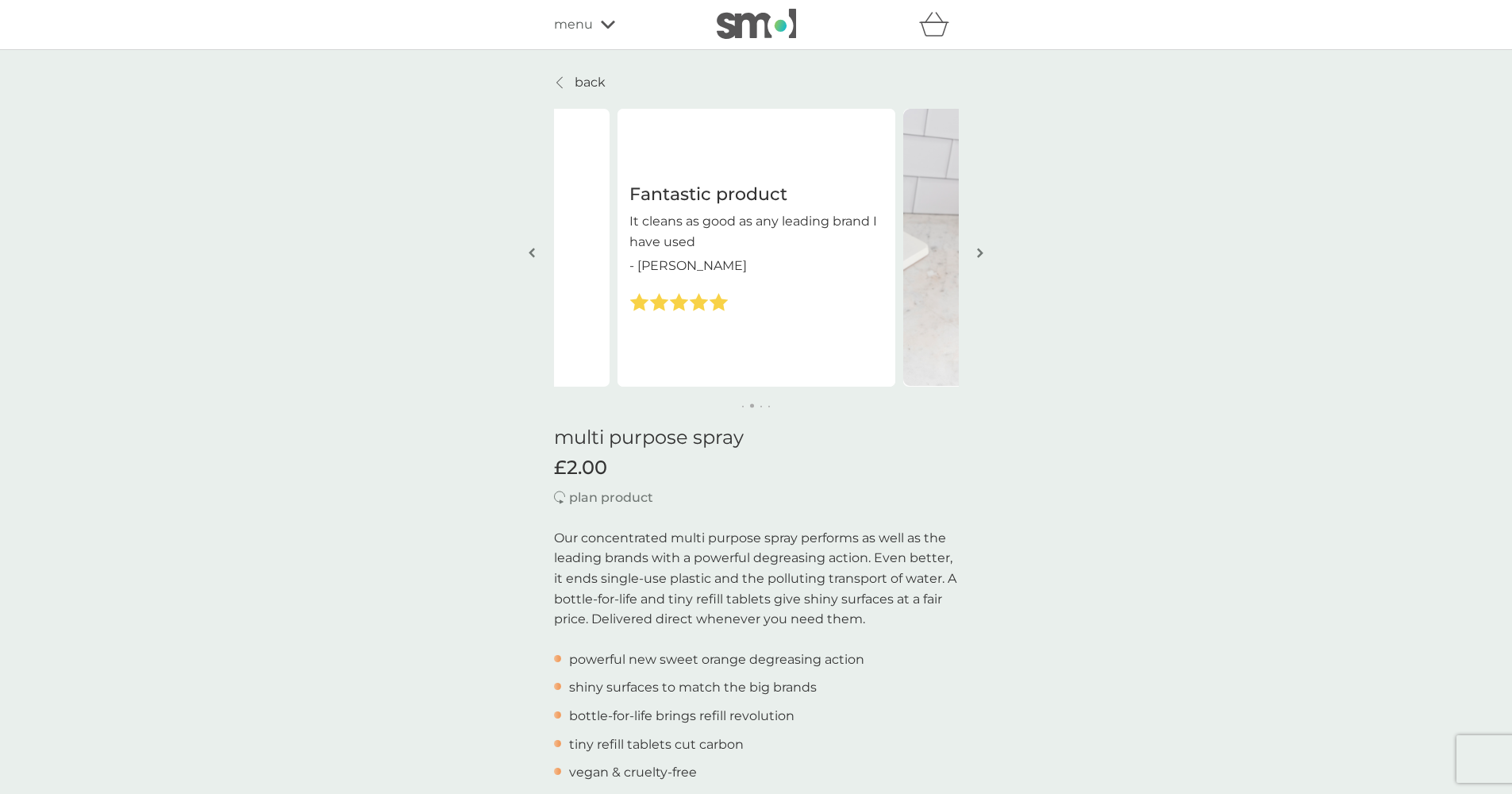
click at [975, 252] on button "button" at bounding box center [981, 254] width 12 height 79
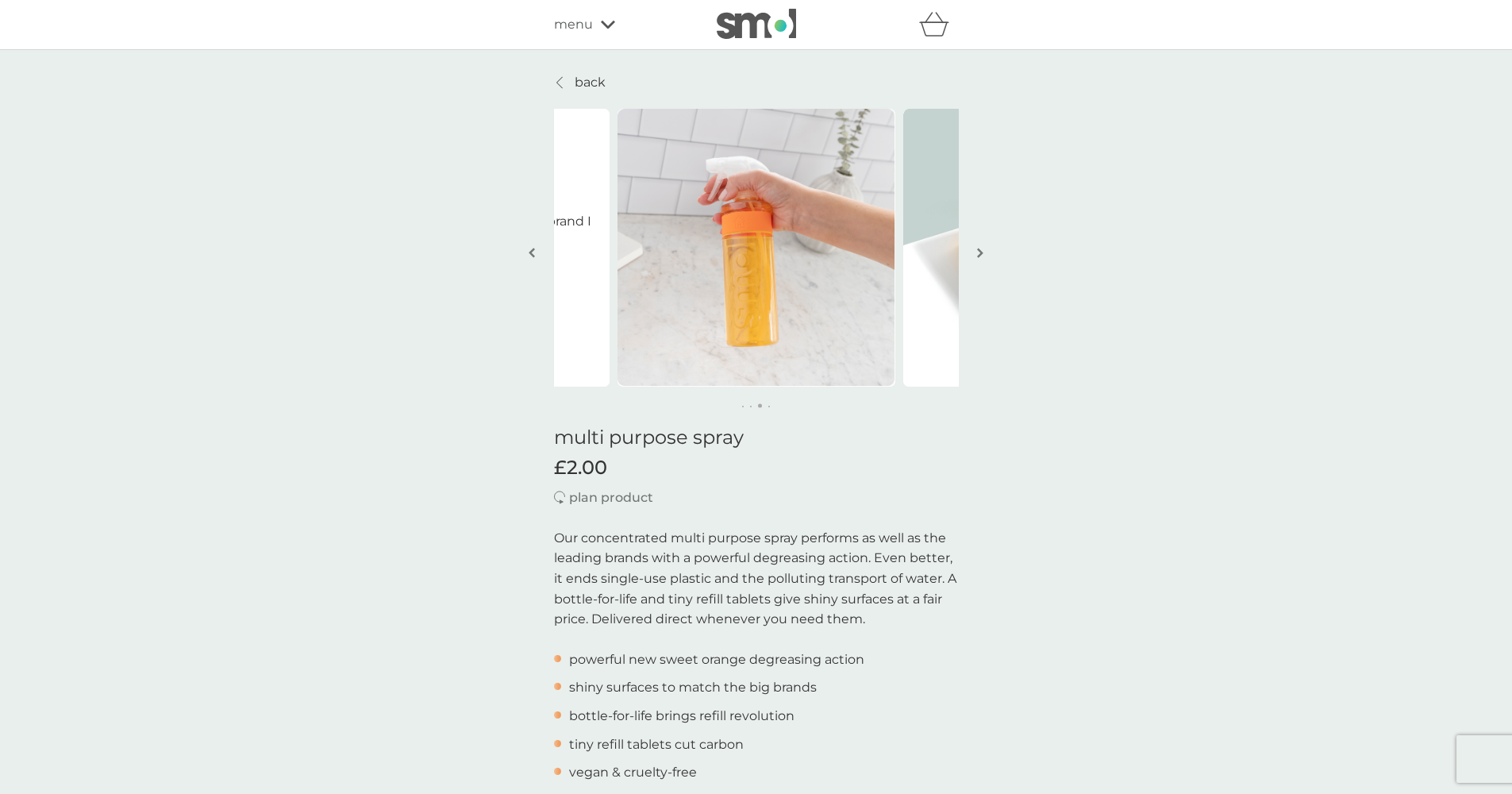
click at [975, 252] on button "button" at bounding box center [981, 254] width 12 height 79
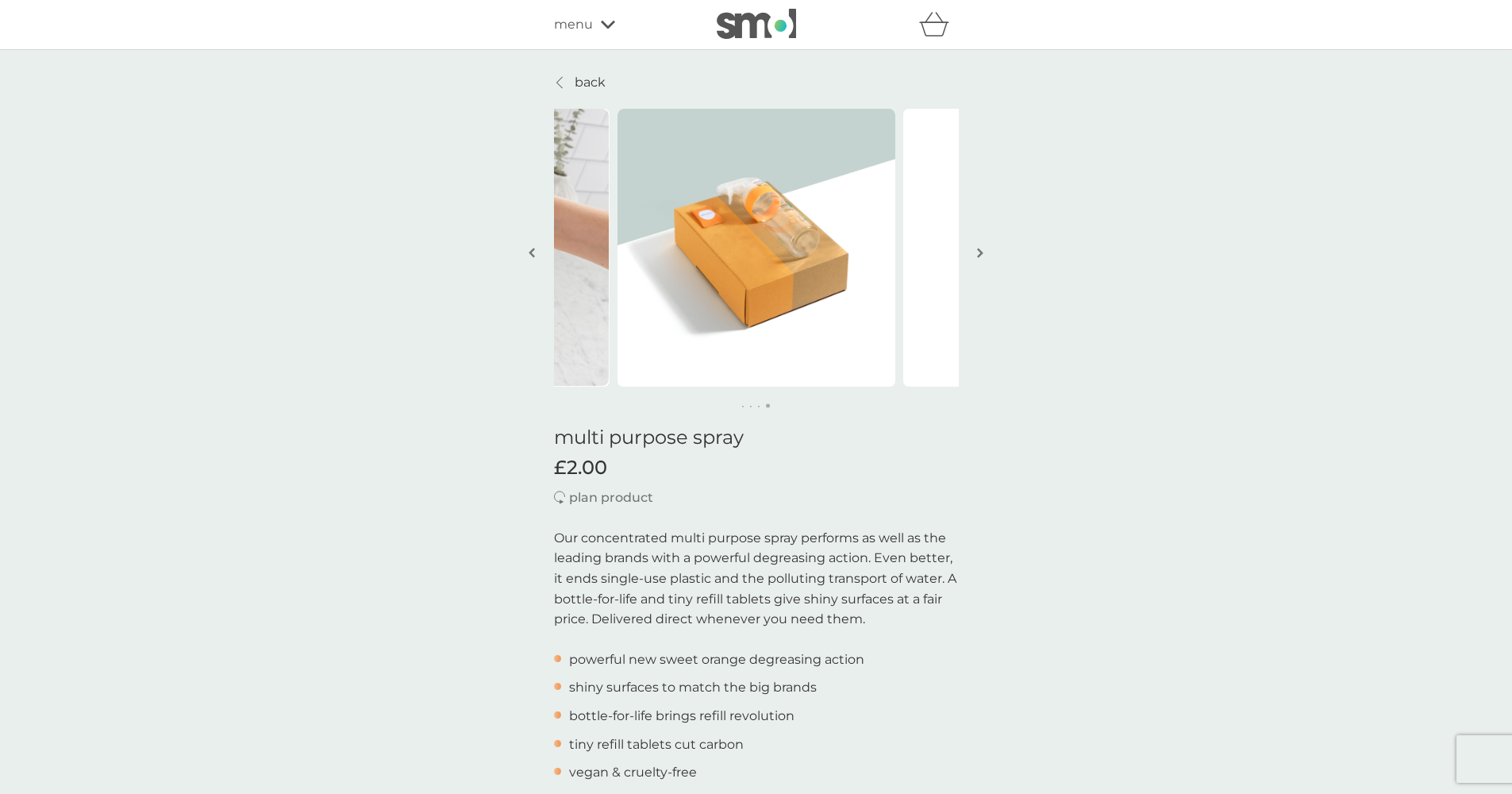
click at [975, 252] on button "button" at bounding box center [981, 254] width 12 height 79
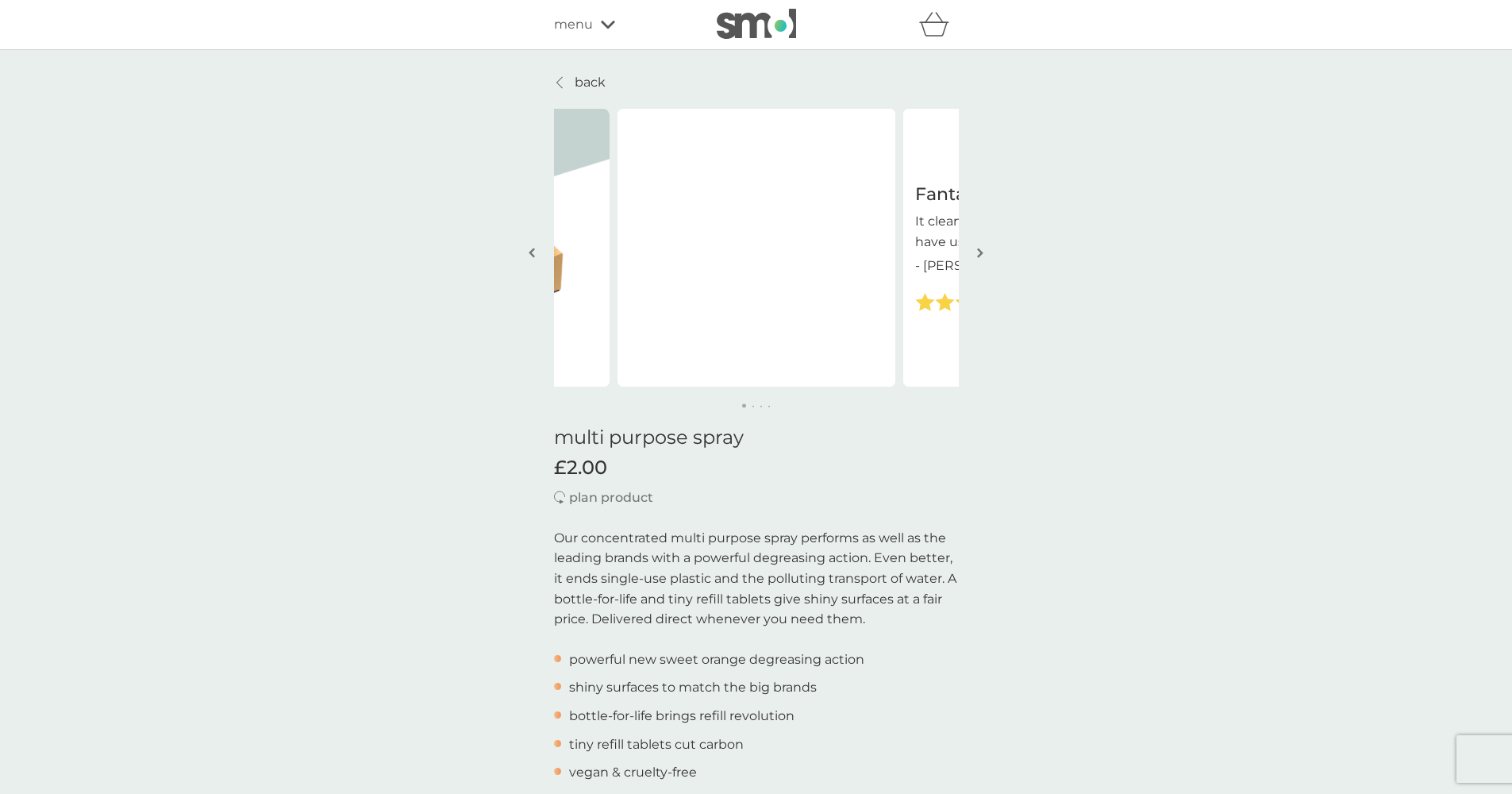
click at [975, 252] on button "button" at bounding box center [981, 254] width 12 height 79
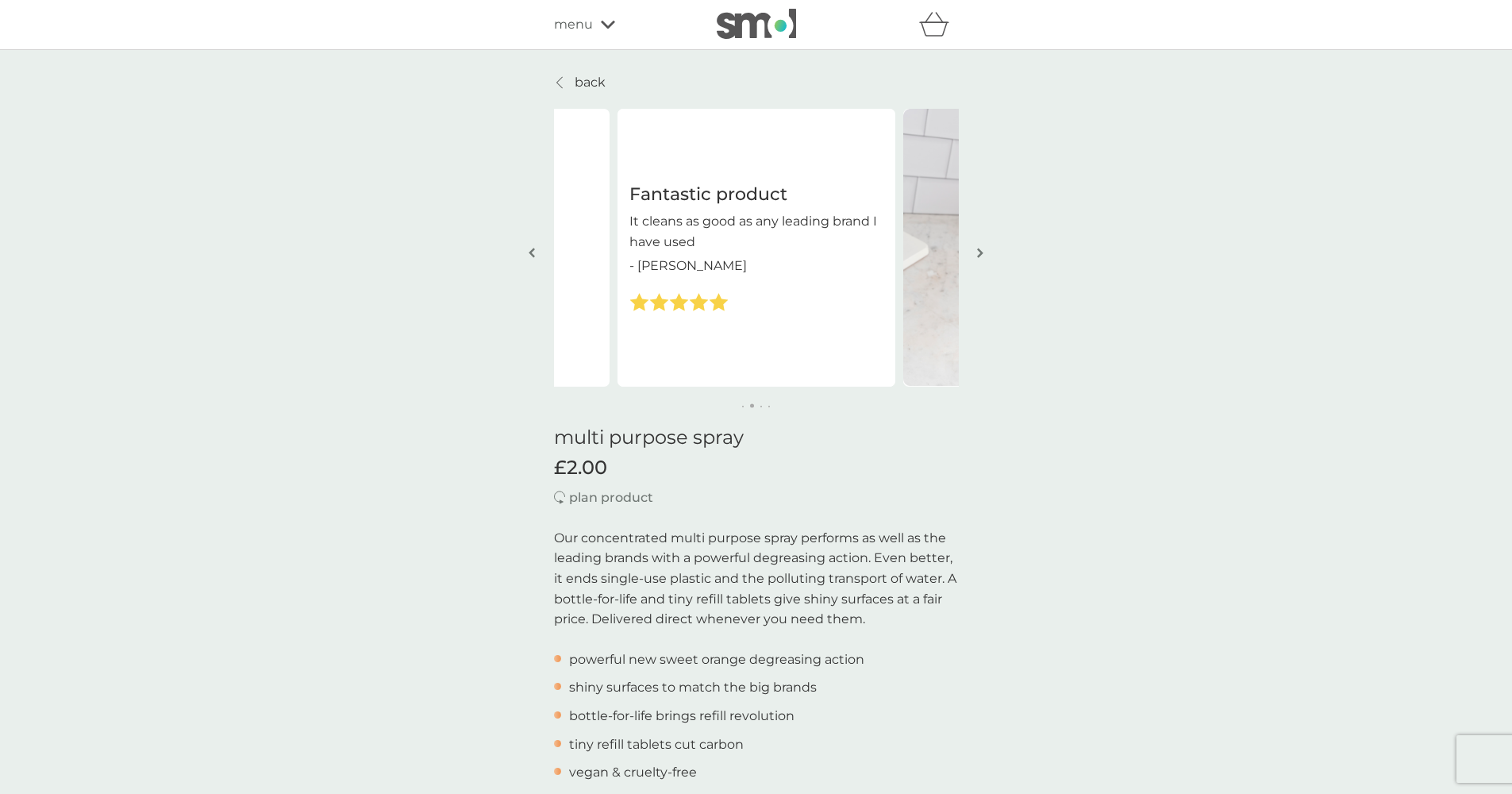
click at [590, 84] on p "back" at bounding box center [590, 82] width 31 height 20
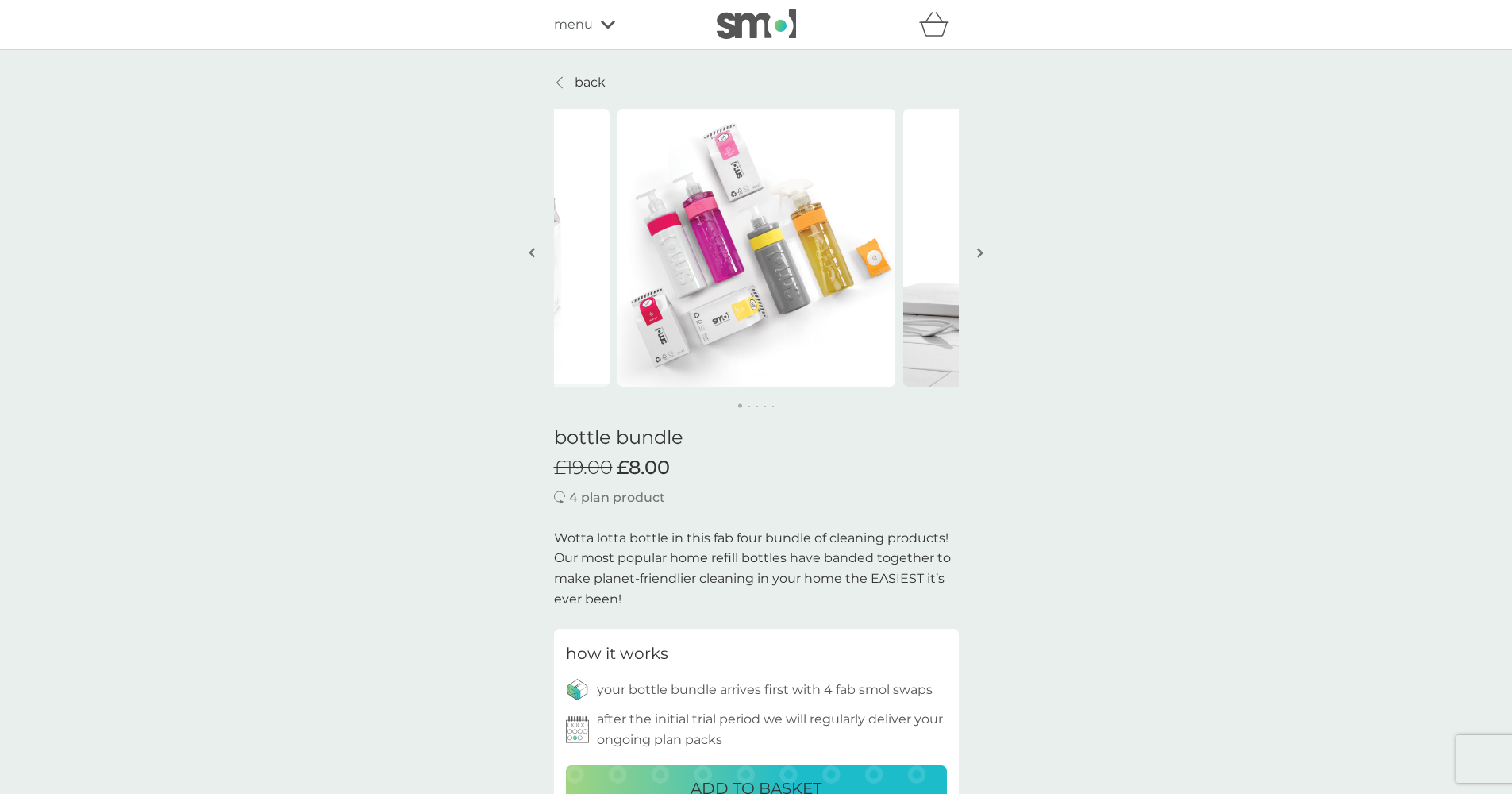
click at [977, 254] on button "button" at bounding box center [981, 254] width 12 height 79
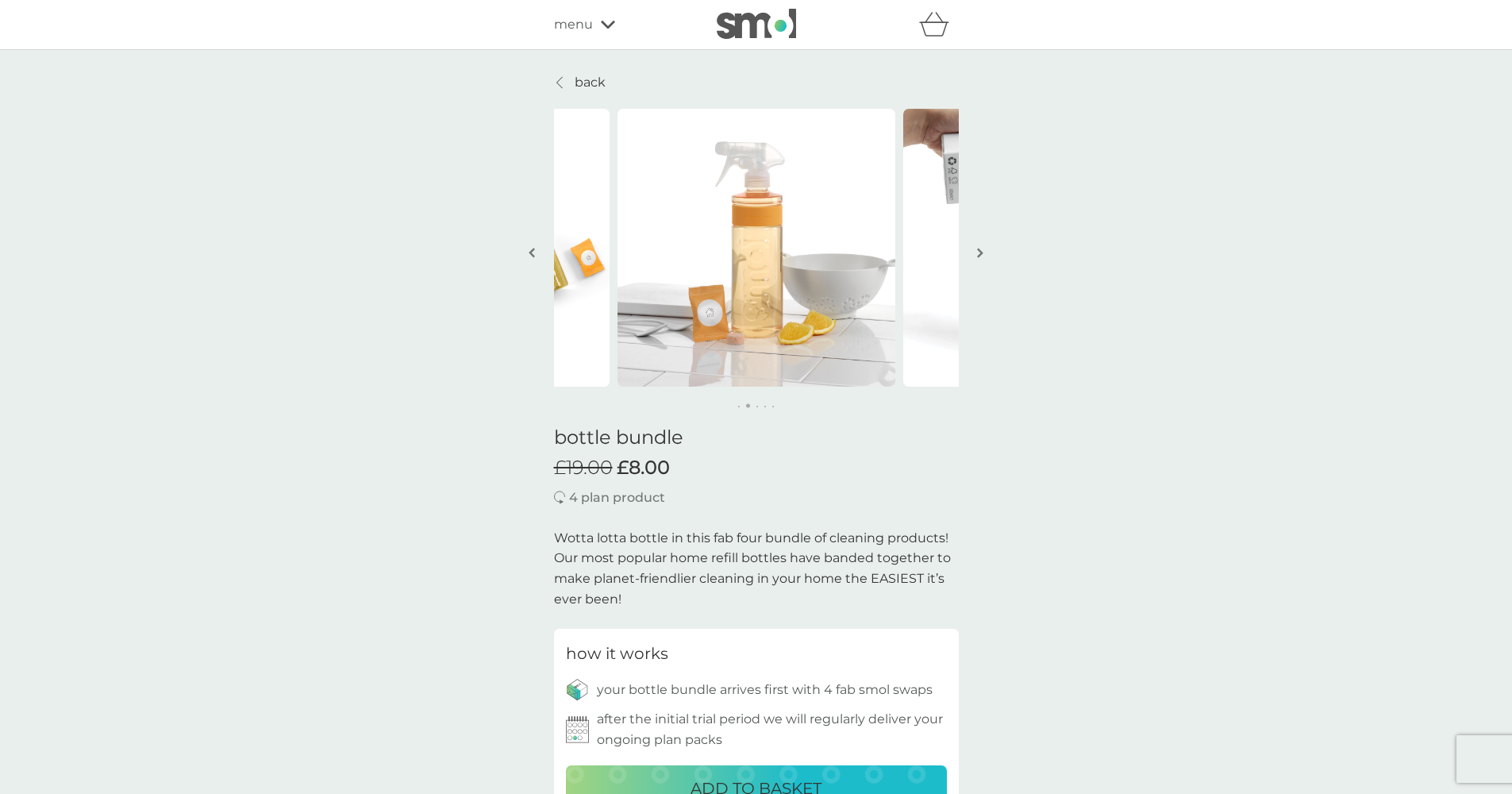
click at [603, 19] on div "menu" at bounding box center [621, 24] width 135 height 20
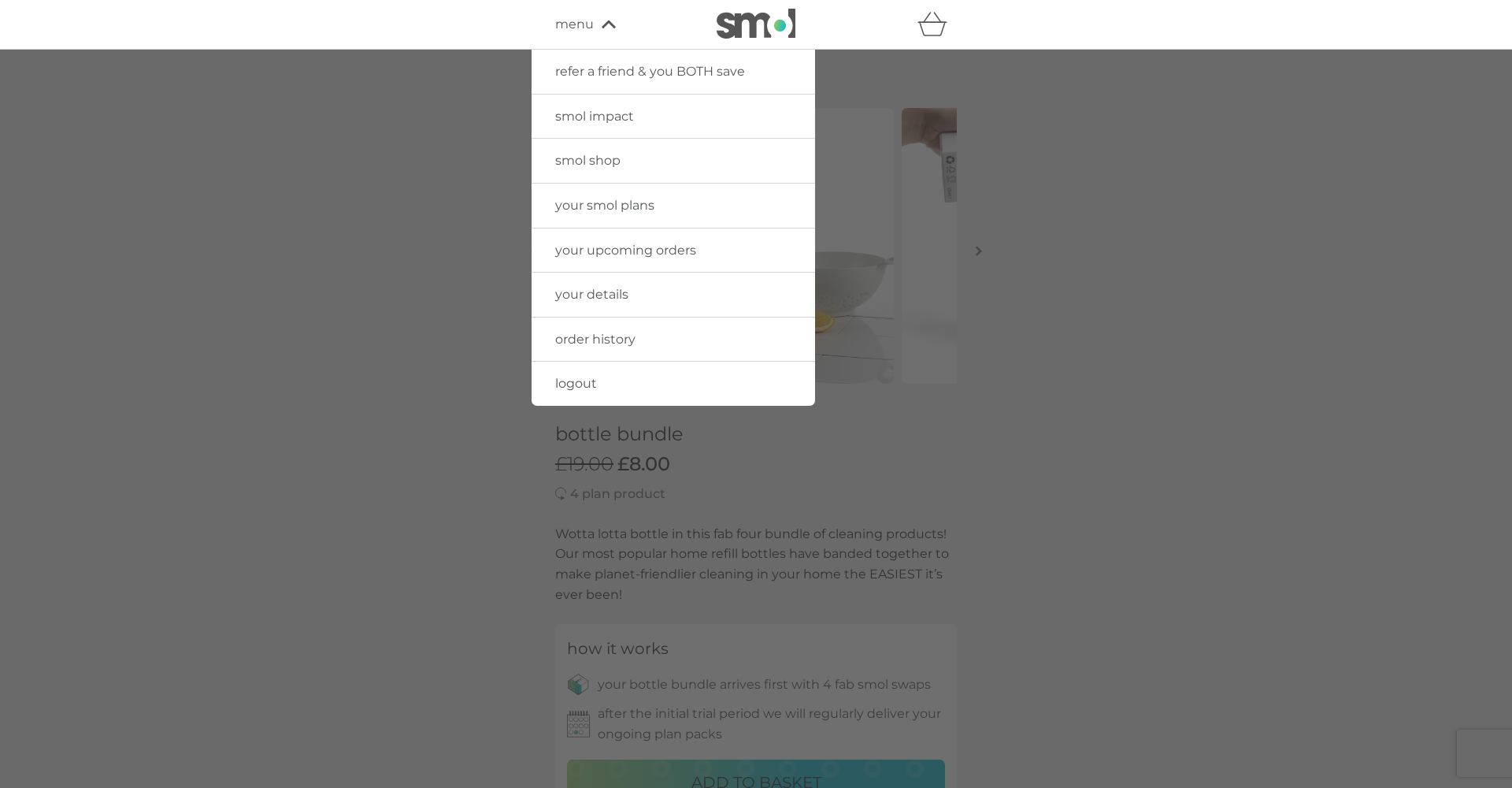
click at [634, 200] on span "your smol plans" at bounding box center [605, 206] width 100 height 15
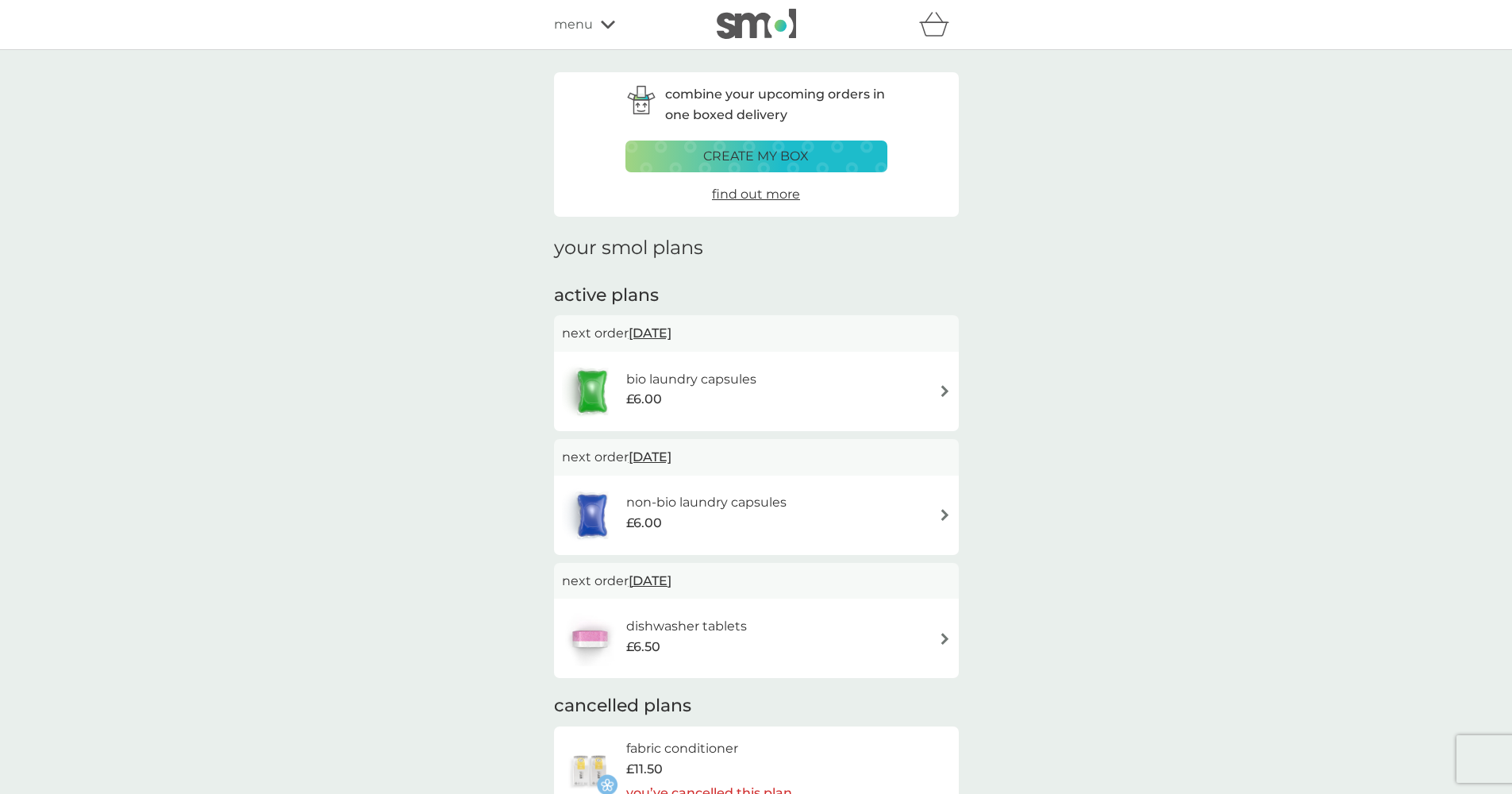
click at [604, 20] on icon at bounding box center [608, 25] width 14 height 10
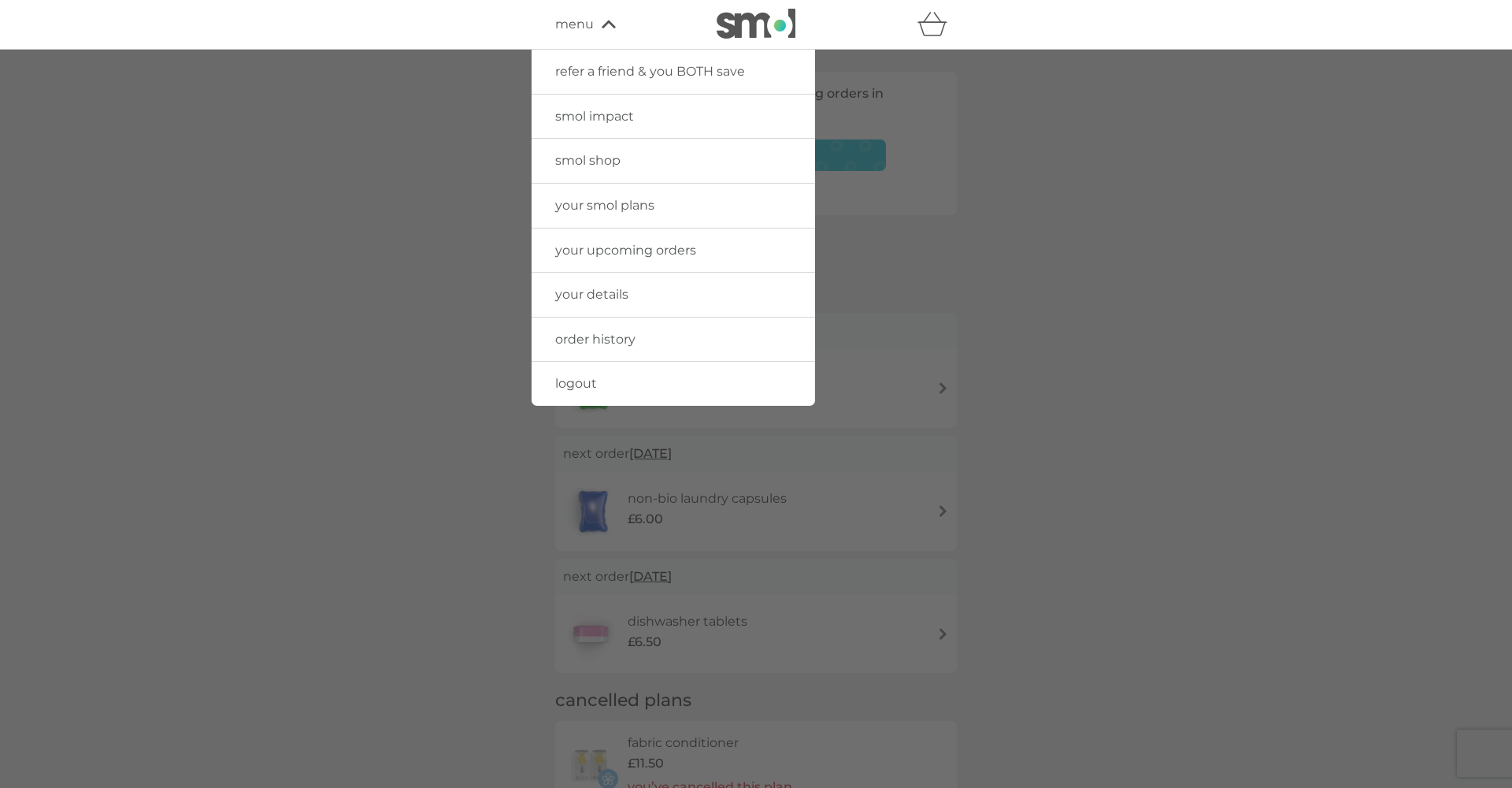
click at [611, 338] on span "order history" at bounding box center [595, 339] width 80 height 15
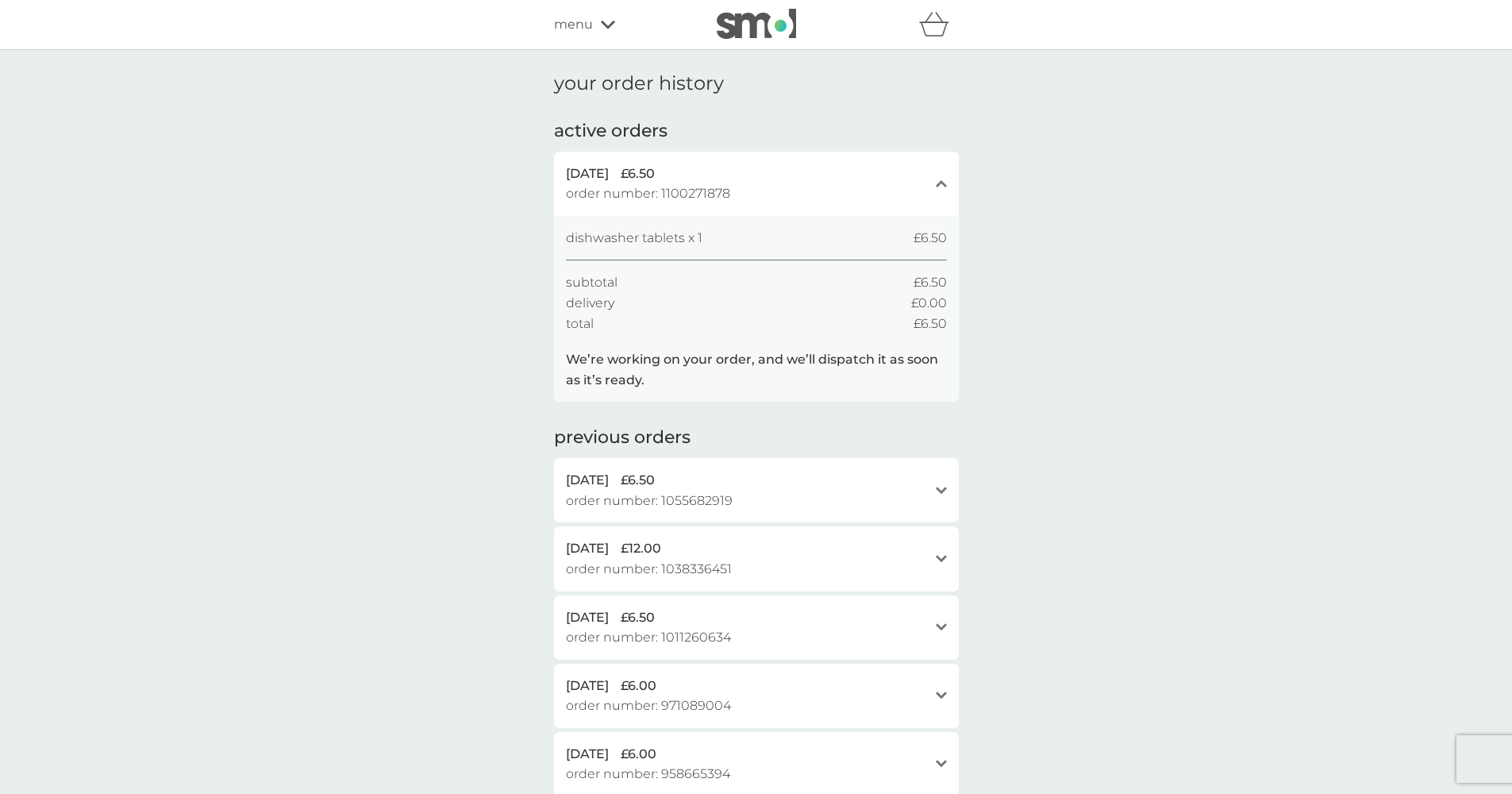
click at [608, 22] on icon at bounding box center [608, 25] width 14 height 10
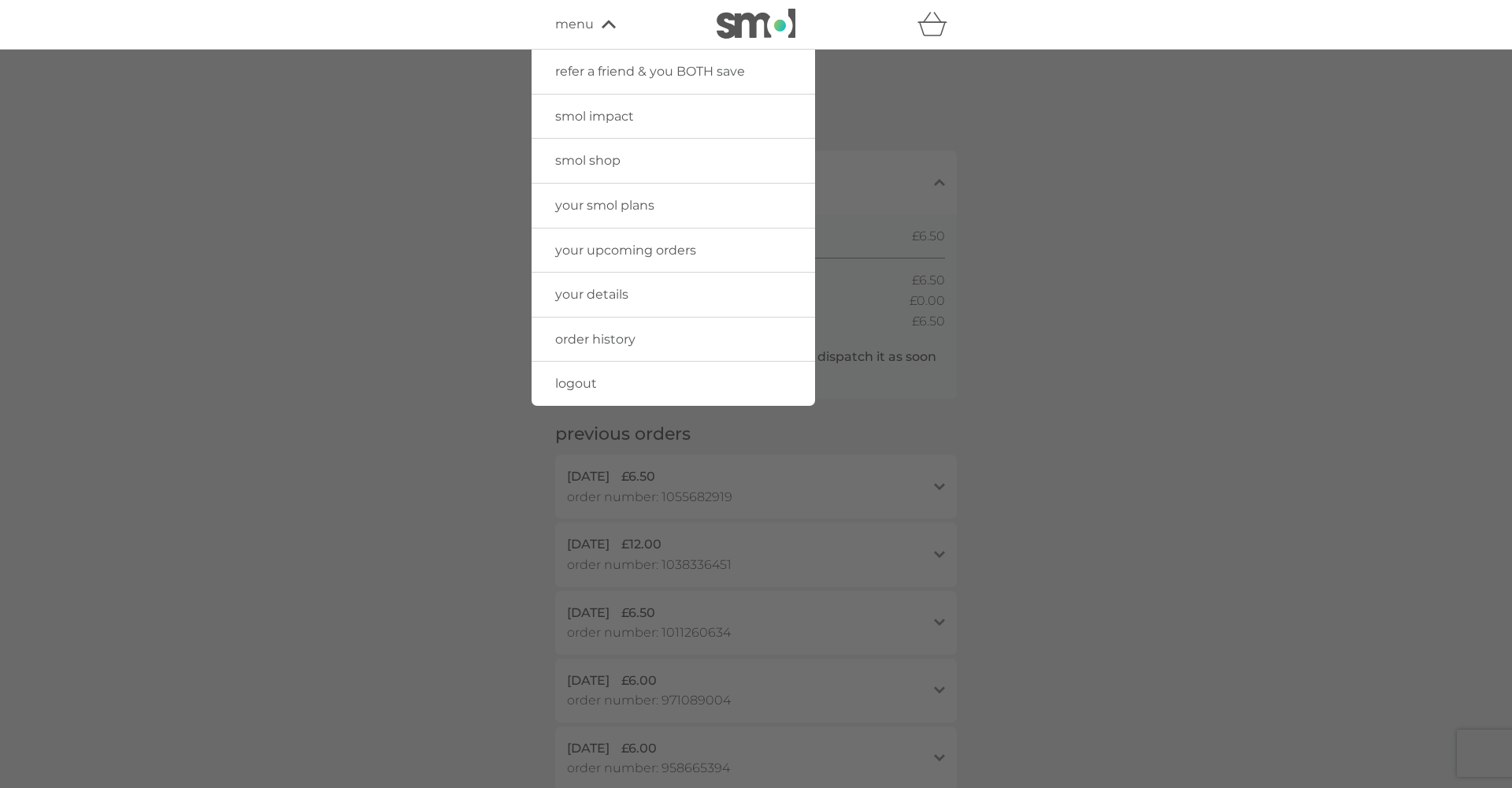
click at [619, 293] on span "your details" at bounding box center [591, 295] width 74 height 15
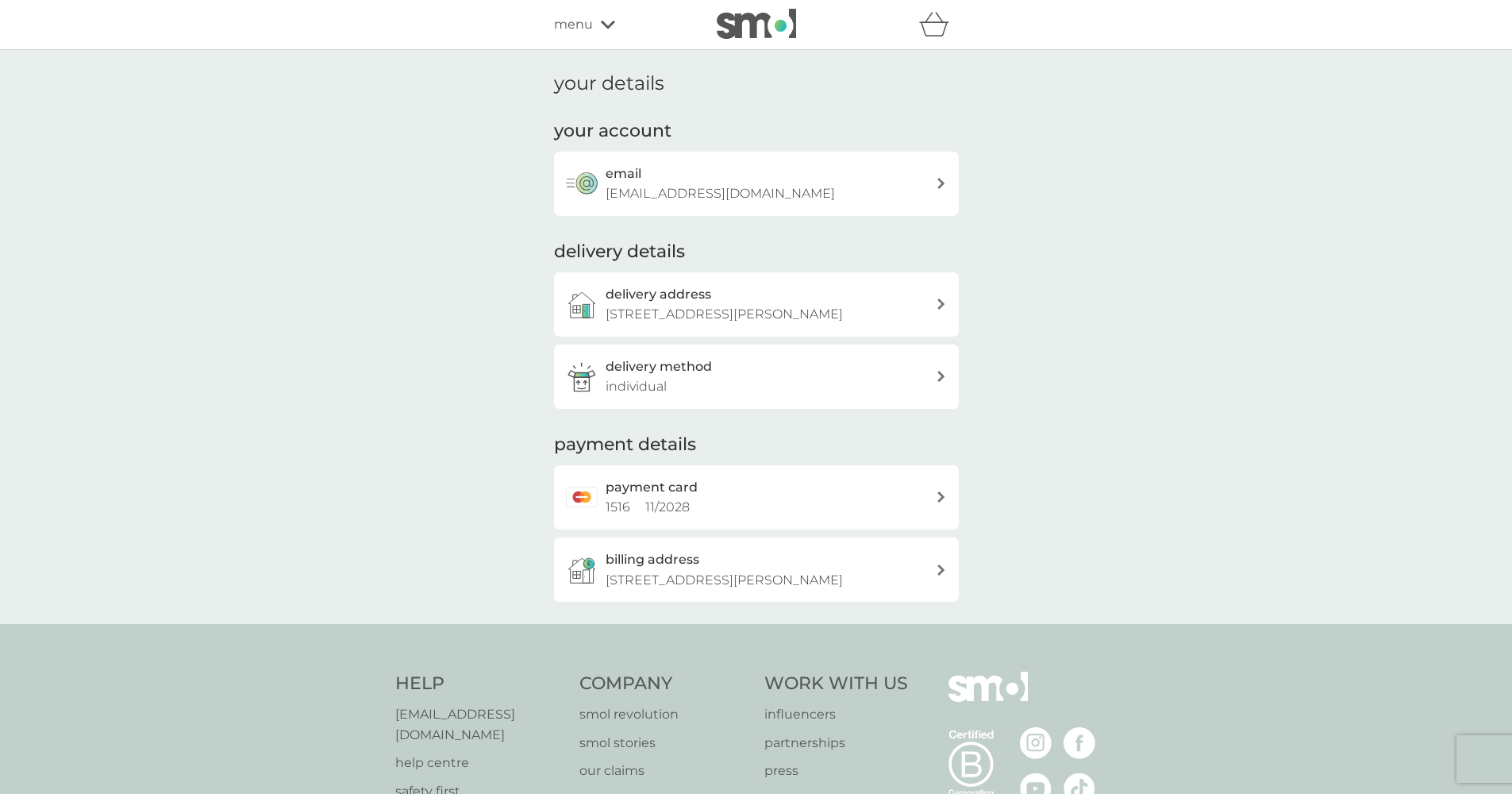
click at [1207, 276] on div "your details your account email [EMAIL_ADDRESS][DOMAIN_NAME] delivery details d…" at bounding box center [756, 337] width 1512 height 574
click at [591, 31] on span "menu" at bounding box center [573, 24] width 39 height 20
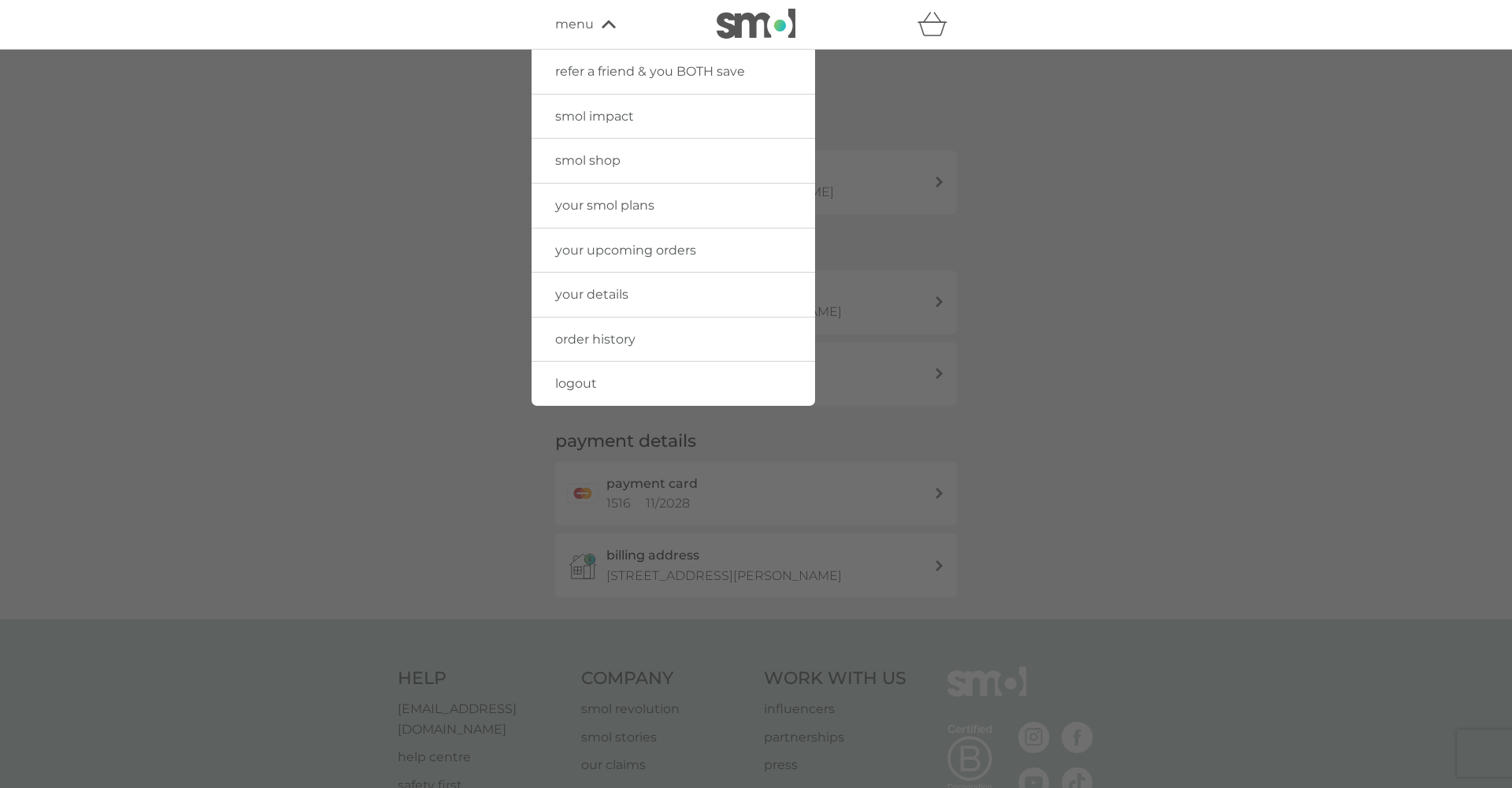
click at [599, 121] on span "smol impact" at bounding box center [594, 117] width 78 height 15
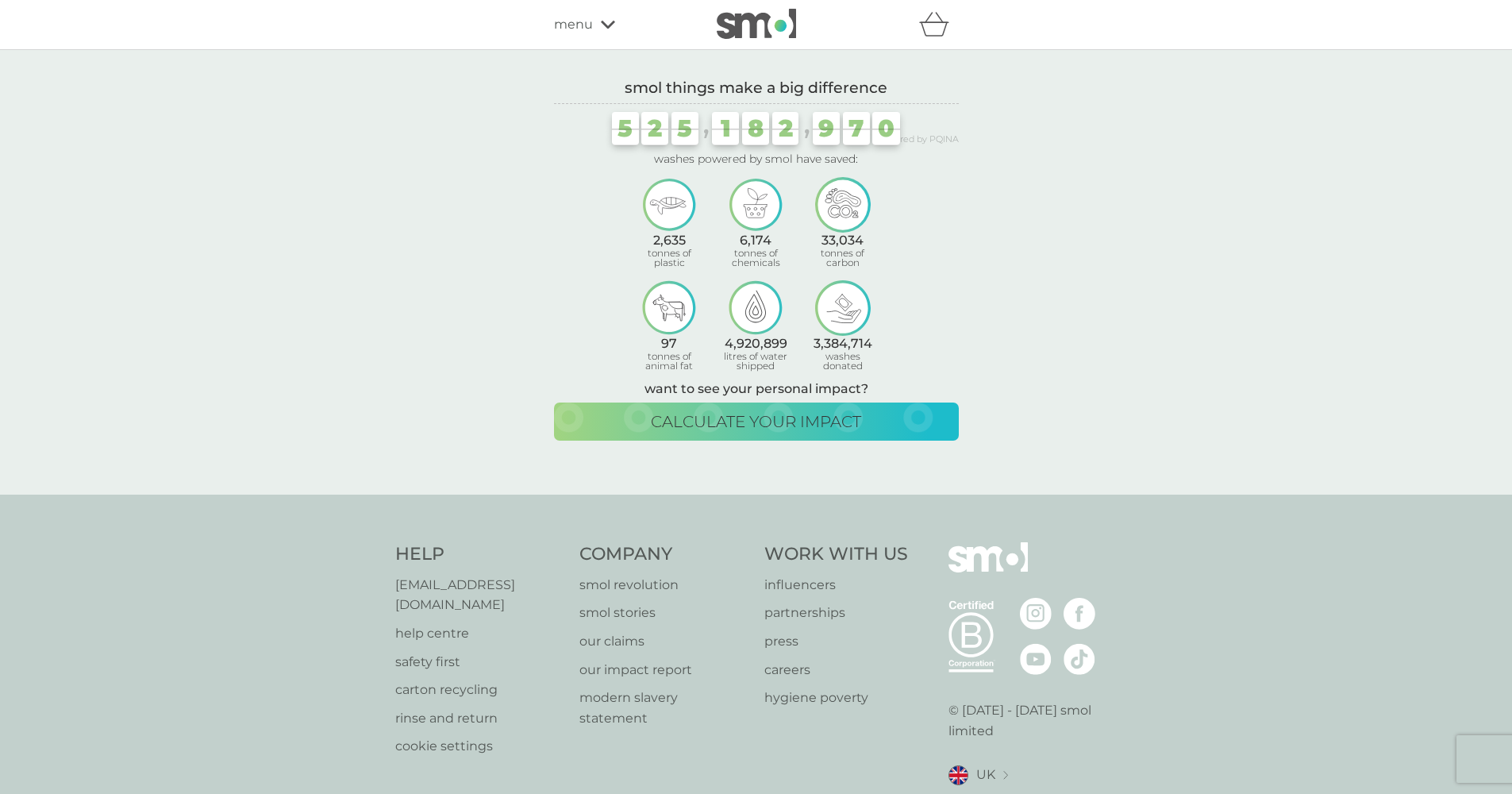
click at [434, 623] on p "help centre" at bounding box center [479, 633] width 169 height 20
click at [605, 22] on icon at bounding box center [608, 25] width 14 height 10
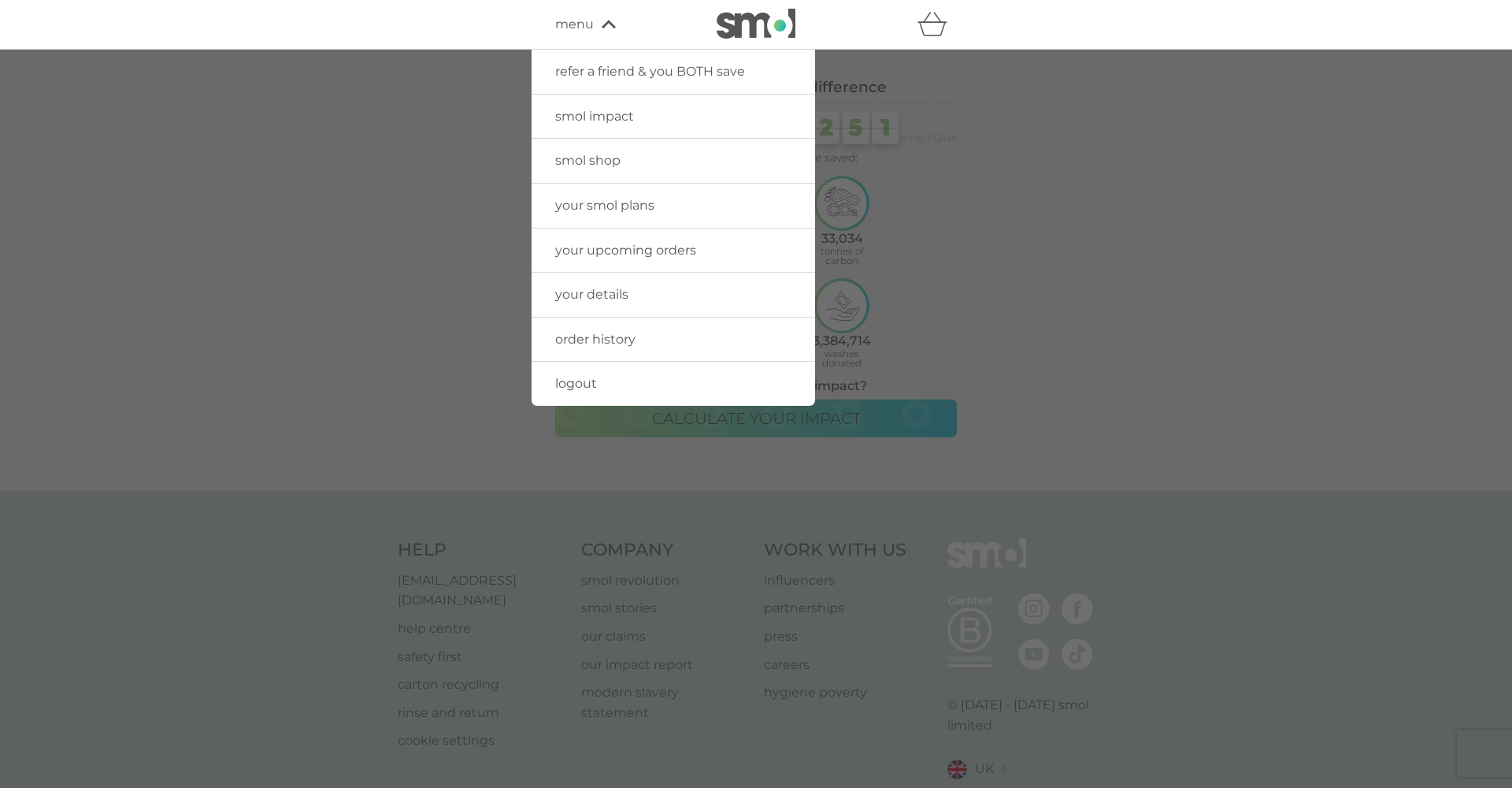
click at [590, 208] on span "your smol plans" at bounding box center [605, 206] width 100 height 15
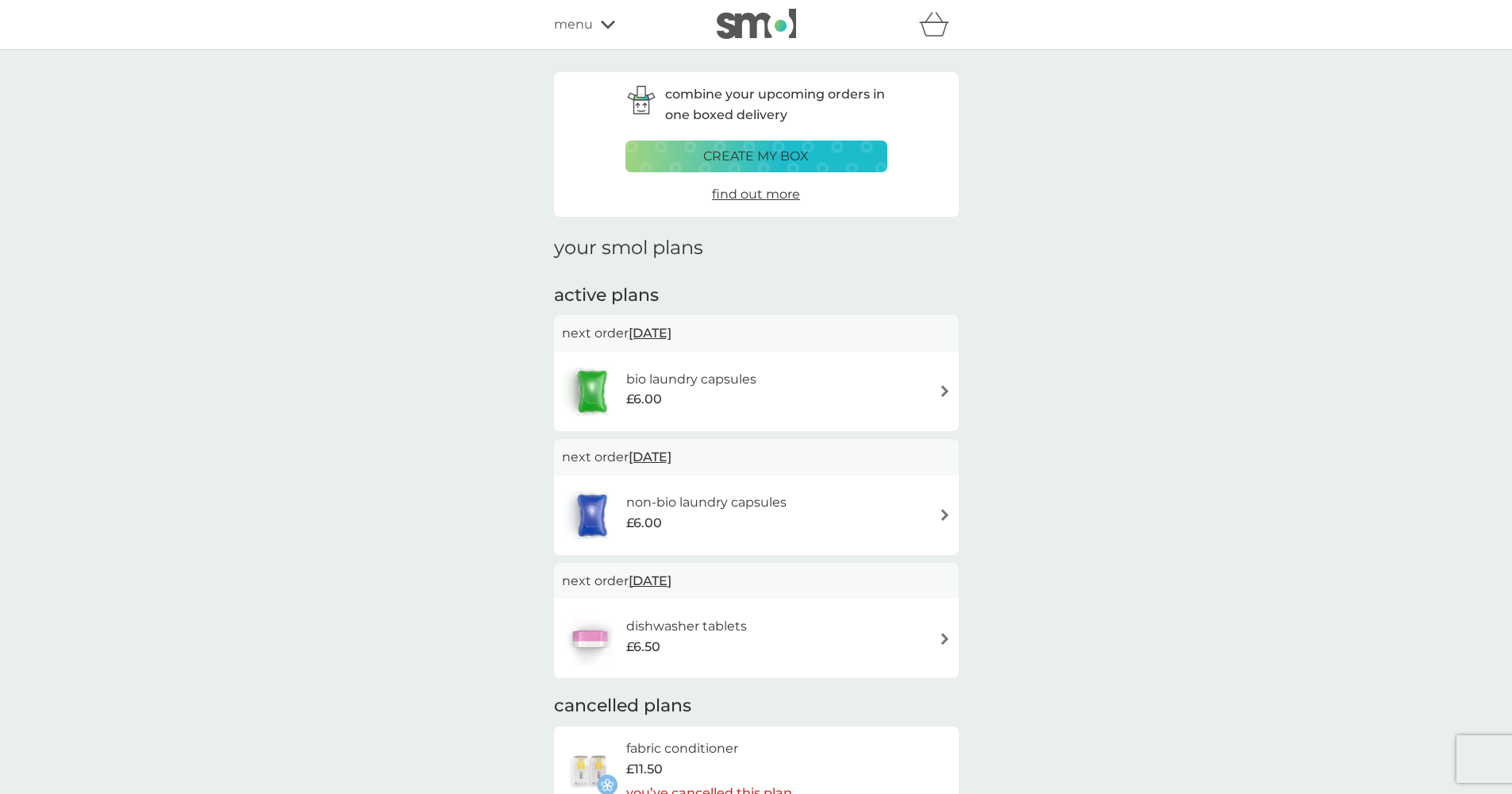
click at [601, 24] on icon at bounding box center [608, 25] width 14 height 10
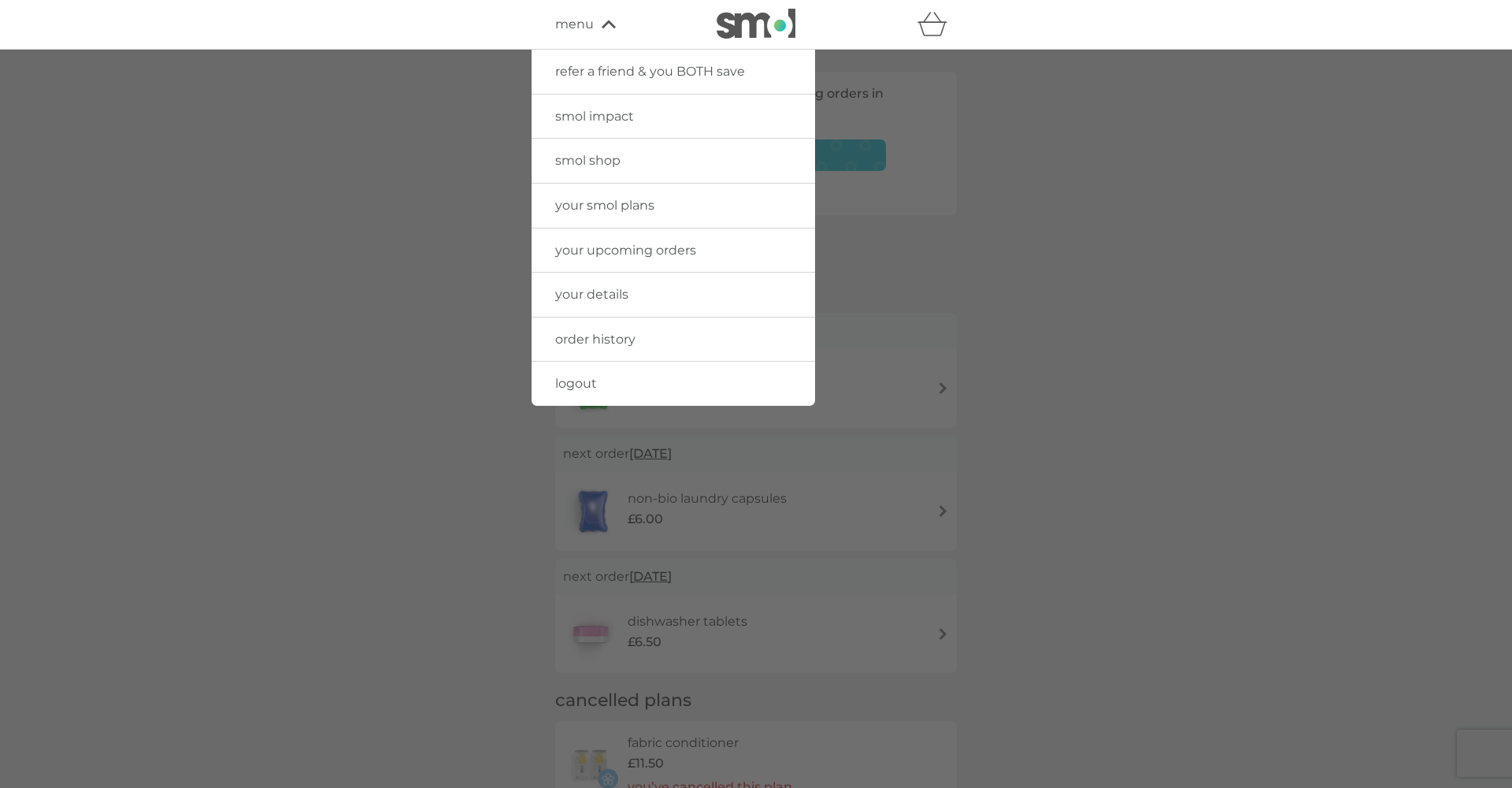
click at [591, 154] on span "smol shop" at bounding box center [588, 161] width 65 height 15
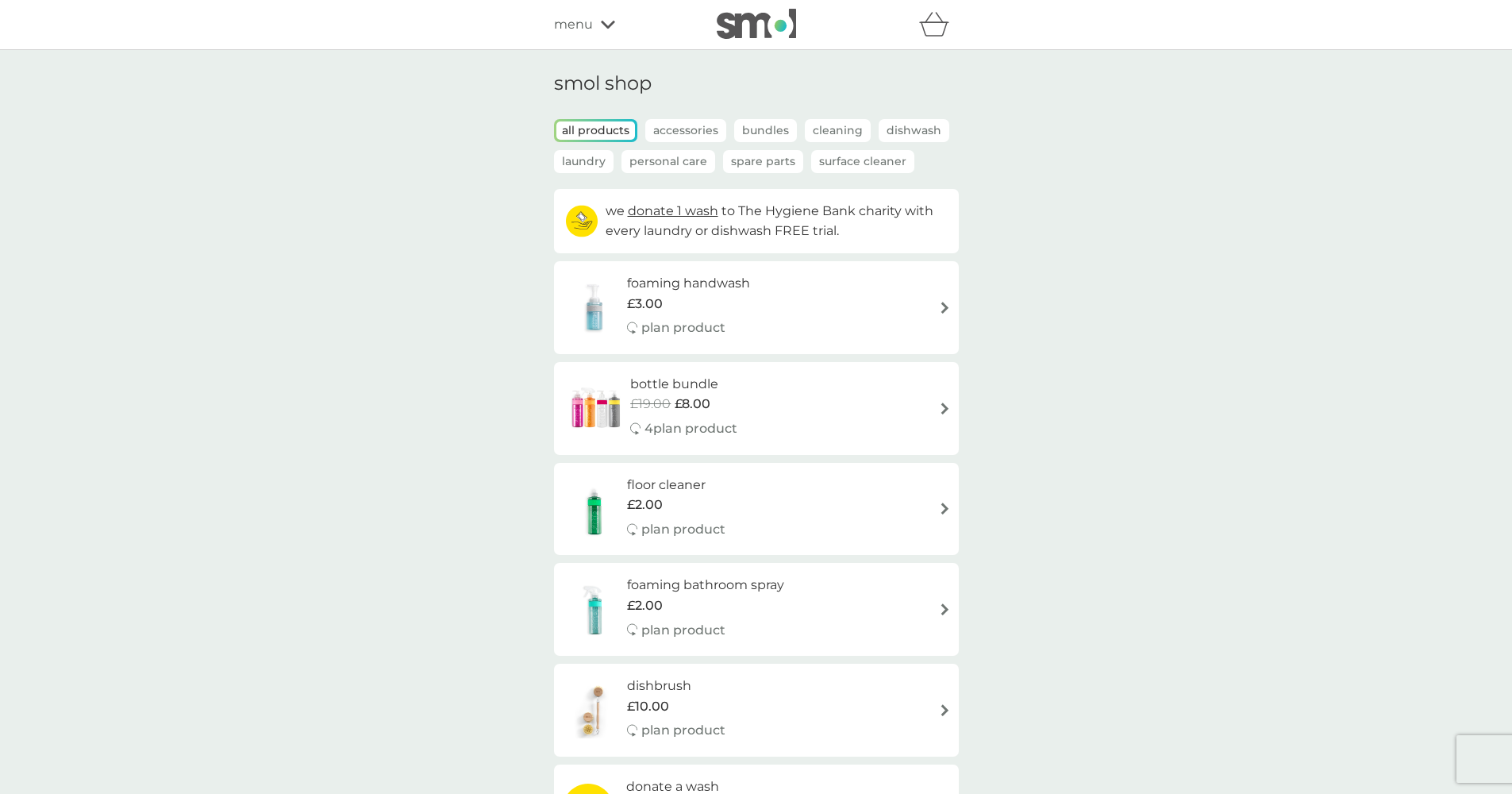
click at [773, 159] on p "Spare Parts" at bounding box center [763, 162] width 80 height 23
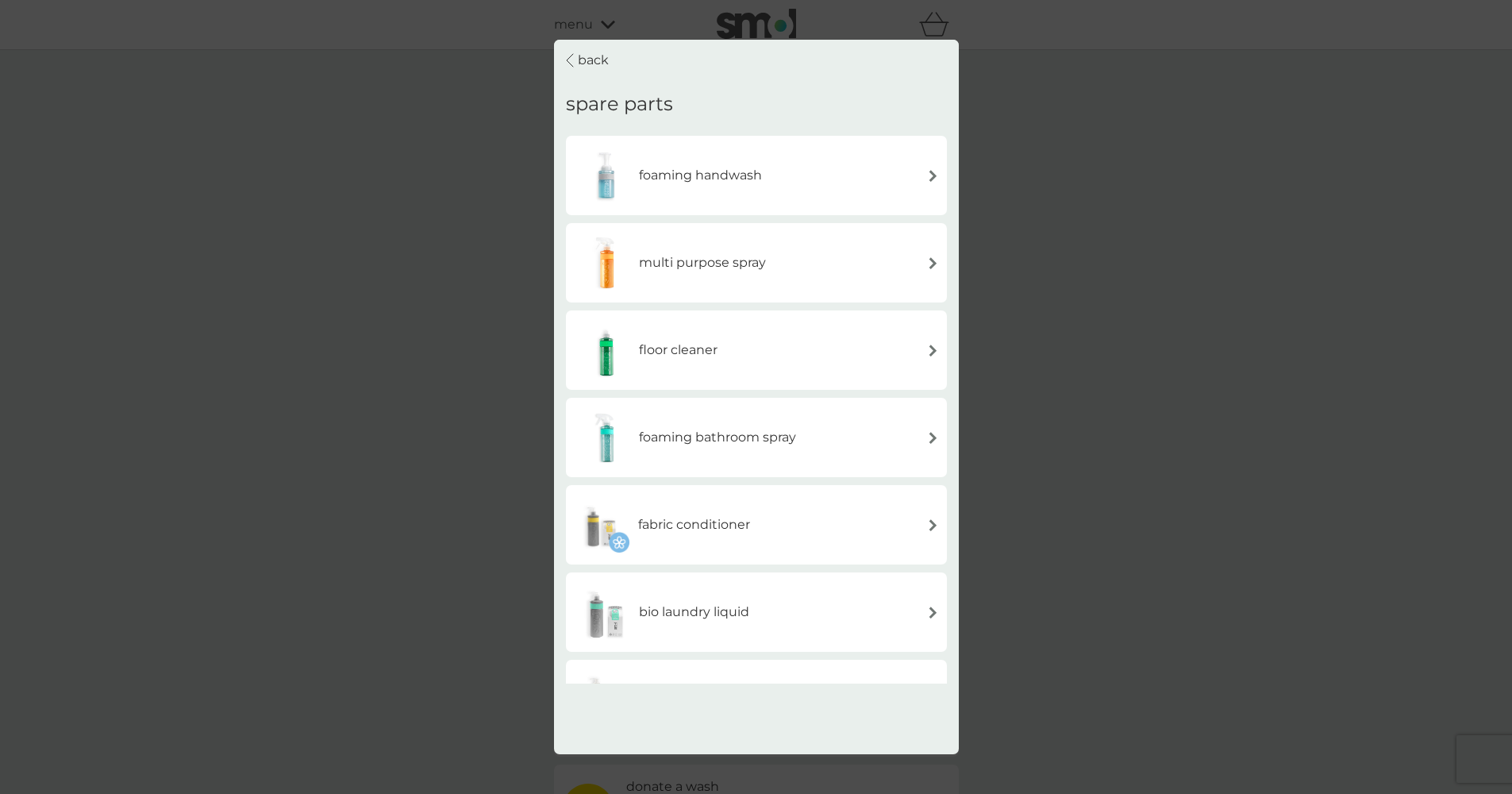
click at [580, 62] on p "back" at bounding box center [593, 60] width 31 height 20
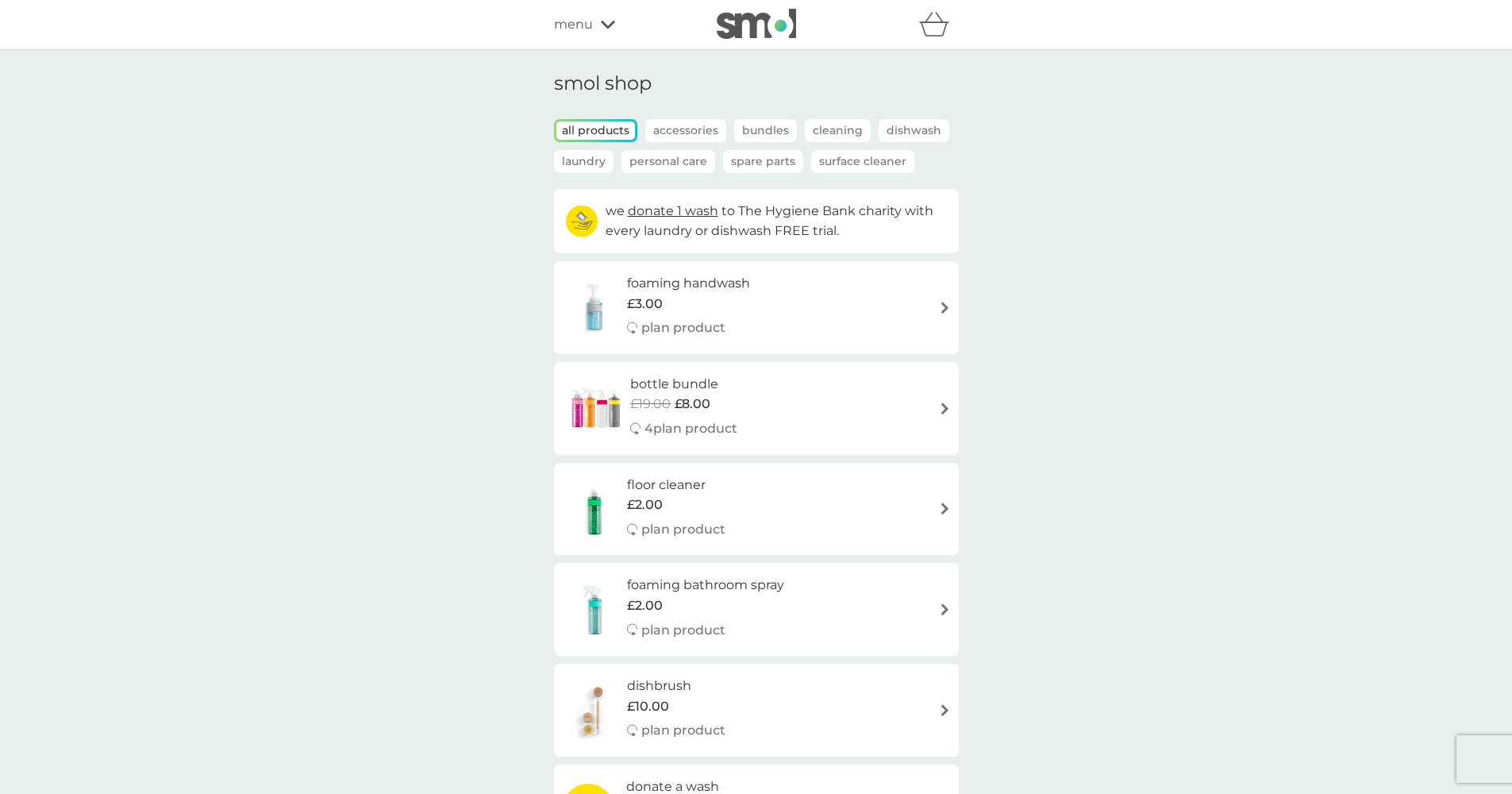
click at [862, 159] on p "Surface Cleaner" at bounding box center [862, 162] width 103 height 23
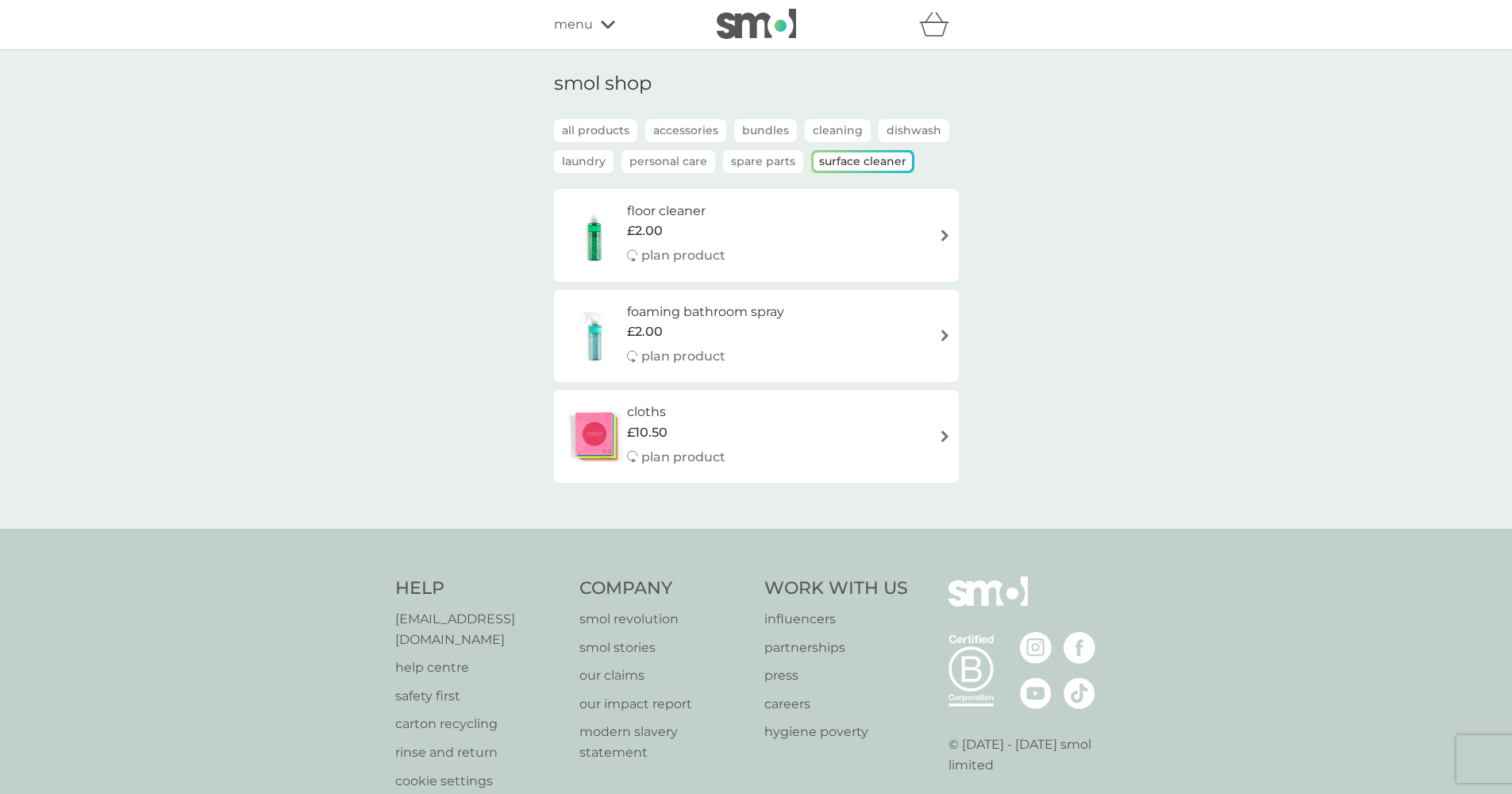
click at [945, 232] on img at bounding box center [945, 235] width 12 height 12
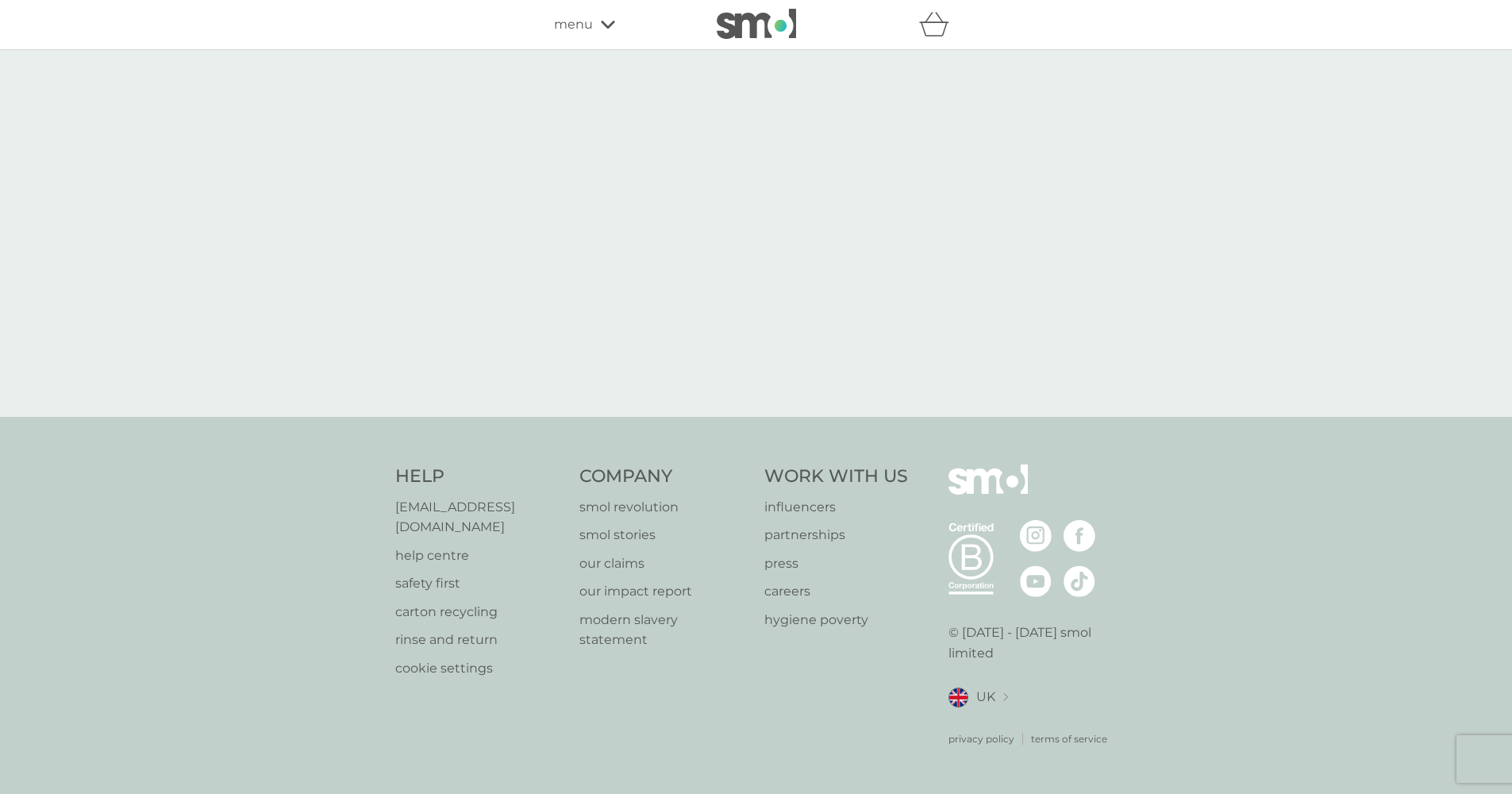
select select "84"
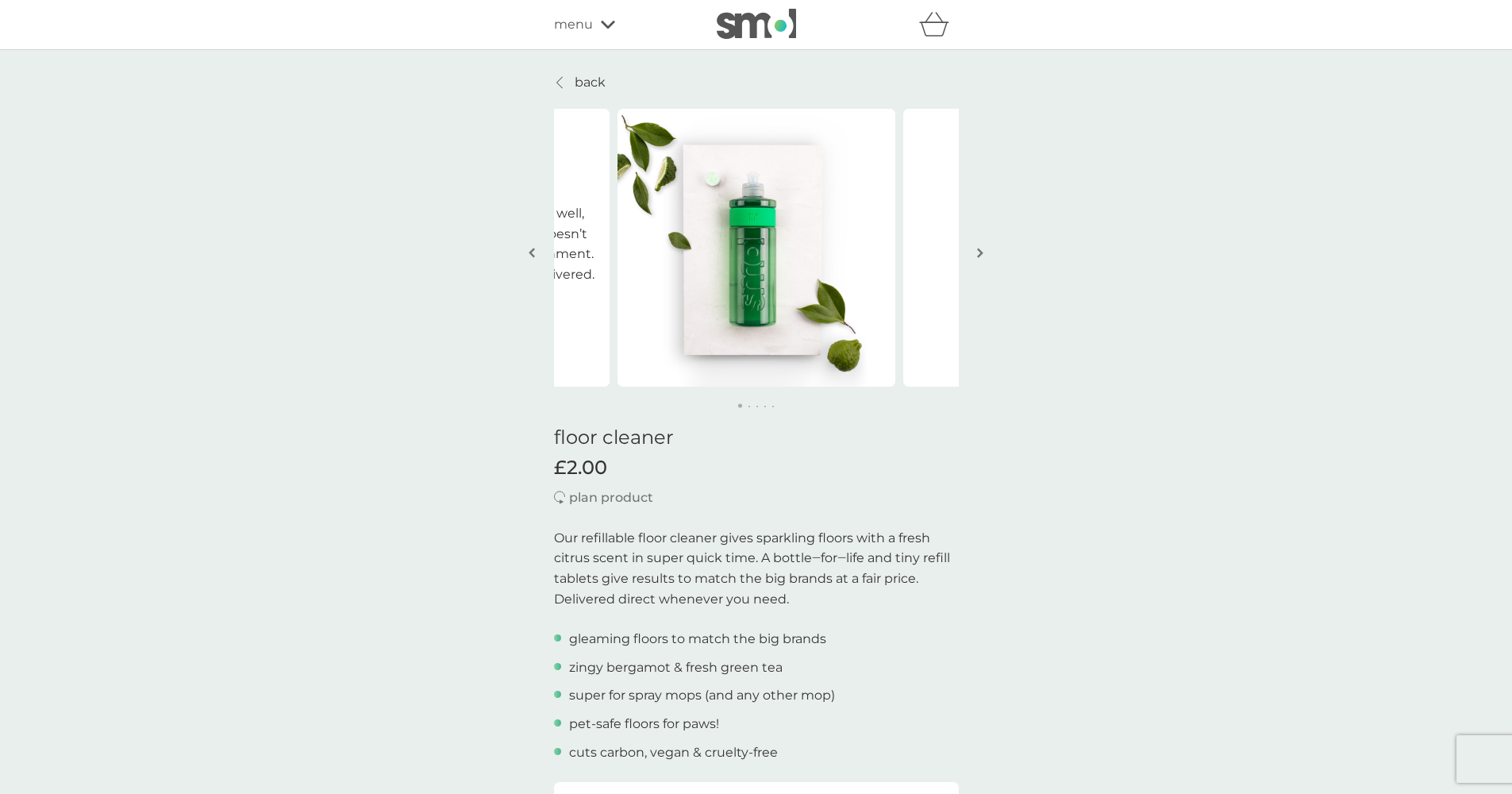
click at [980, 258] on img "button" at bounding box center [980, 253] width 7 height 12
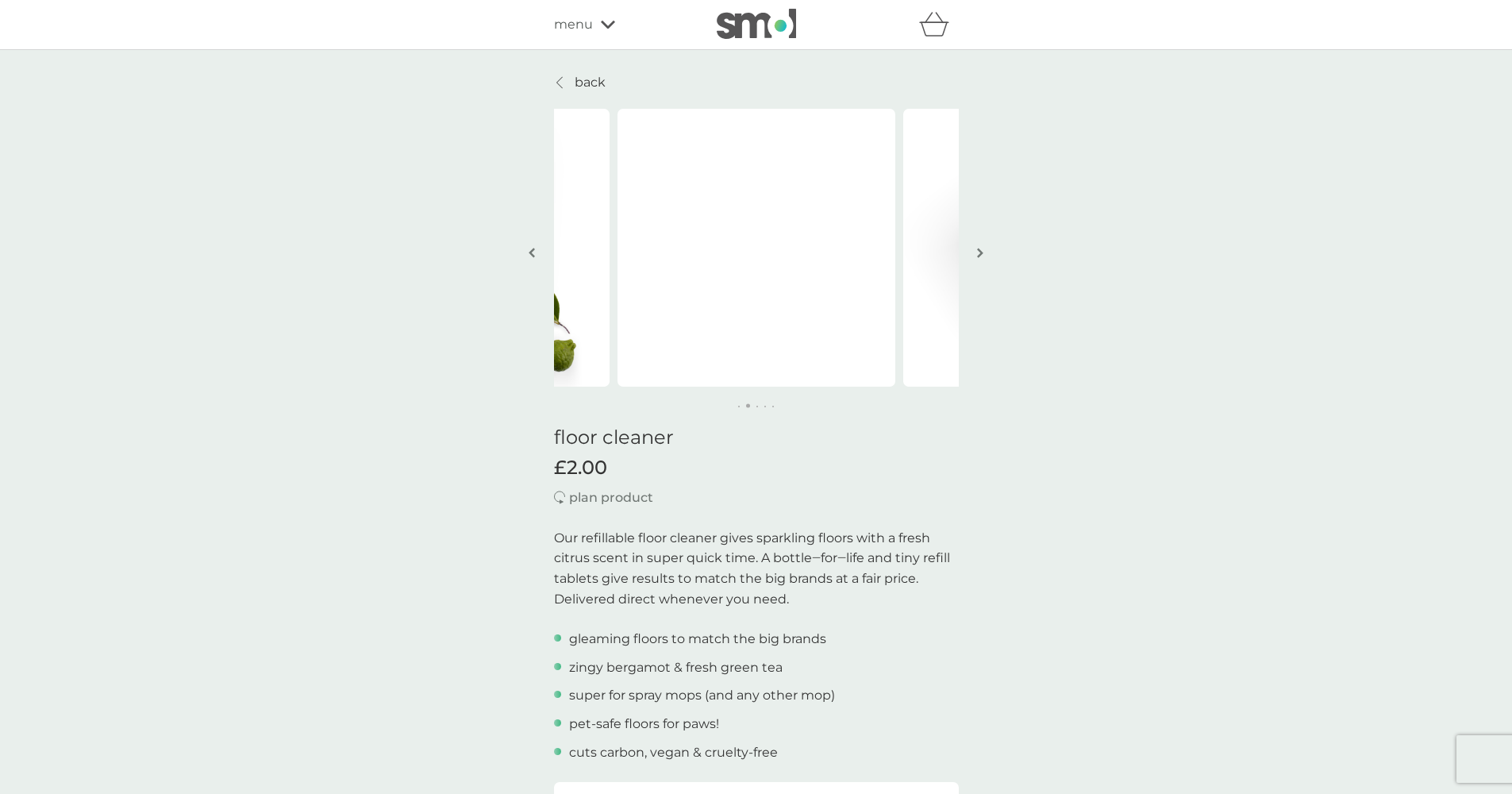
click at [982, 258] on img "button" at bounding box center [980, 253] width 7 height 12
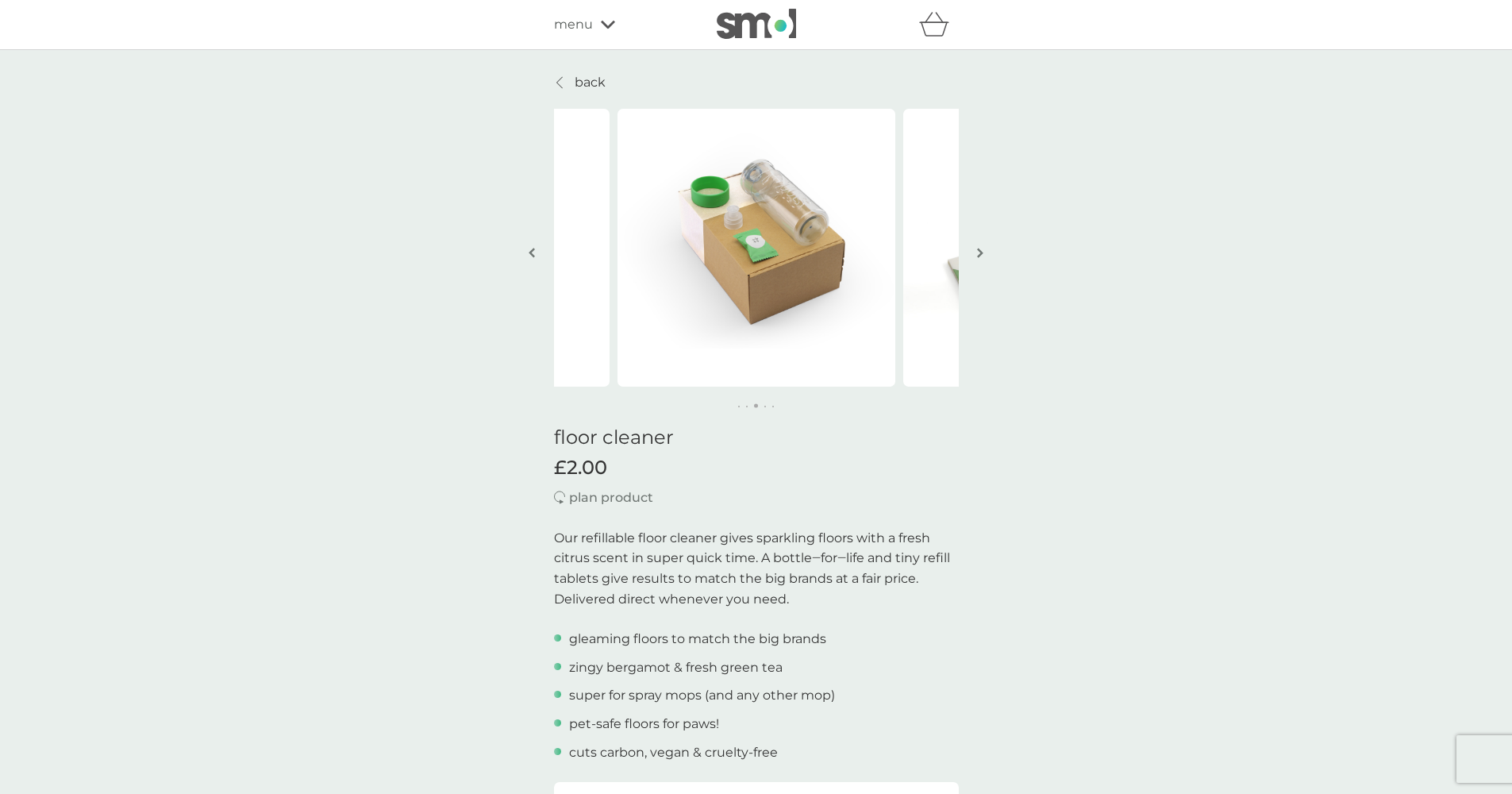
click at [982, 258] on img "button" at bounding box center [980, 253] width 7 height 12
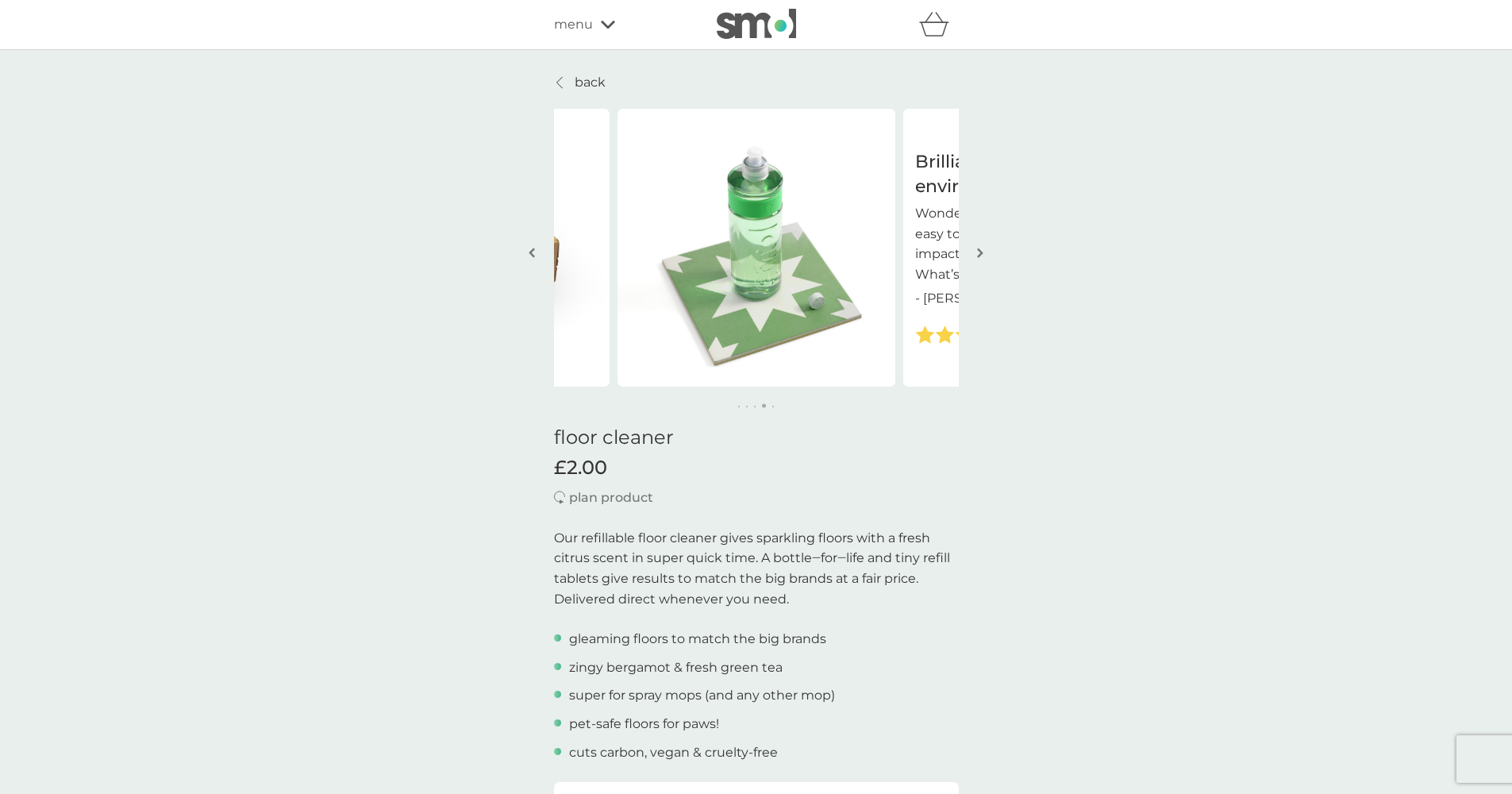
click at [982, 258] on img "button" at bounding box center [980, 253] width 7 height 12
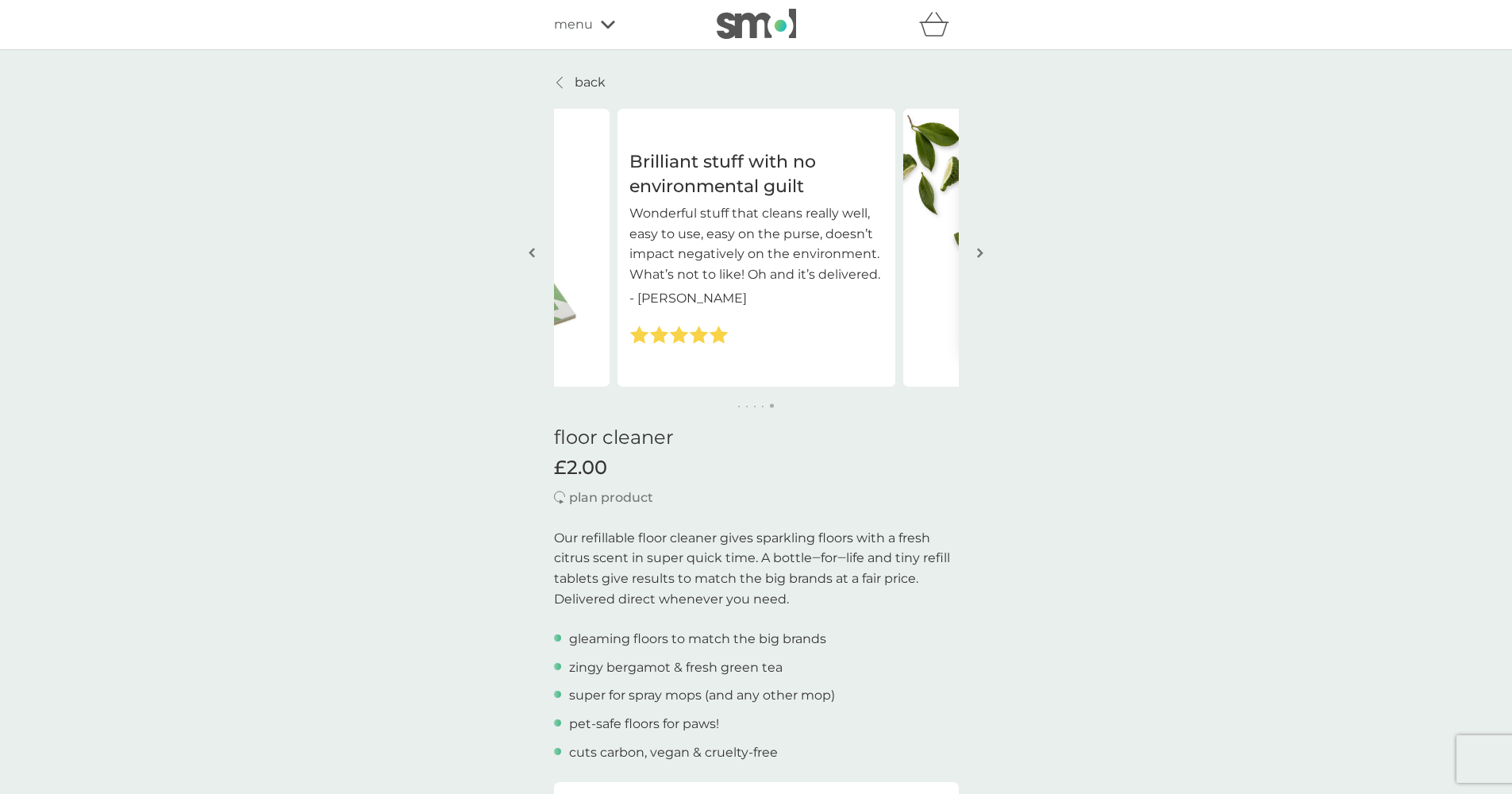
click at [580, 79] on p "back" at bounding box center [590, 82] width 31 height 20
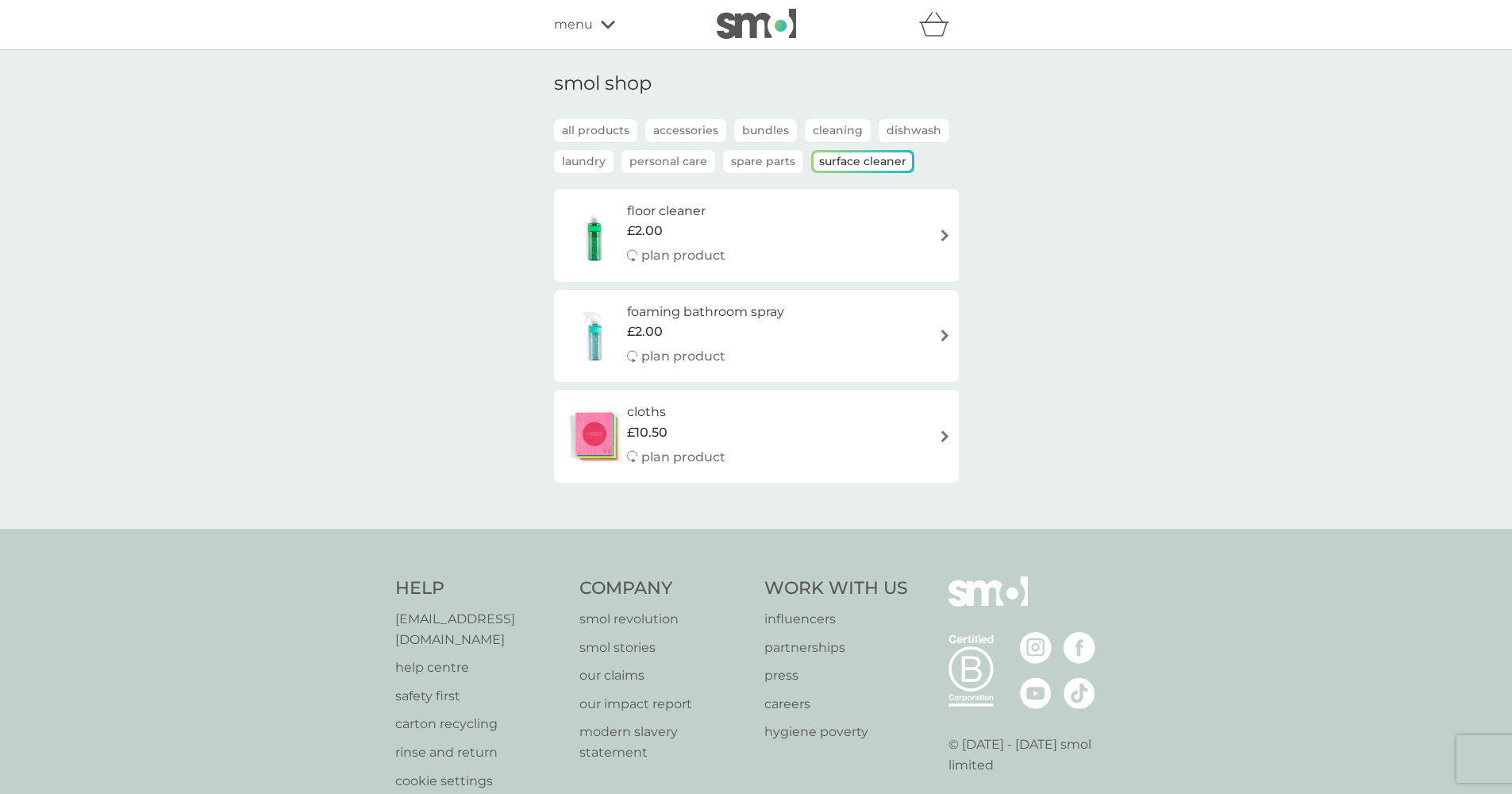
click at [921, 132] on p "Dishwash" at bounding box center [913, 130] width 70 height 23
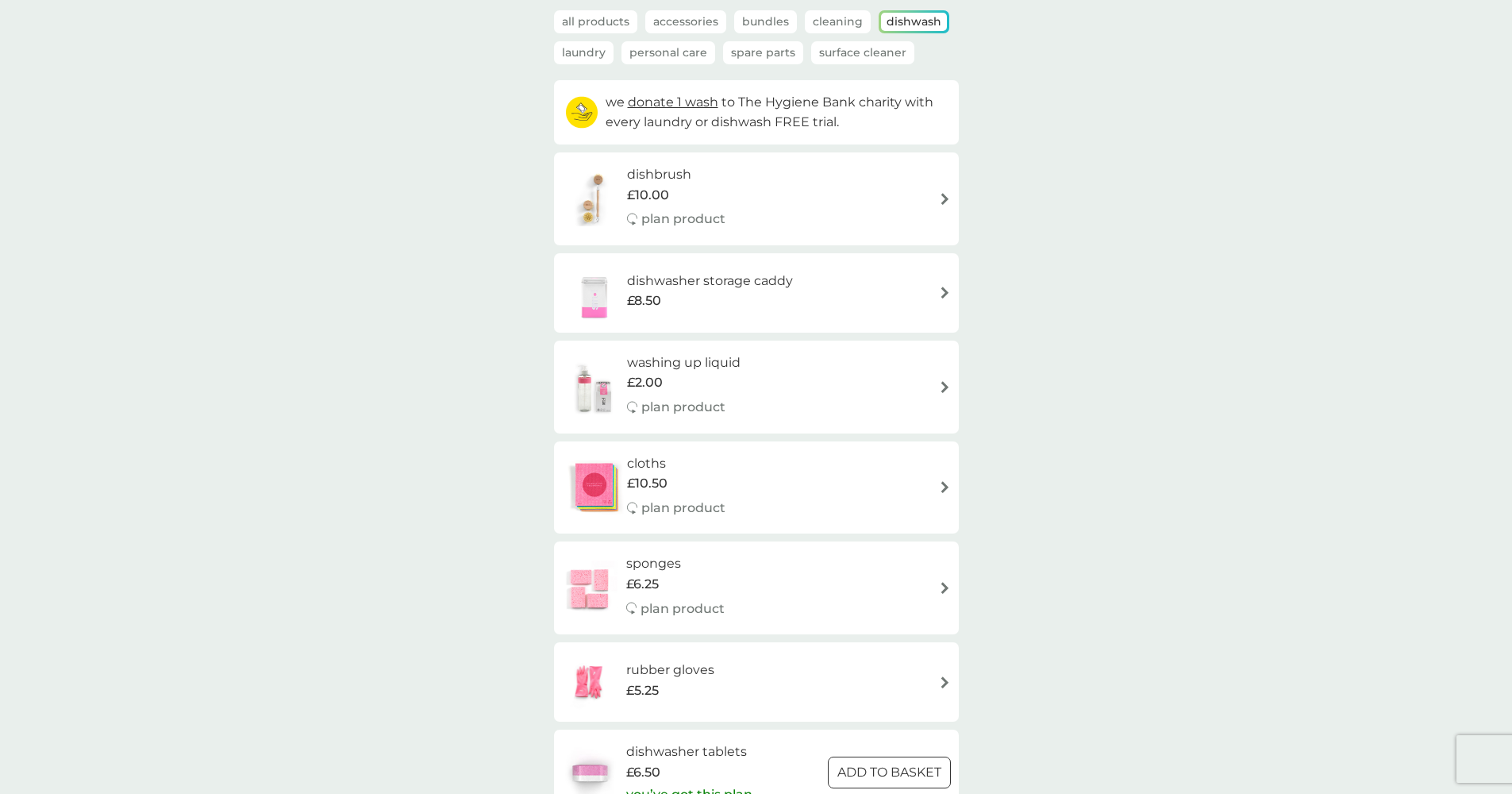
scroll to position [98, 0]
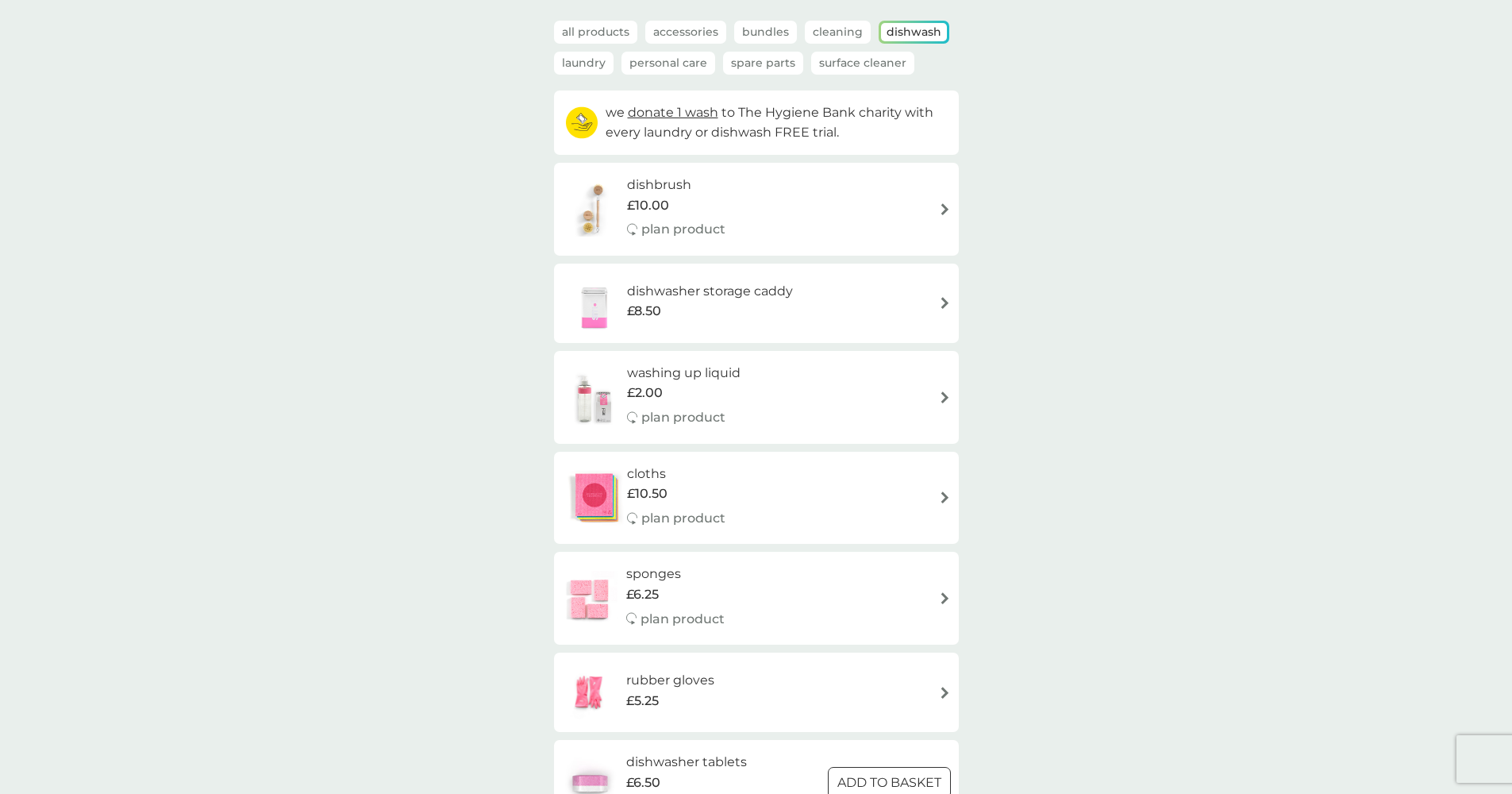
click at [842, 25] on p "Cleaning" at bounding box center [837, 32] width 66 height 23
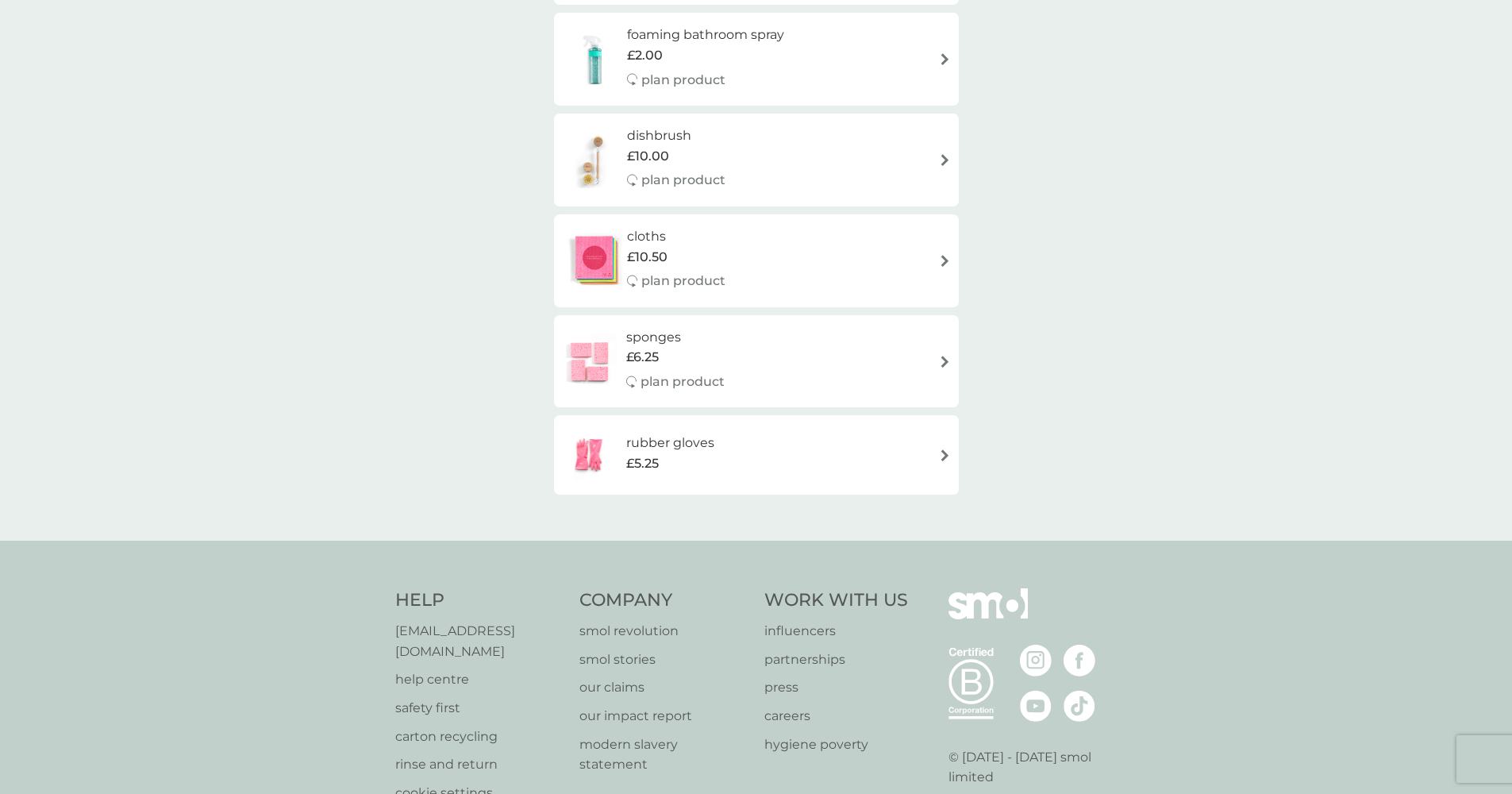
scroll to position [0, 0]
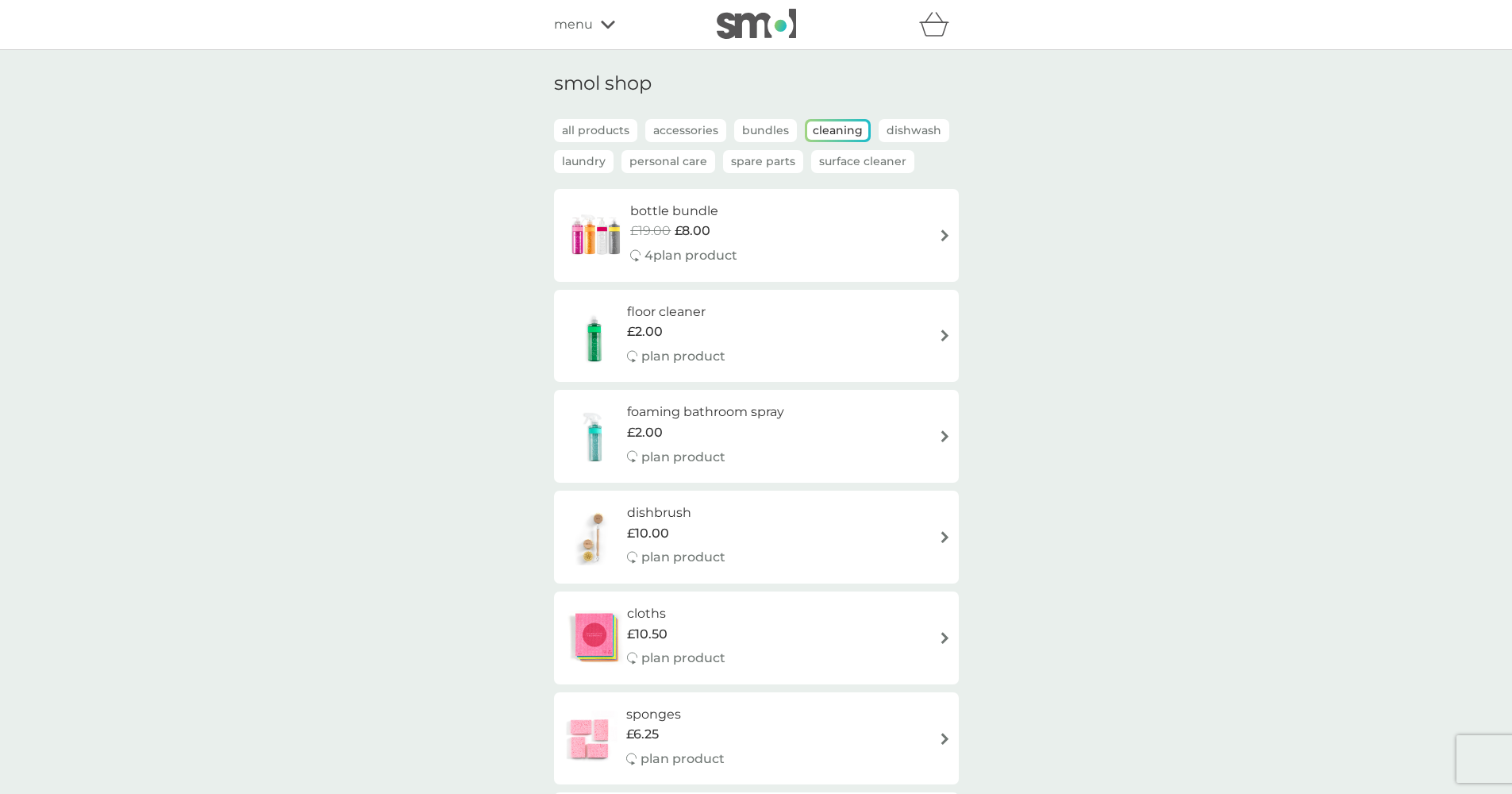
click at [945, 233] on img at bounding box center [945, 235] width 12 height 12
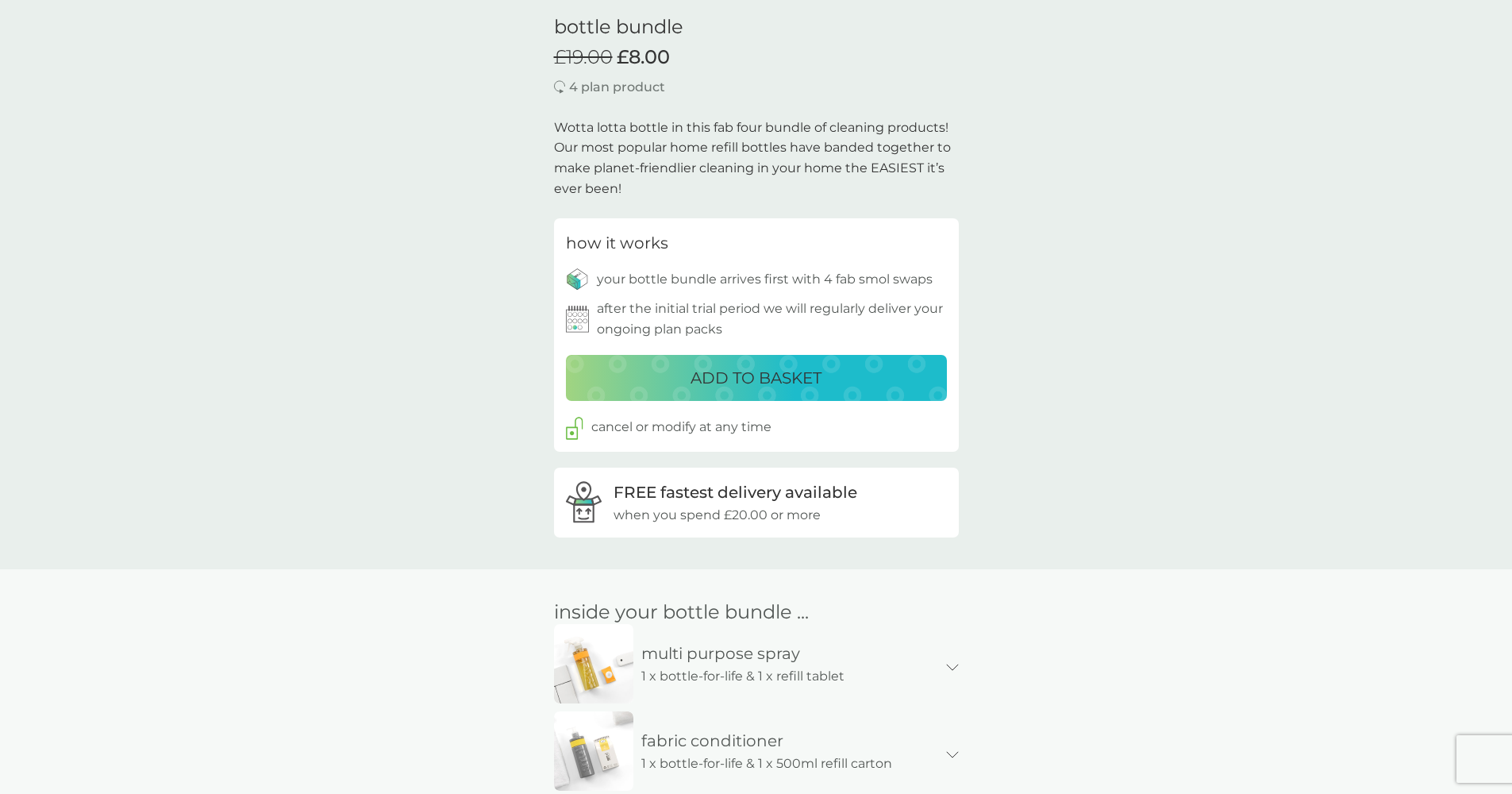
scroll to position [499, 0]
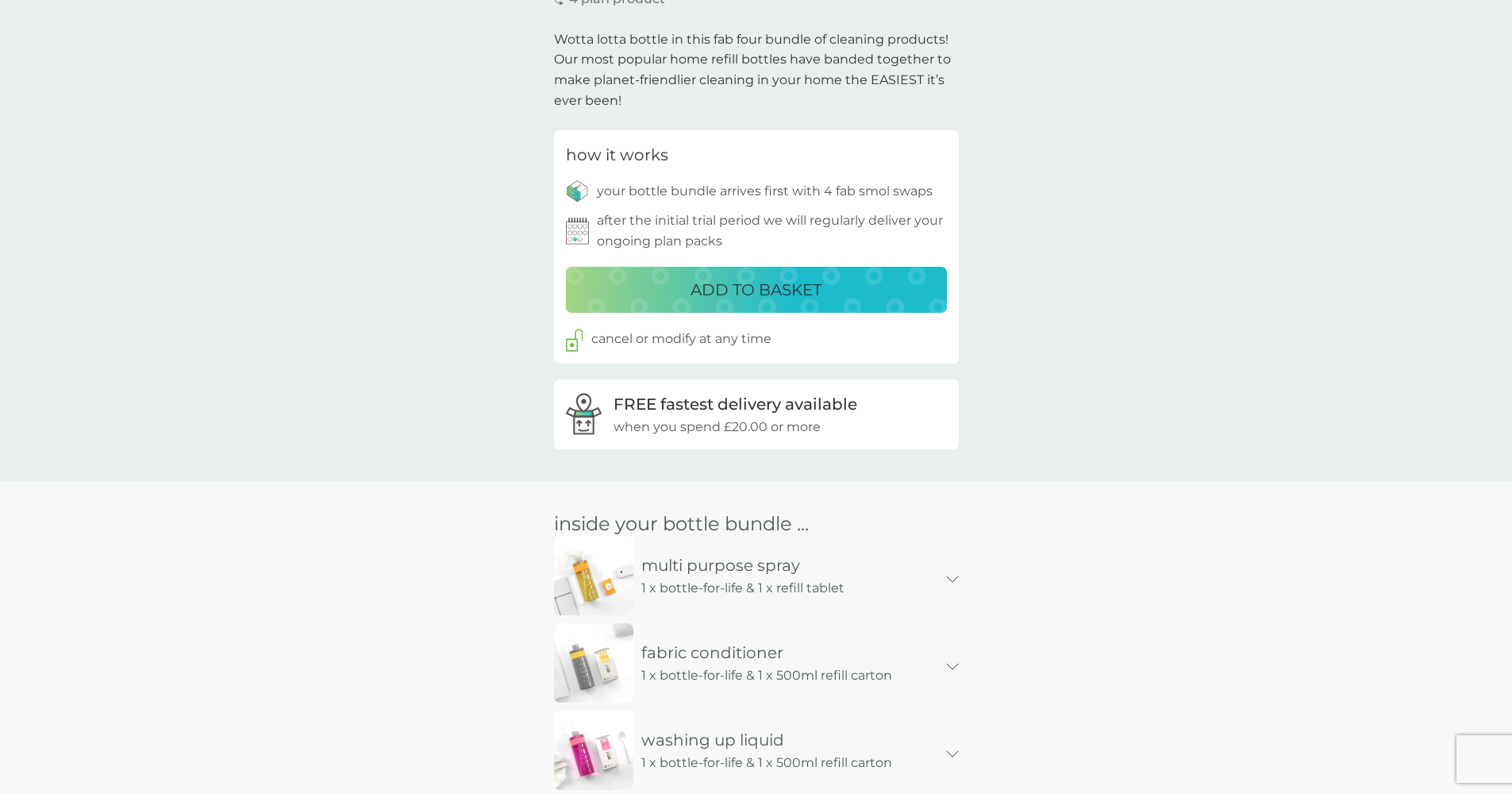
click at [789, 553] on p "multi purpose spray" at bounding box center [720, 565] width 175 height 25
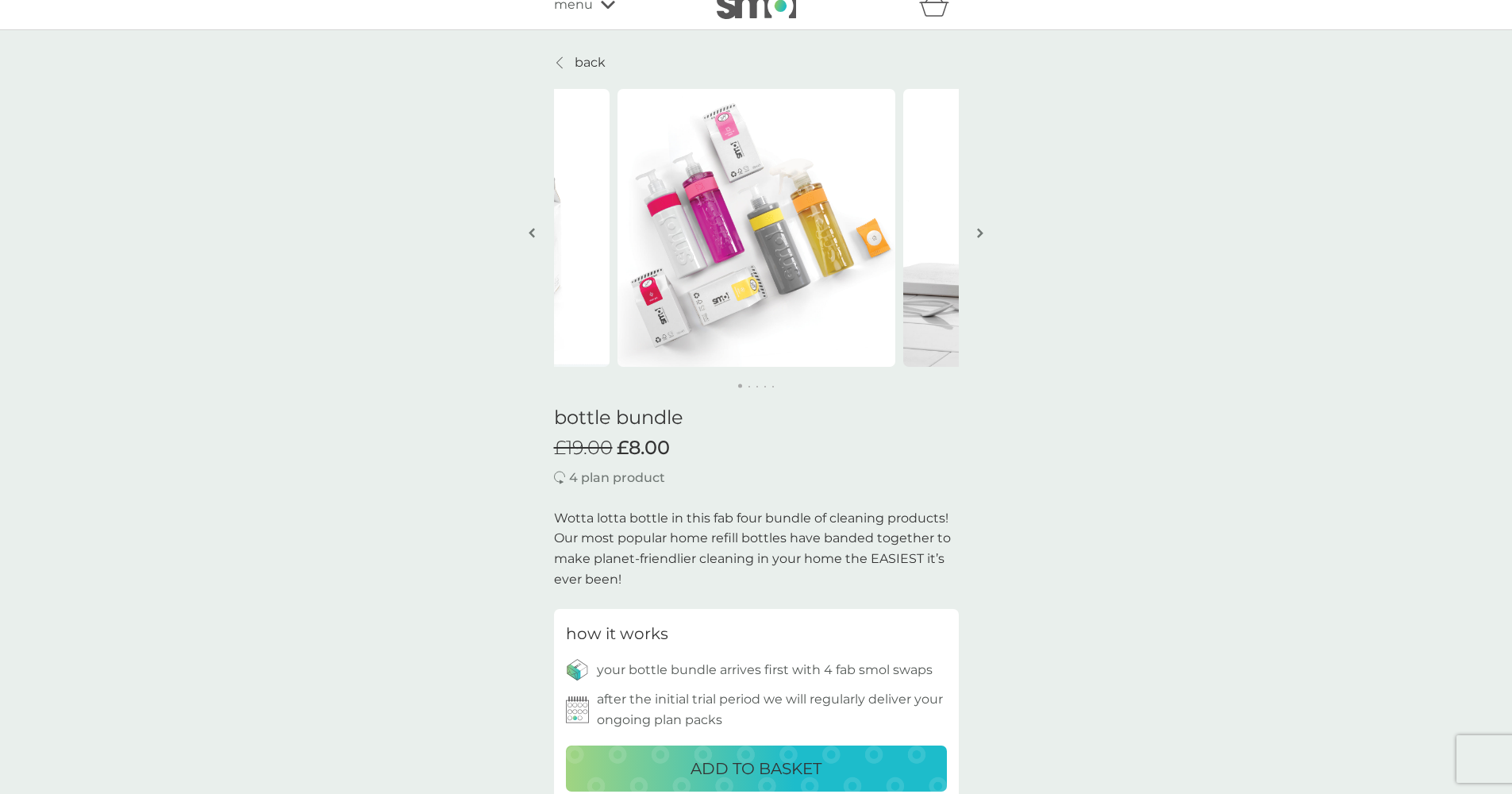
scroll to position [0, 0]
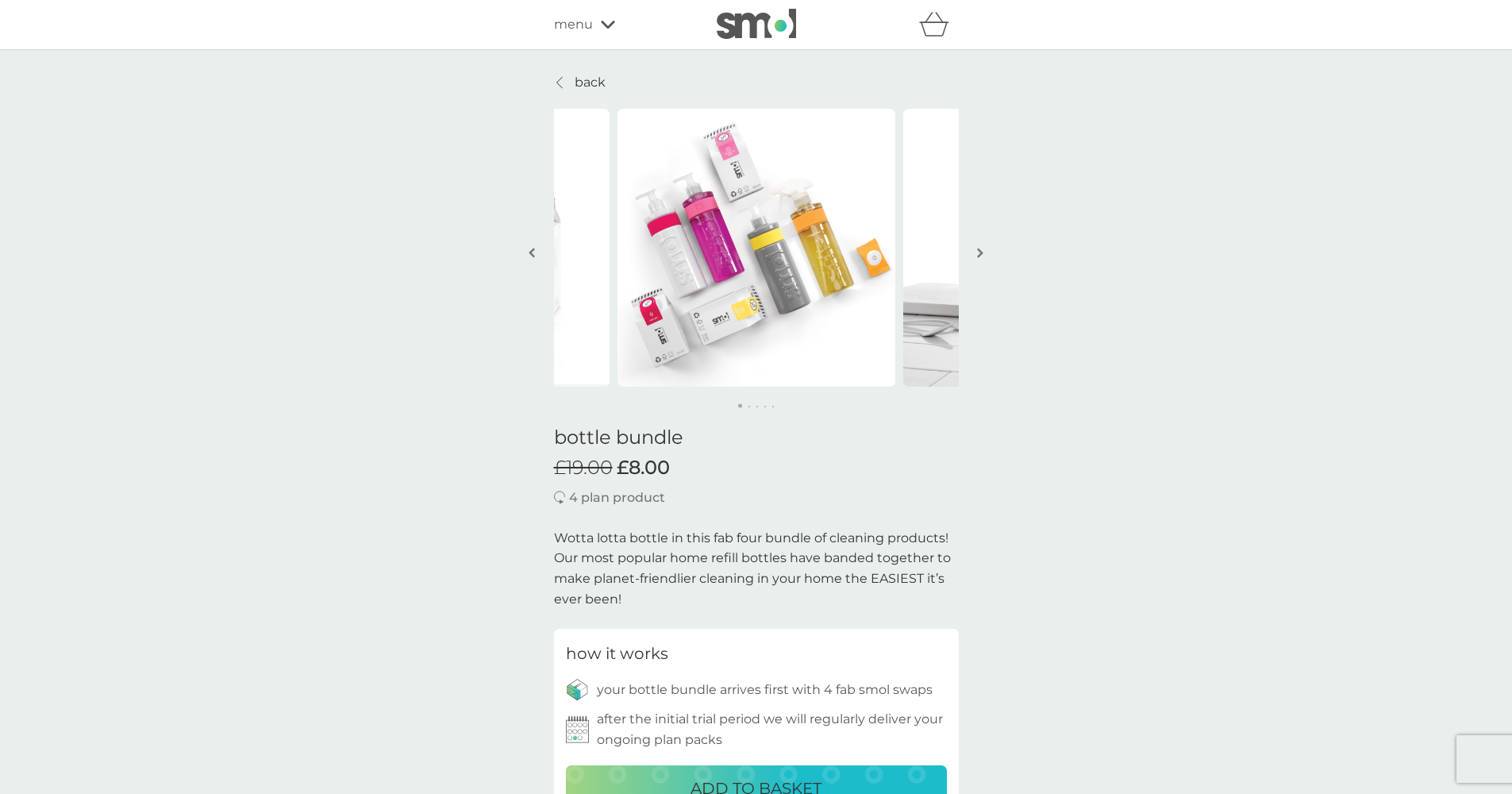
click at [719, 312] on img at bounding box center [756, 248] width 278 height 278
click at [720, 312] on img at bounding box center [756, 248] width 278 height 278
click at [984, 260] on button "button" at bounding box center [981, 254] width 12 height 79
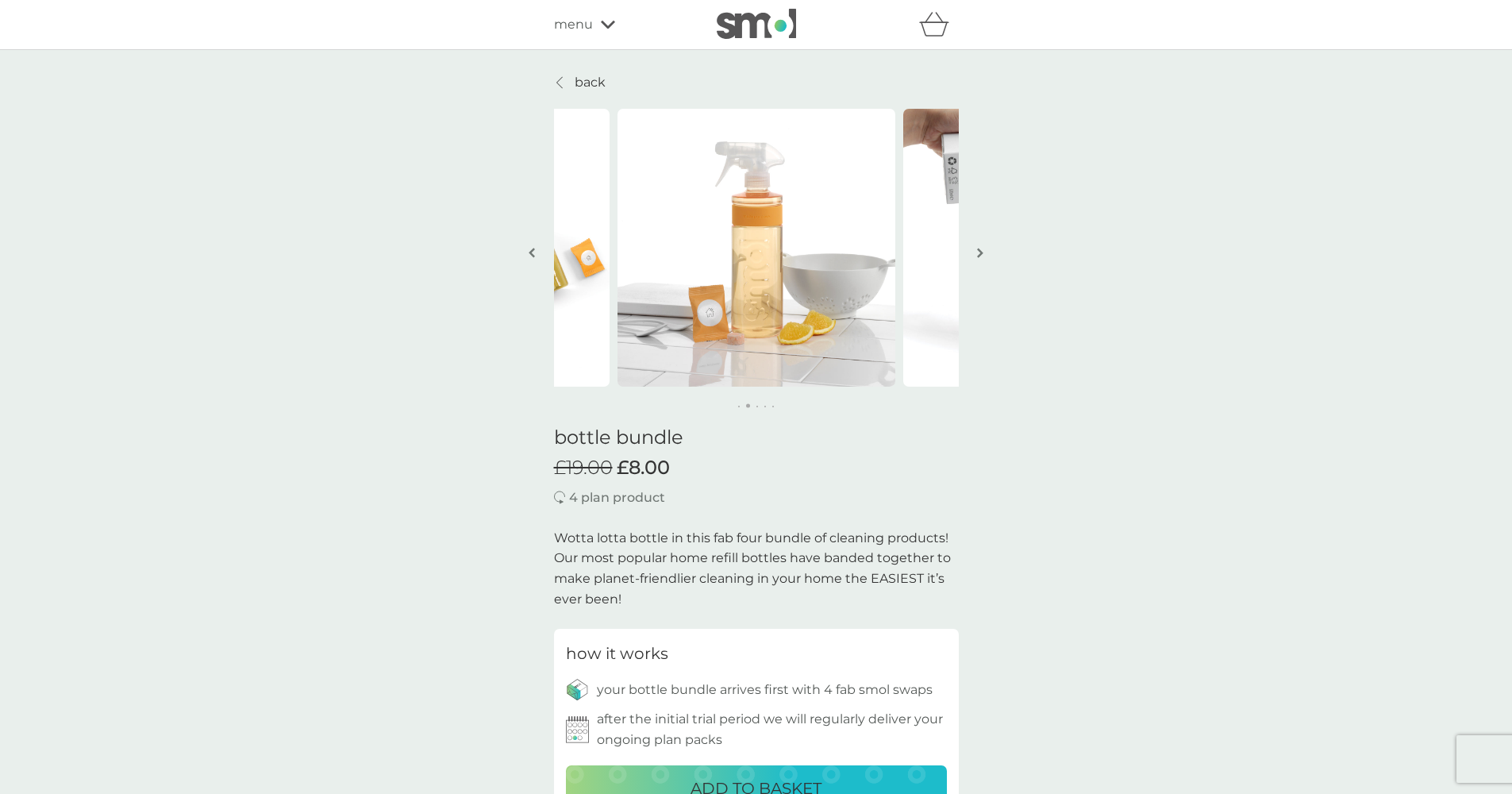
click at [978, 256] on img "button" at bounding box center [980, 253] width 7 height 12
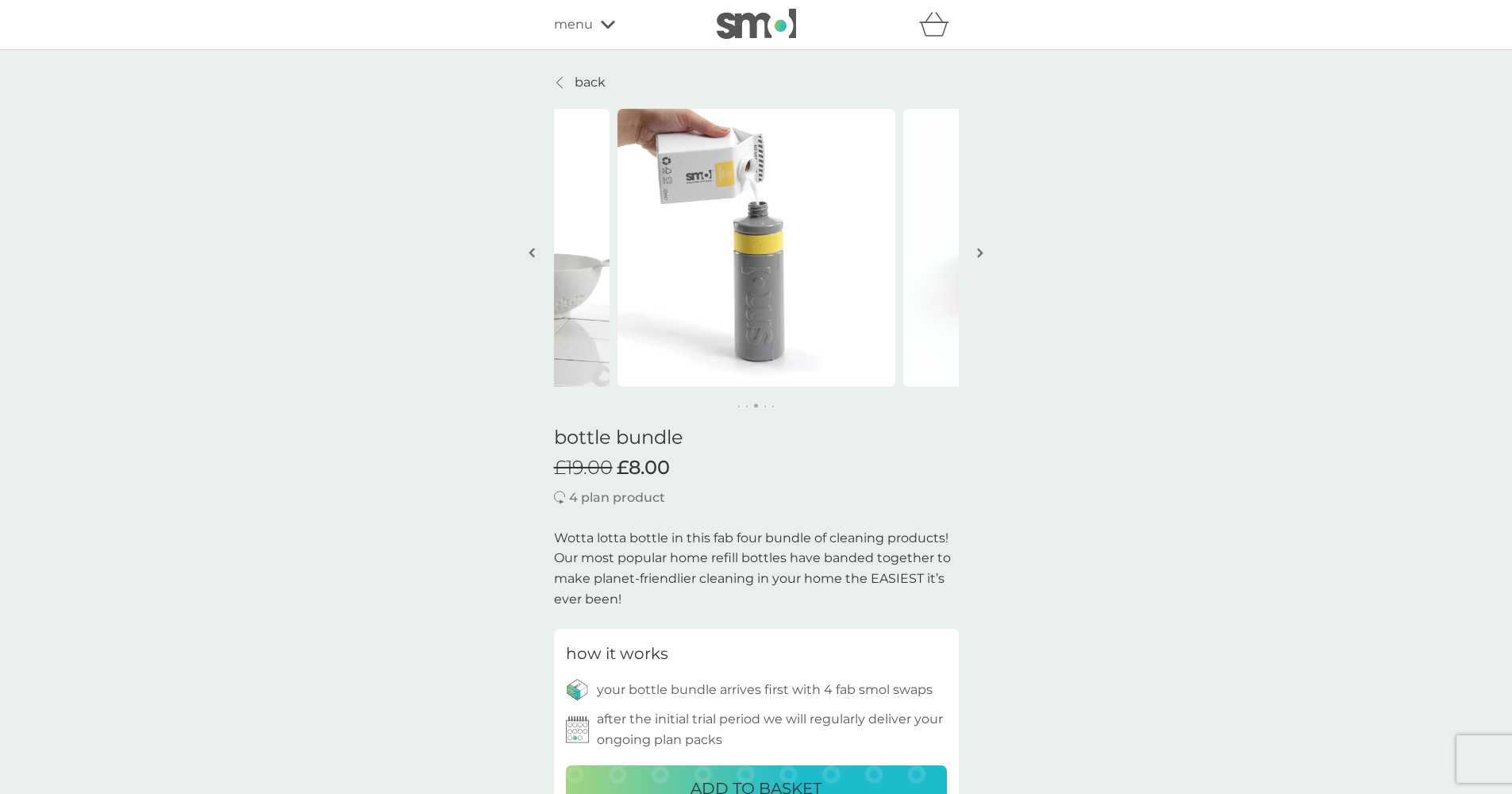
click at [978, 256] on img "button" at bounding box center [980, 253] width 7 height 12
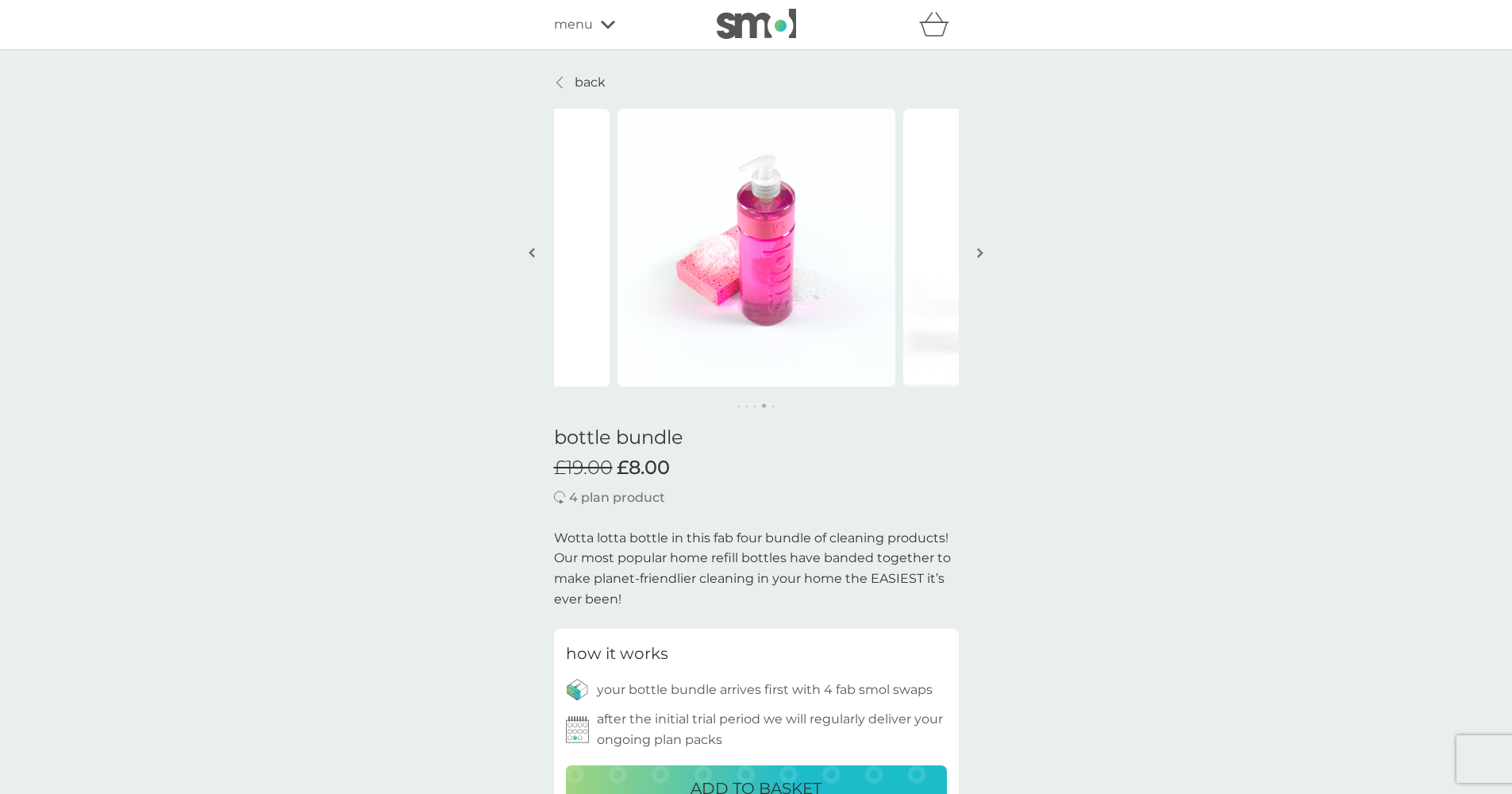
click at [978, 256] on img "button" at bounding box center [980, 253] width 7 height 12
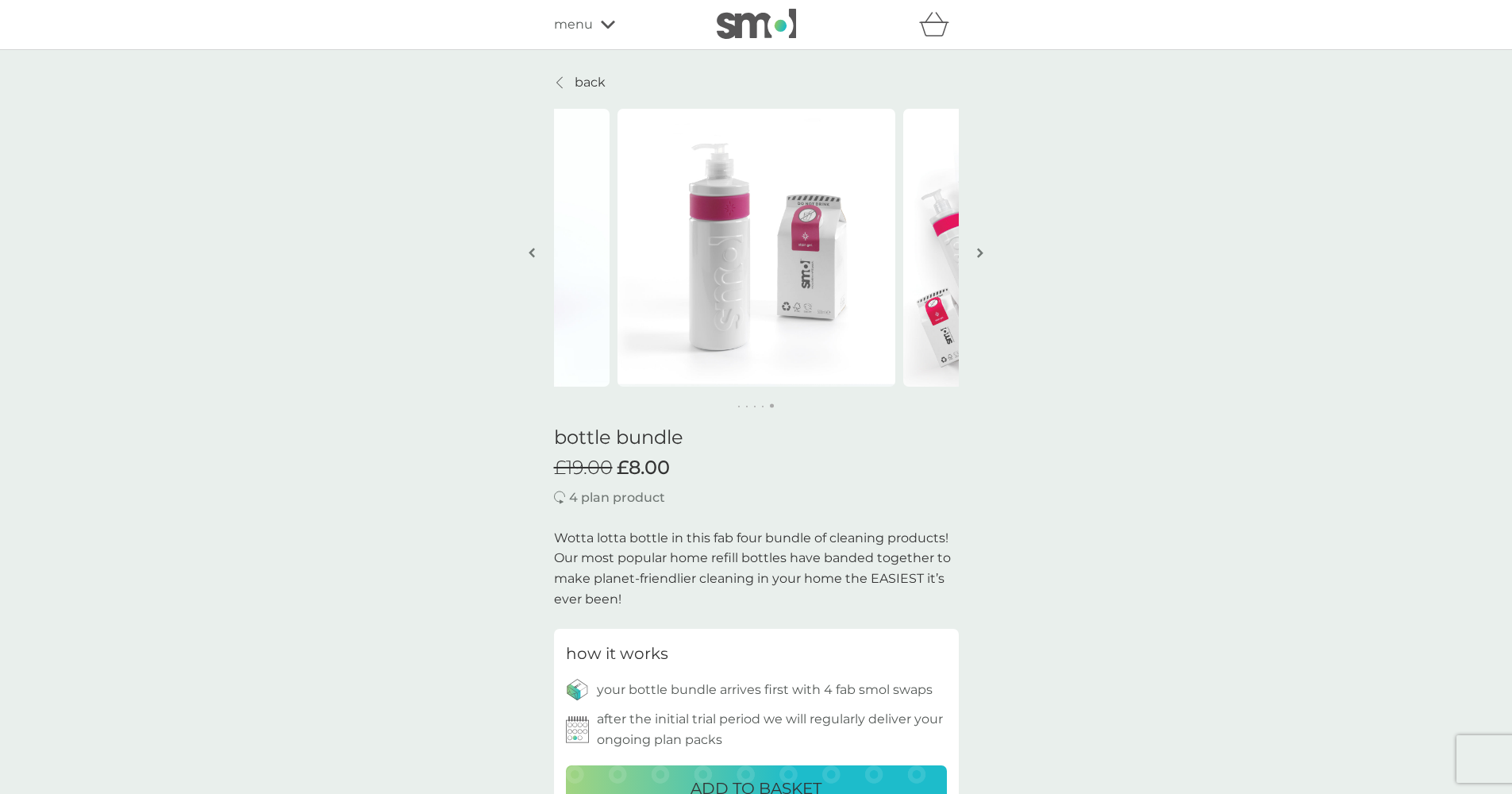
click at [978, 256] on img "button" at bounding box center [980, 253] width 7 height 12
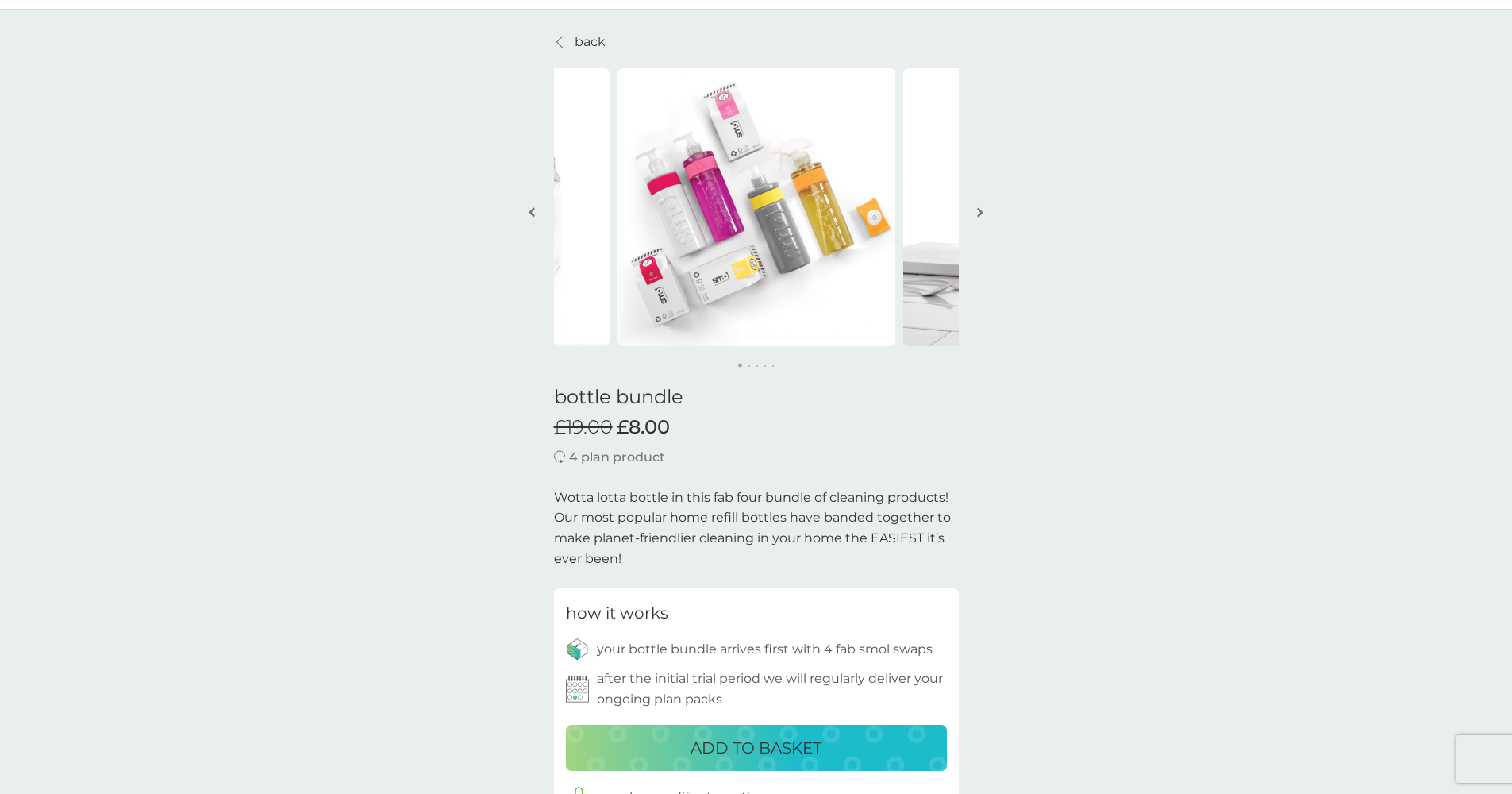
scroll to position [110, 0]
